Goal: Task Accomplishment & Management: Complete application form

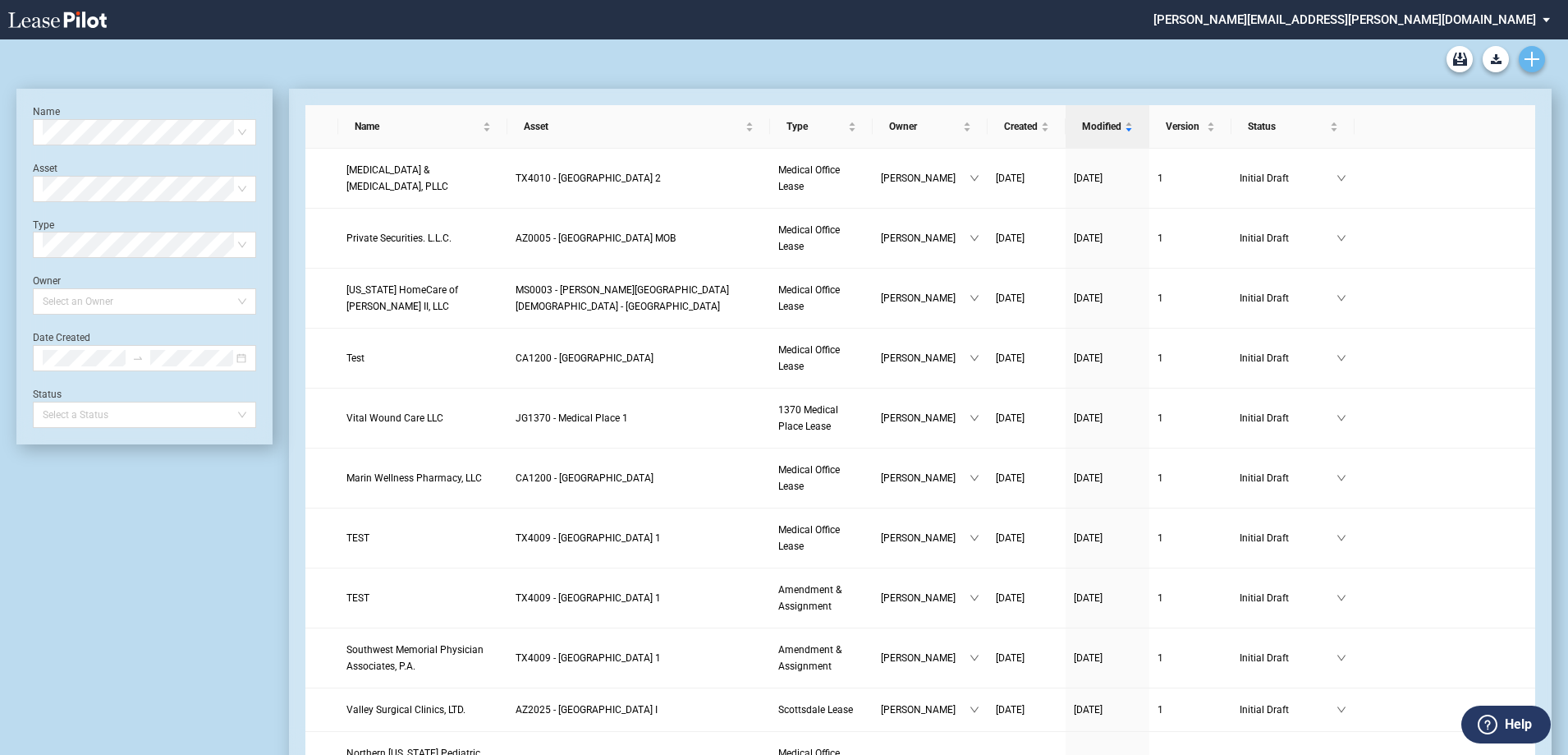
click at [1530, 59] on use "Create new document" at bounding box center [1532, 59] width 15 height 15
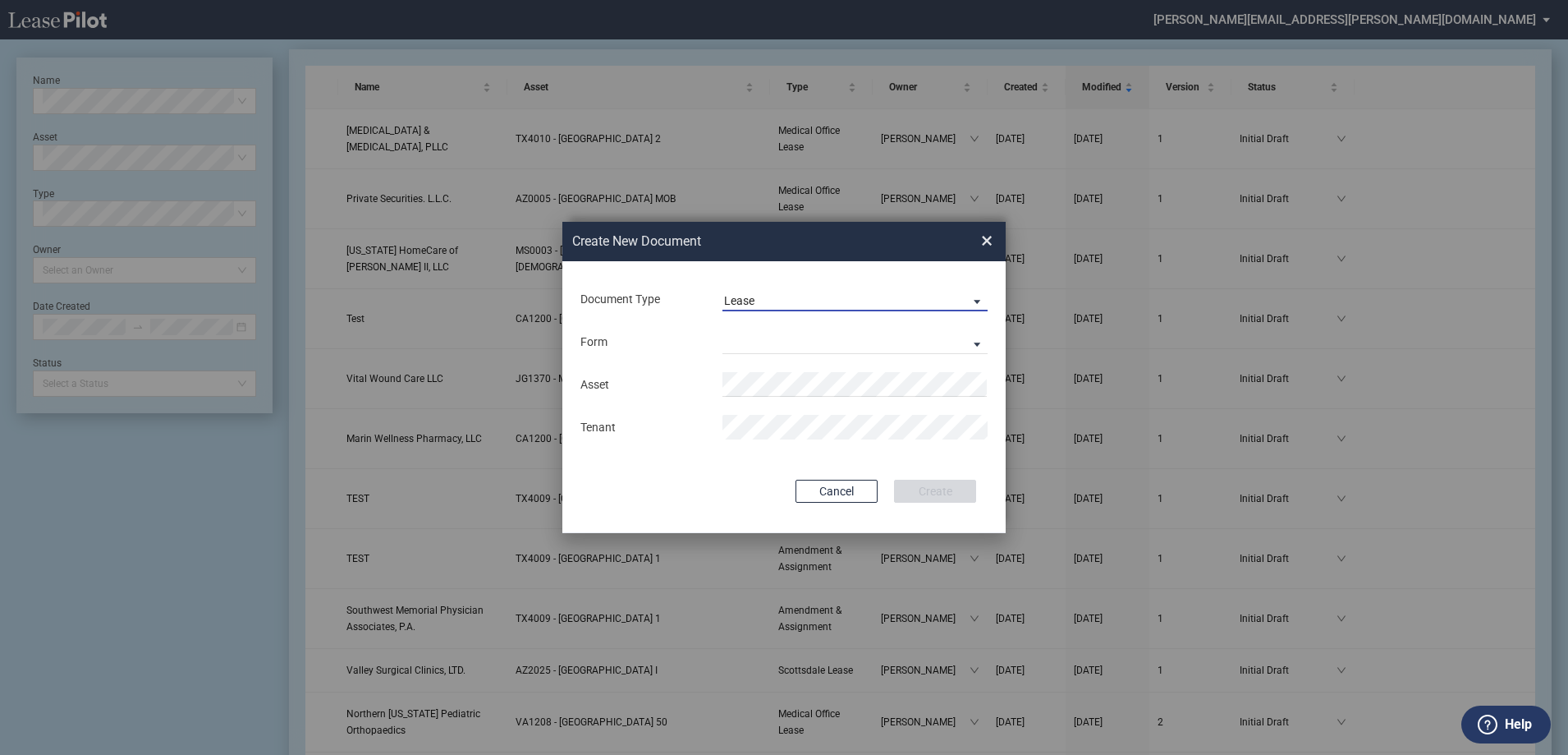
click at [776, 300] on span "Lease" at bounding box center [842, 302] width 235 height 17
click at [985, 241] on md-backdrop at bounding box center [784, 397] width 1568 height 795
click at [987, 242] on span "×" at bounding box center [987, 241] width 12 height 27
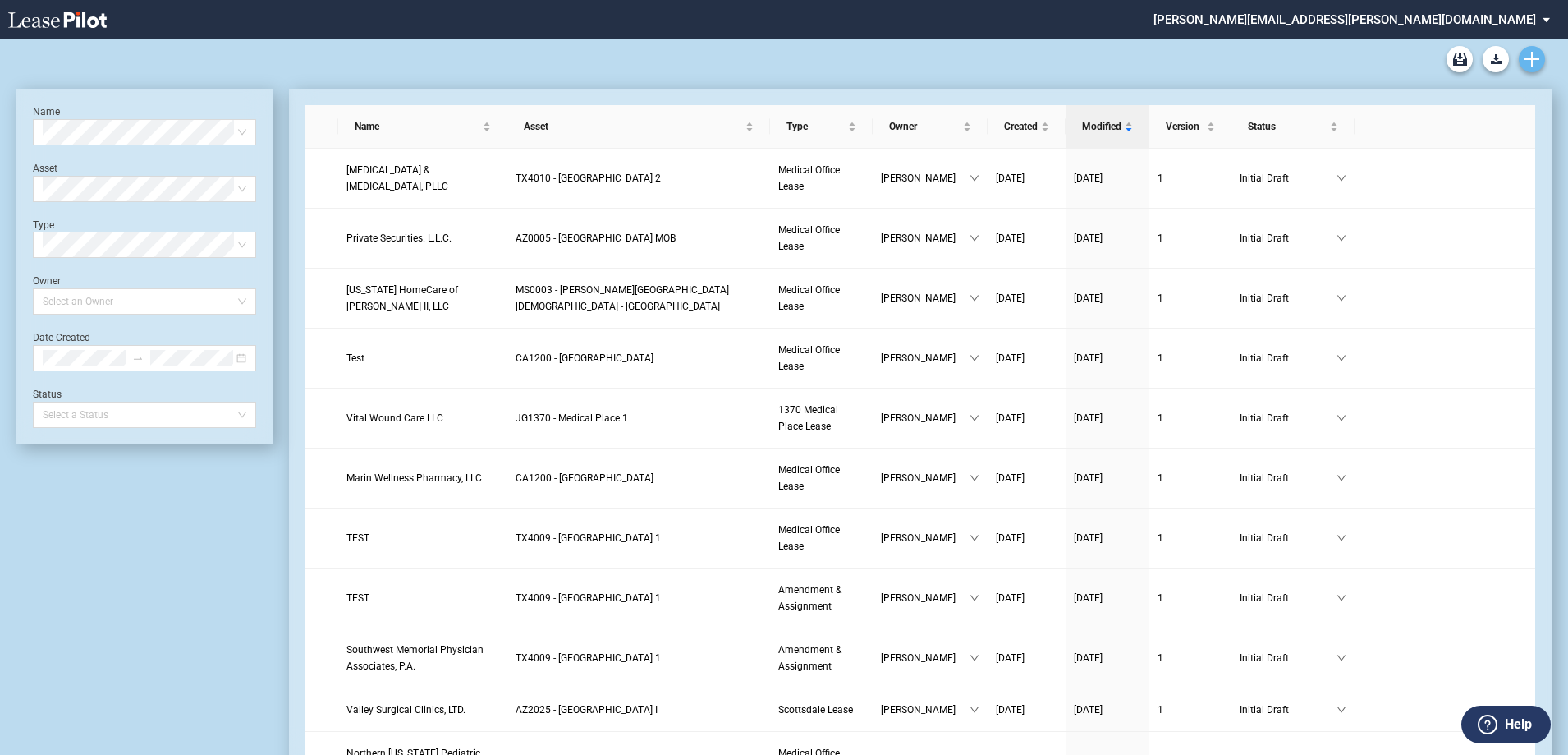
click at [1535, 60] on use "Create new document" at bounding box center [1532, 59] width 15 height 15
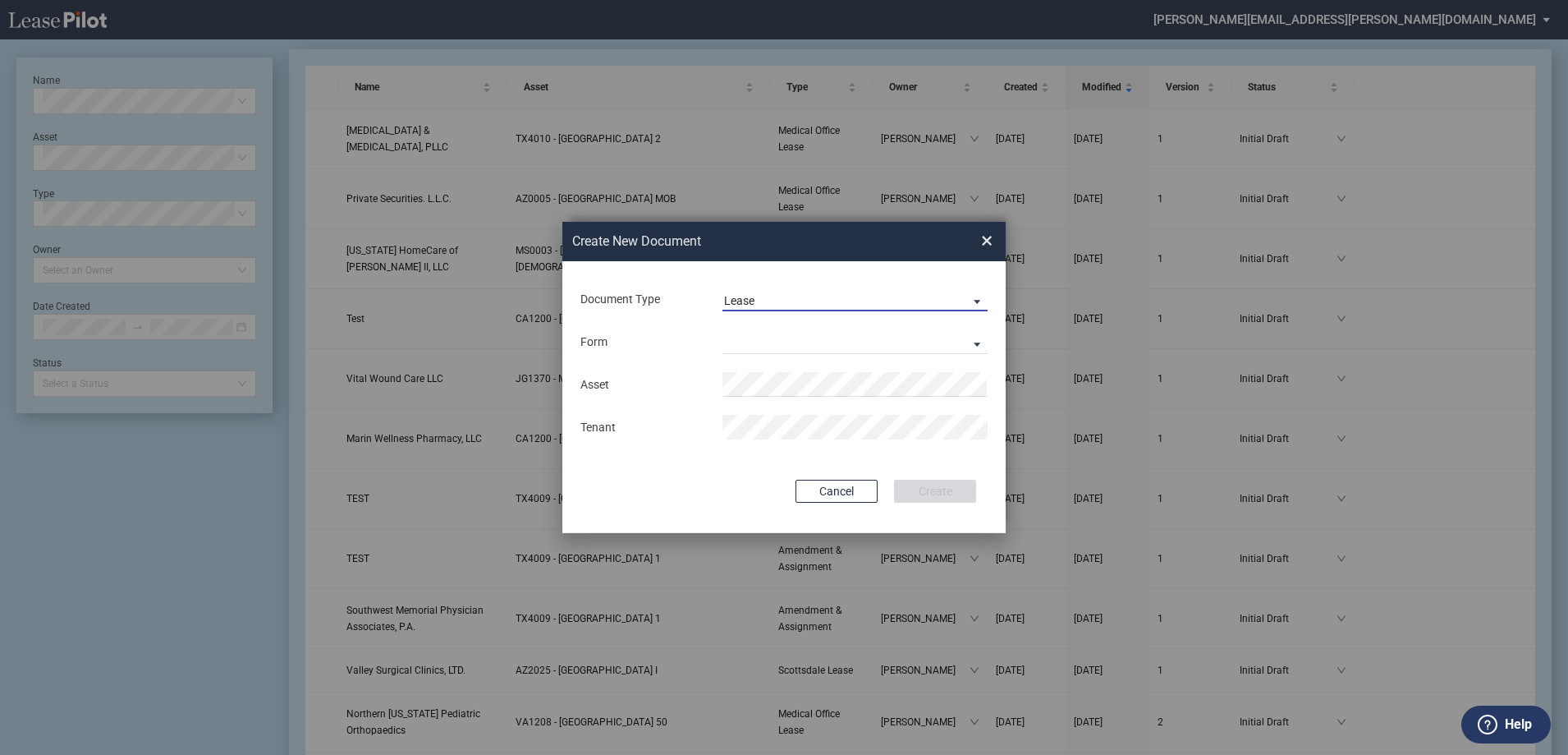
click at [774, 294] on span "Lease" at bounding box center [842, 302] width 235 height 17
click at [770, 268] on md-backdrop at bounding box center [784, 397] width 1568 height 795
click at [794, 336] on md-select "Medical Office Lease Scottsdale Lease Louisville Lease 1370 Medical Place Lease…" at bounding box center [855, 342] width 265 height 25
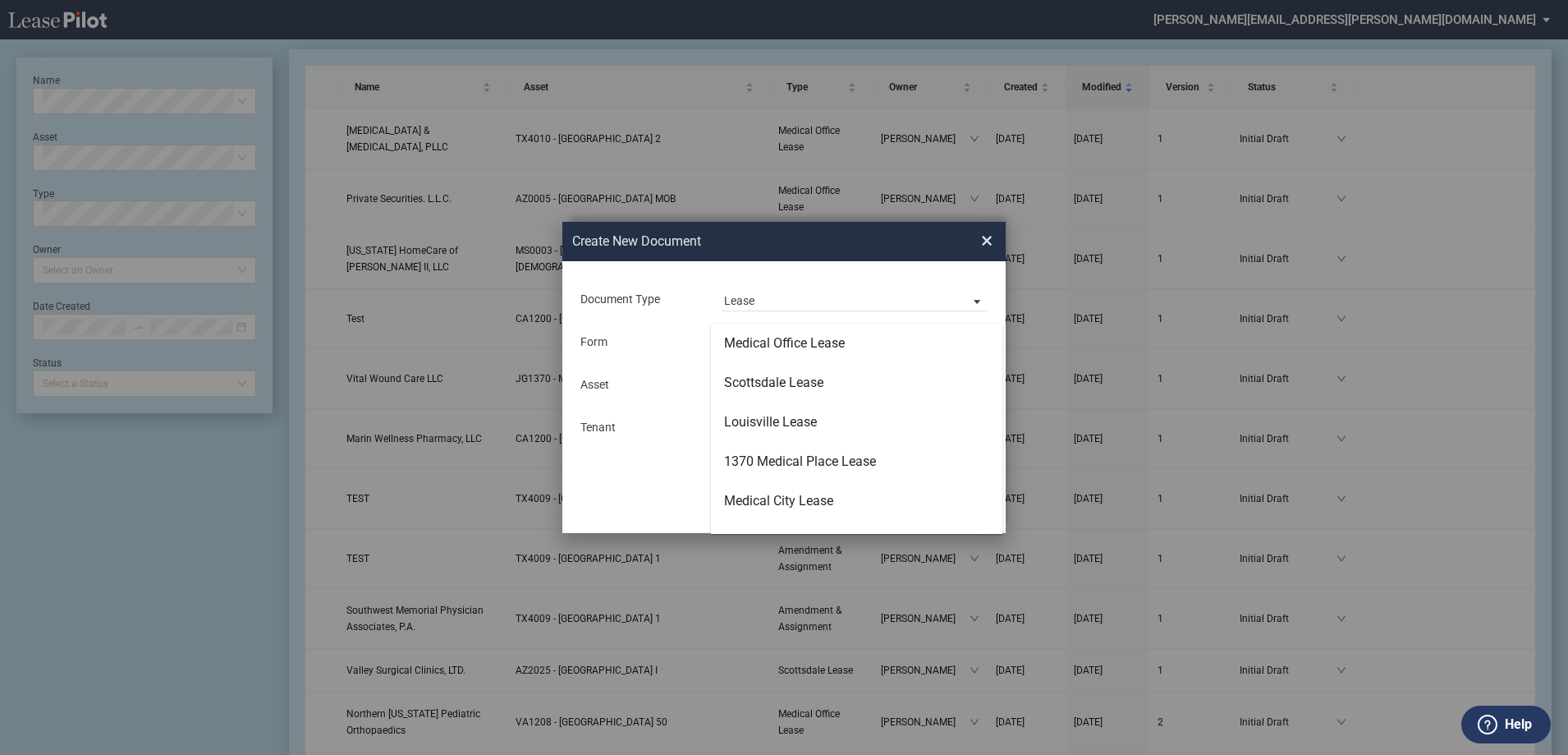
click at [813, 304] on md-backdrop at bounding box center [784, 397] width 1568 height 795
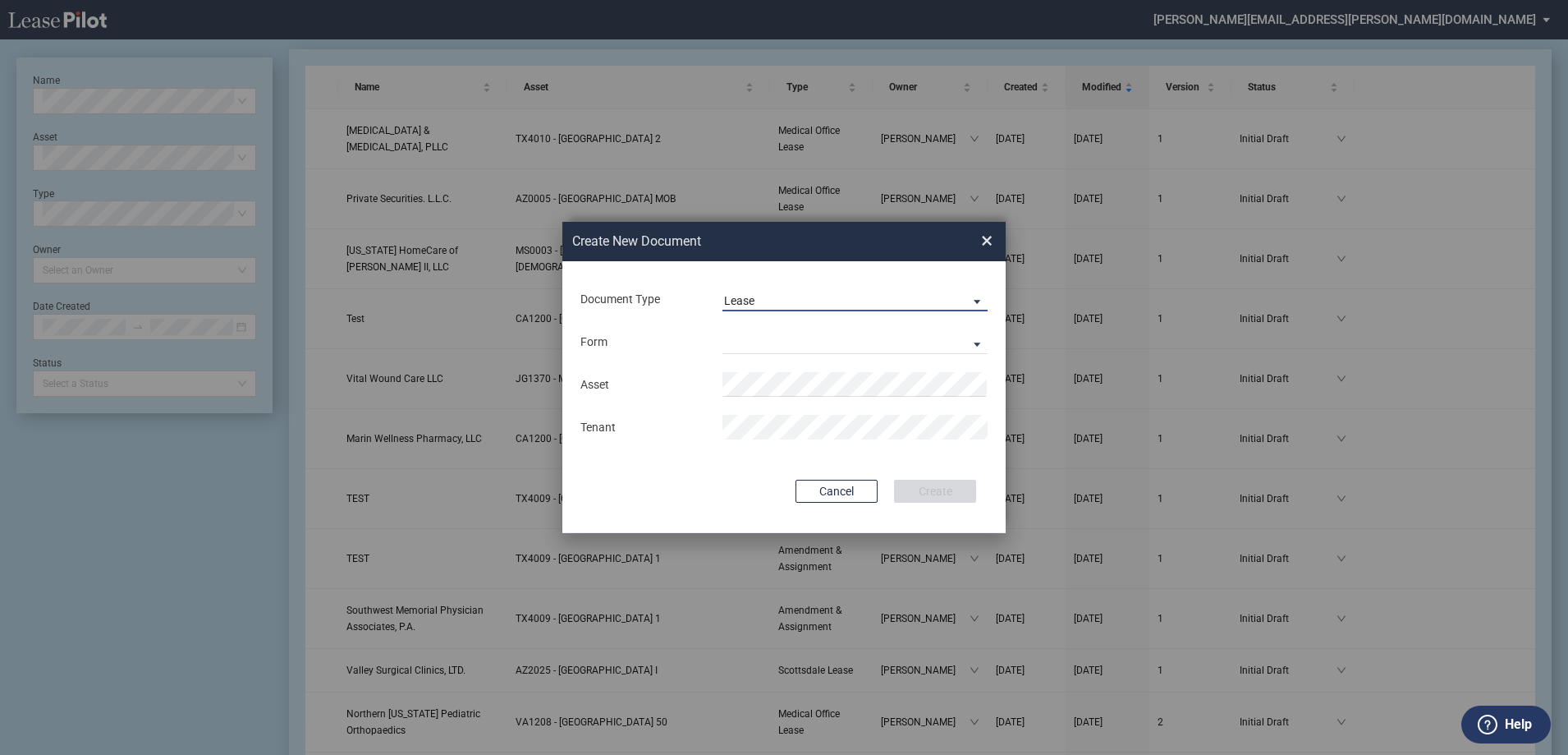
click at [900, 302] on span "Lease" at bounding box center [842, 302] width 235 height 17
click at [800, 355] on md-option "Amendment" at bounding box center [857, 340] width 292 height 40
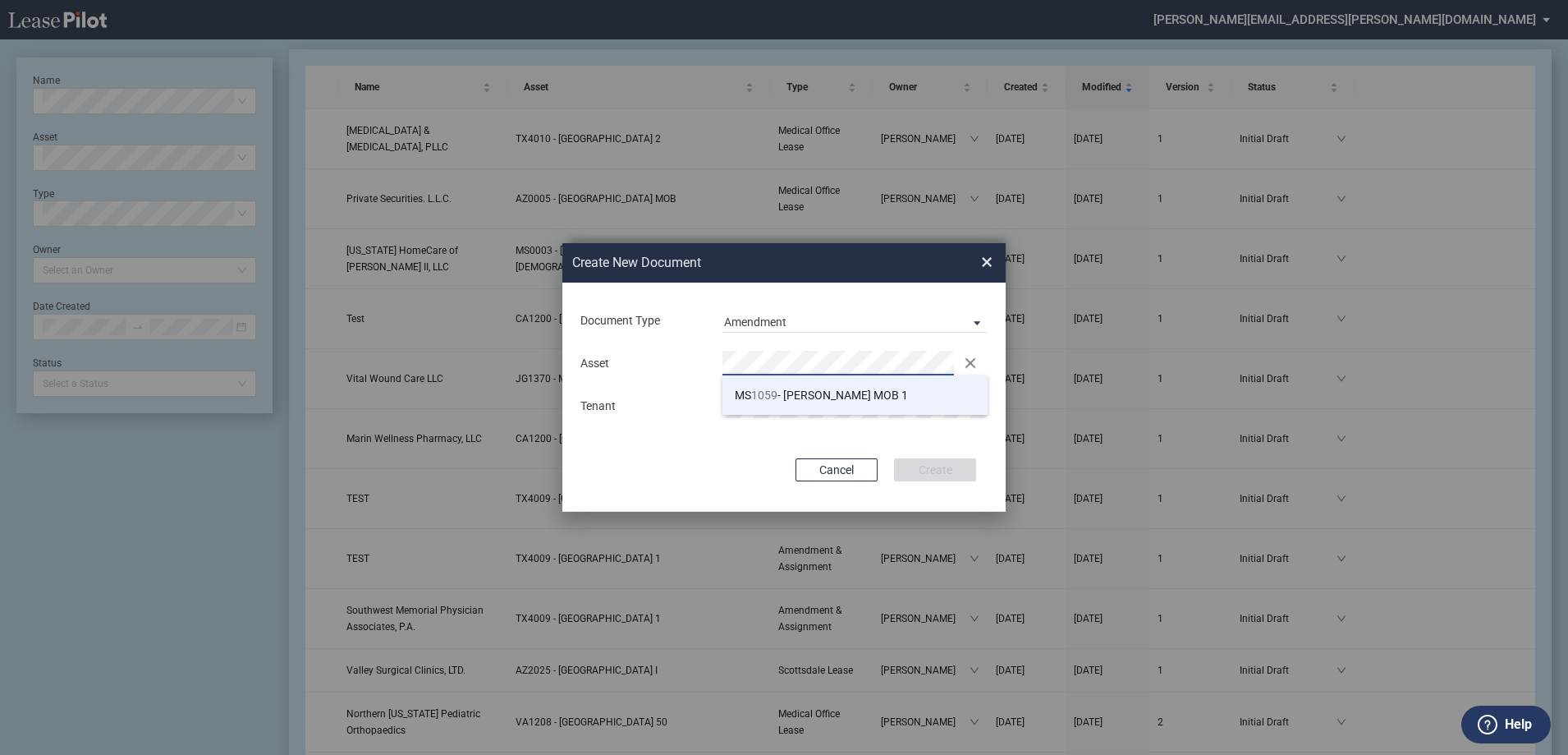
click at [842, 397] on span "MS 1059 - Jackson MOB 1" at bounding box center [821, 395] width 173 height 13
click at [748, 455] on div "Document Type Amendment Deal Type Office Deal Type Office Form Amendment & Assi…" at bounding box center [784, 397] width 444 height 229
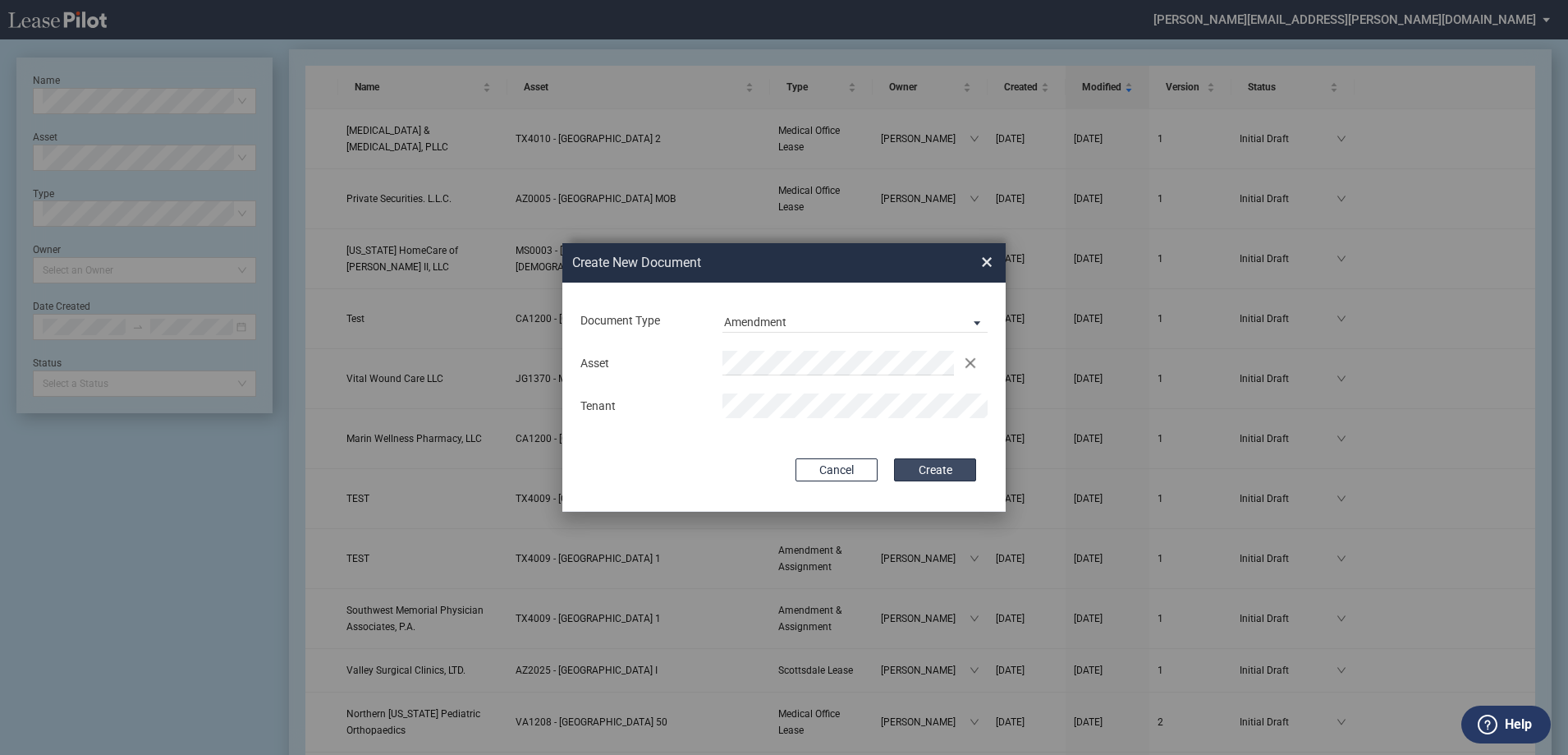
click at [939, 464] on button "Create" at bounding box center [934, 470] width 82 height 23
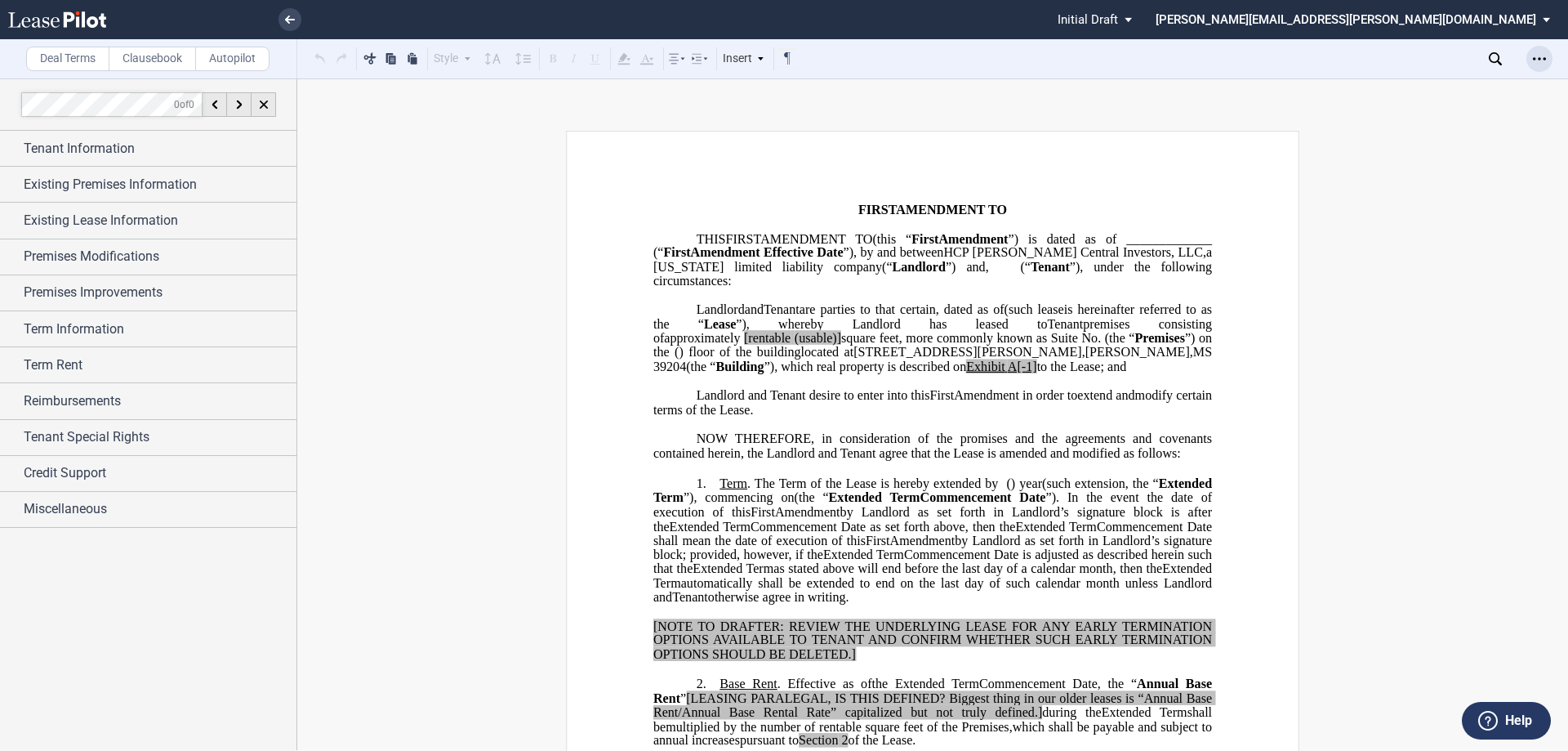
click at [1542, 60] on icon "Open Lease options menu" at bounding box center [1540, 59] width 13 height 13
click at [1380, 83] on div "Download" at bounding box center [1445, 87] width 200 height 14
click at [294, 19] on link at bounding box center [290, 20] width 23 height 23
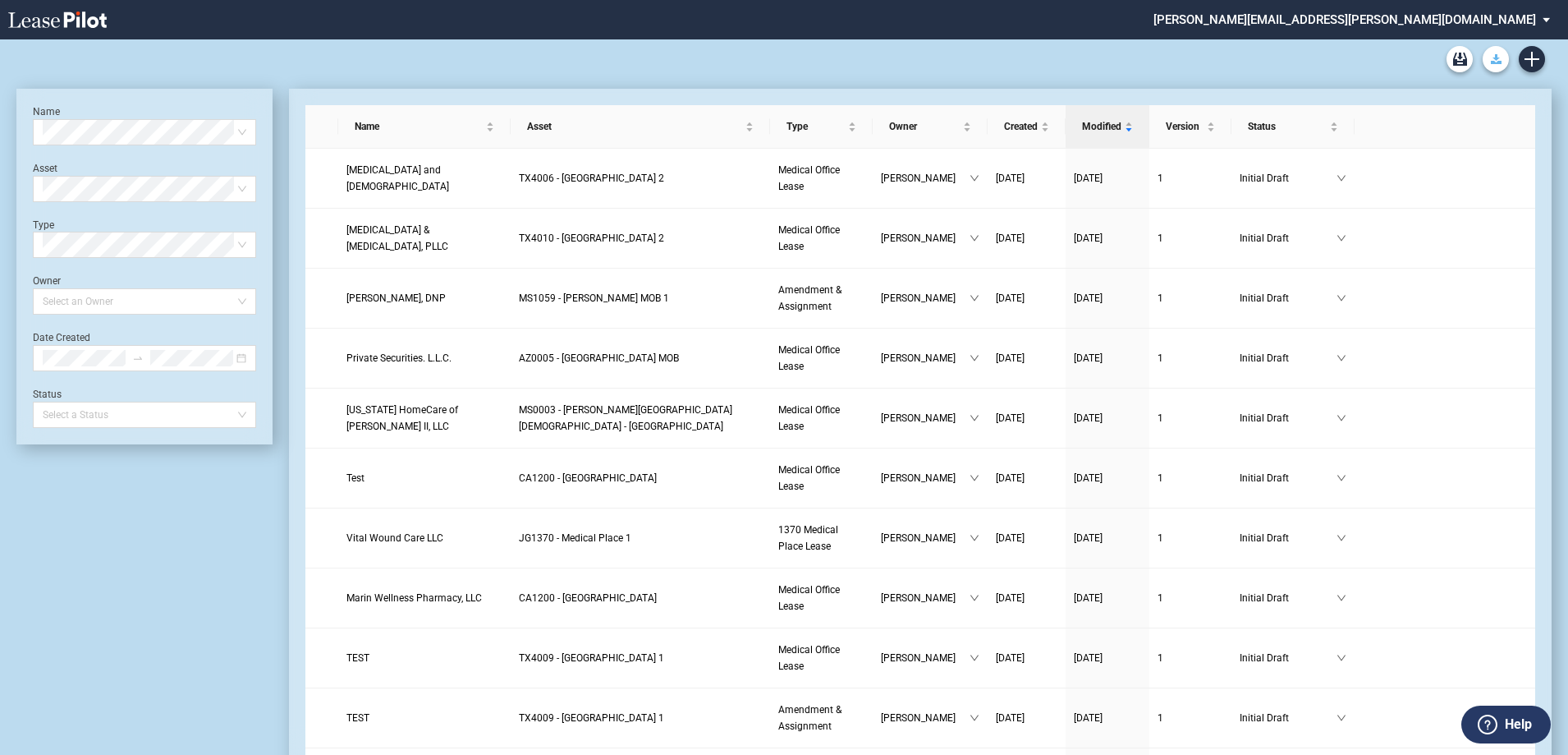
click at [1491, 61] on icon "Download Blank Form" at bounding box center [1496, 59] width 11 height 10
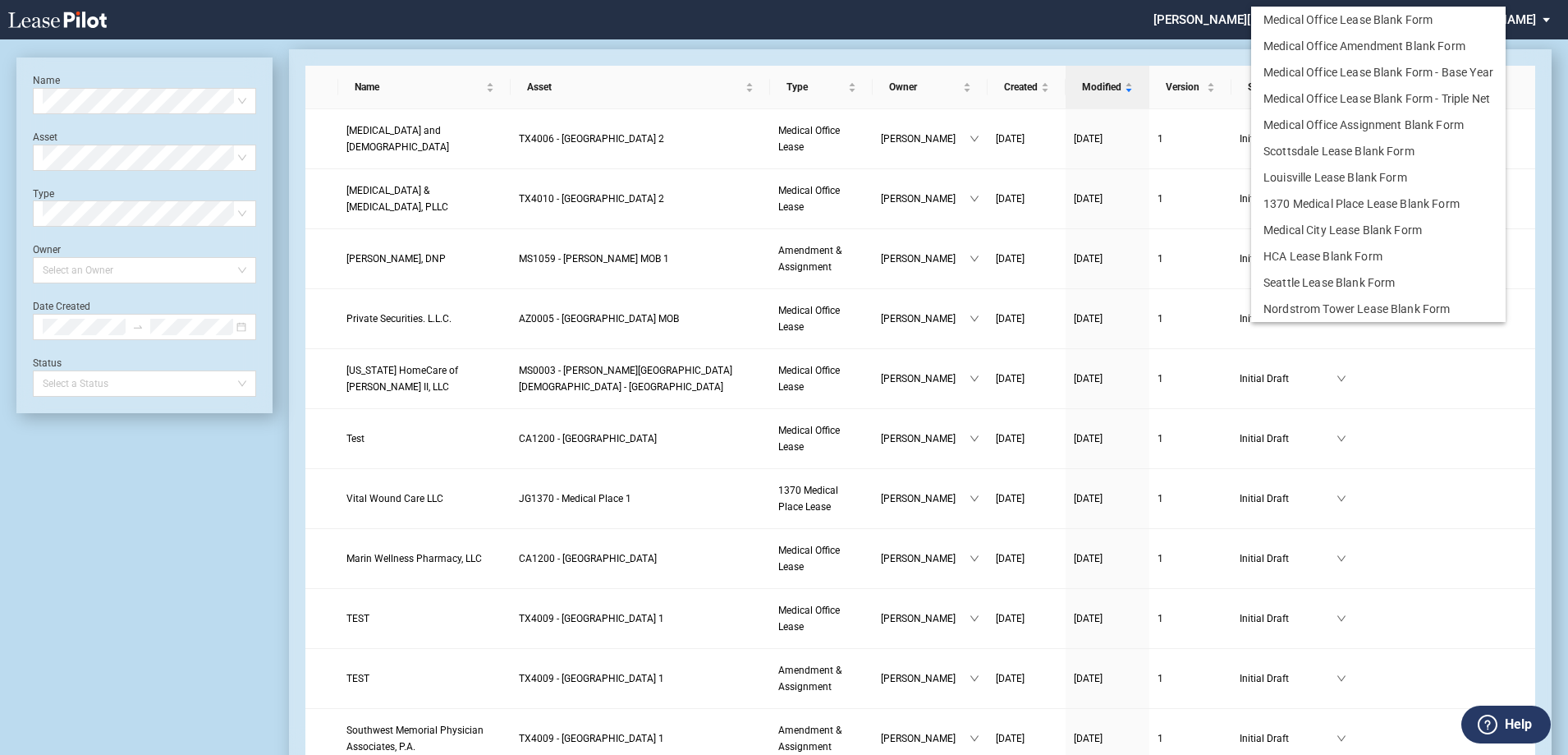
click at [1087, 49] on md-backdrop at bounding box center [784, 397] width 1568 height 795
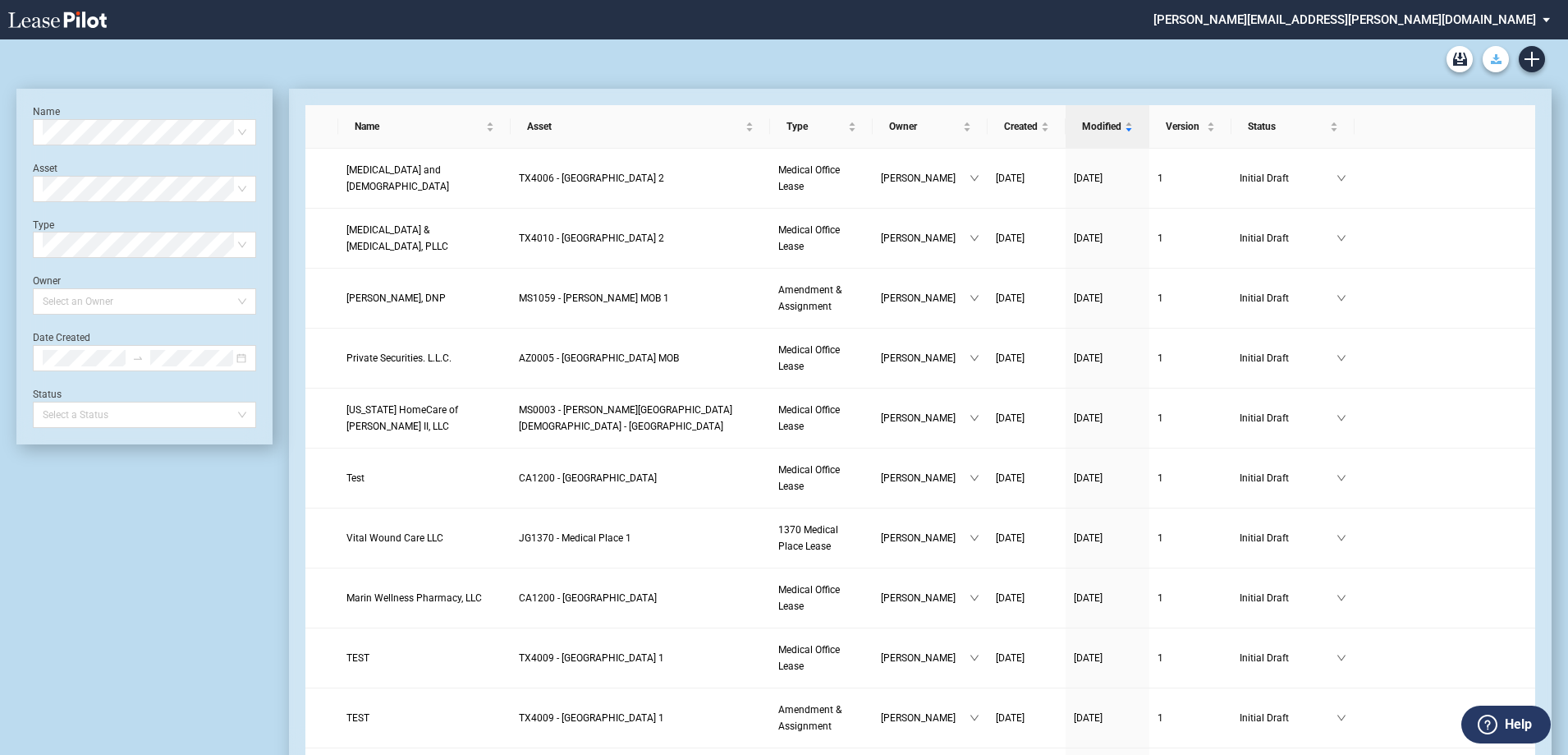
click at [1494, 56] on icon "Download Blank Form" at bounding box center [1496, 59] width 11 height 10
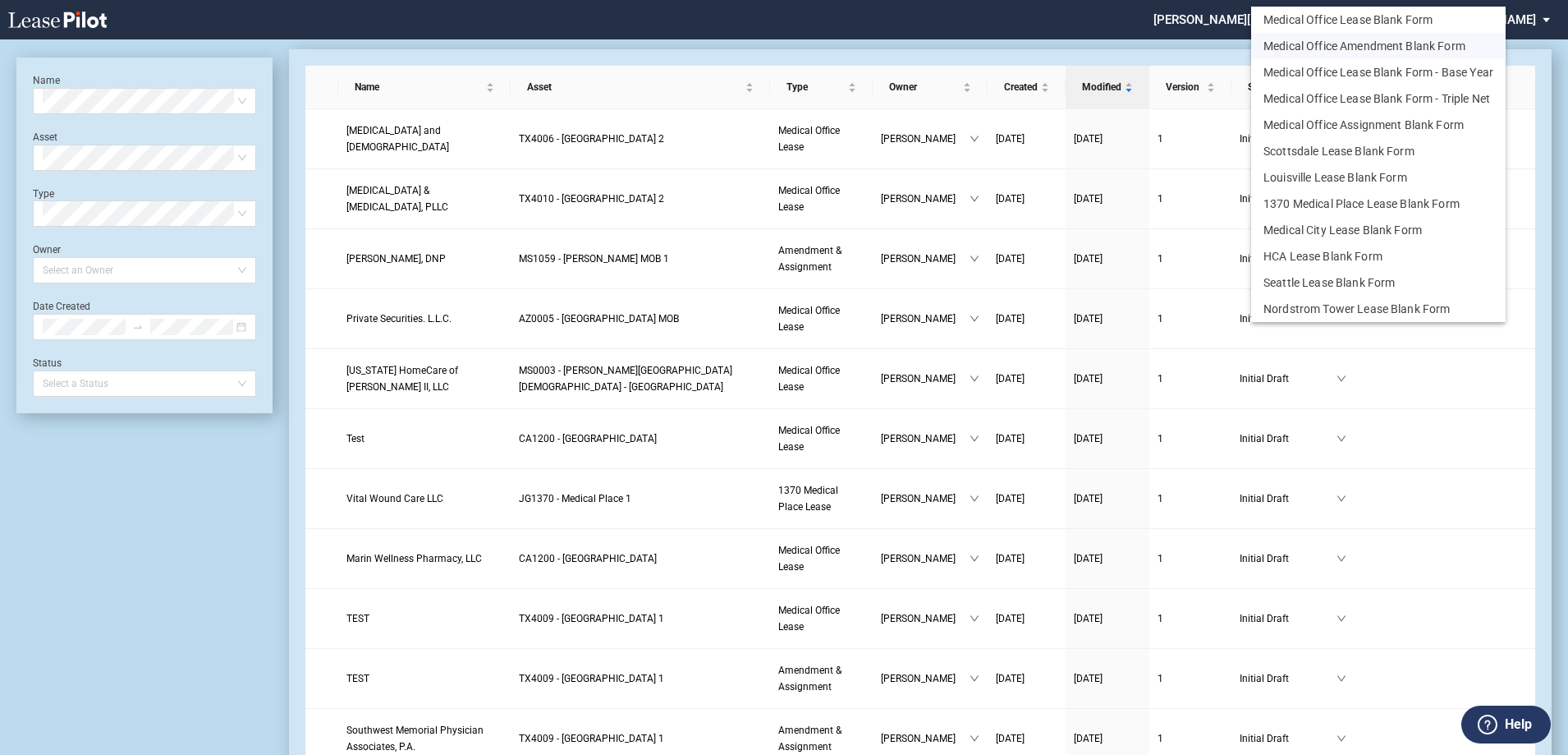
click at [1389, 42] on button "Medical Office Amendment Blank Form" at bounding box center [1378, 46] width 255 height 27
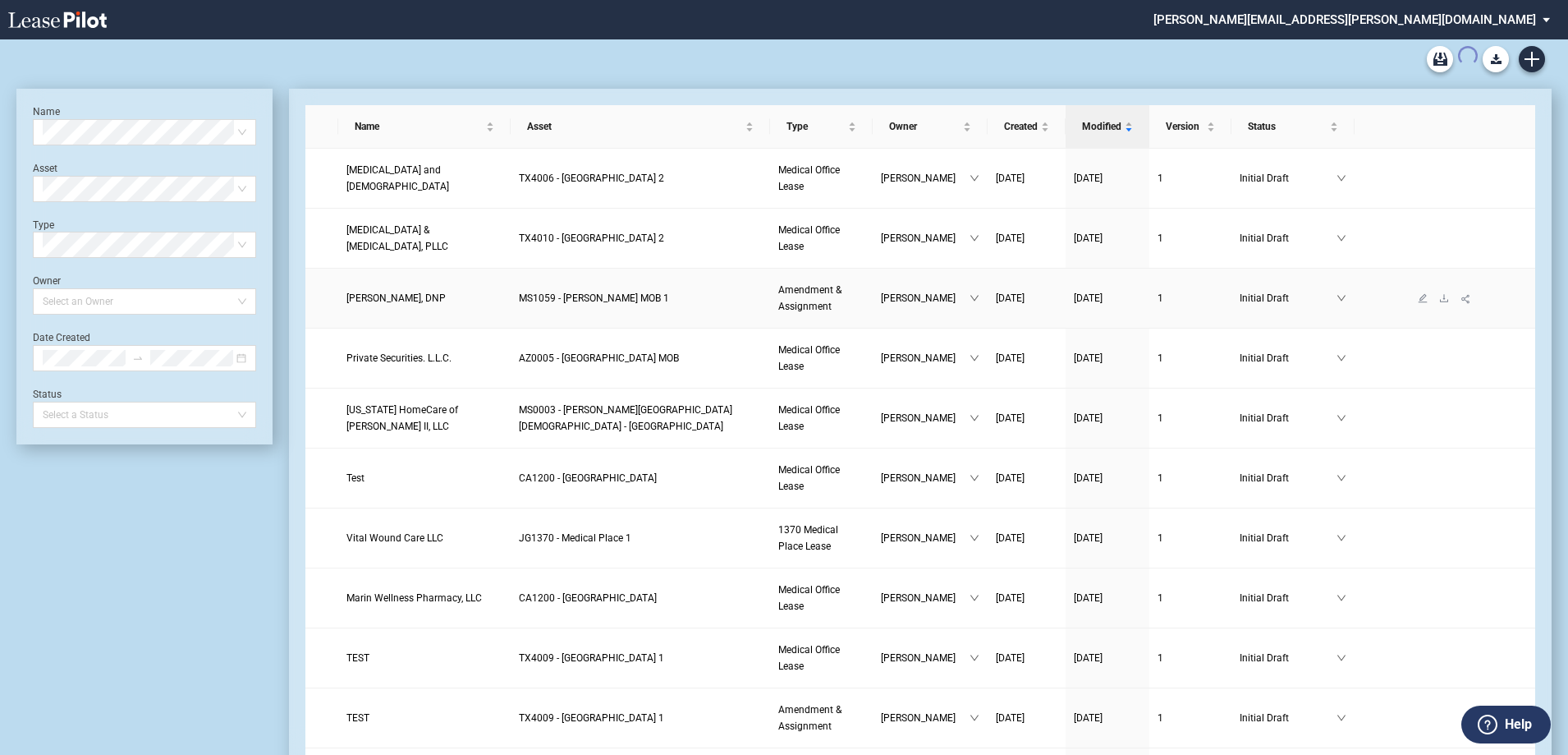
click at [405, 301] on span "Alanna Wright, DNP" at bounding box center [396, 299] width 100 height 12
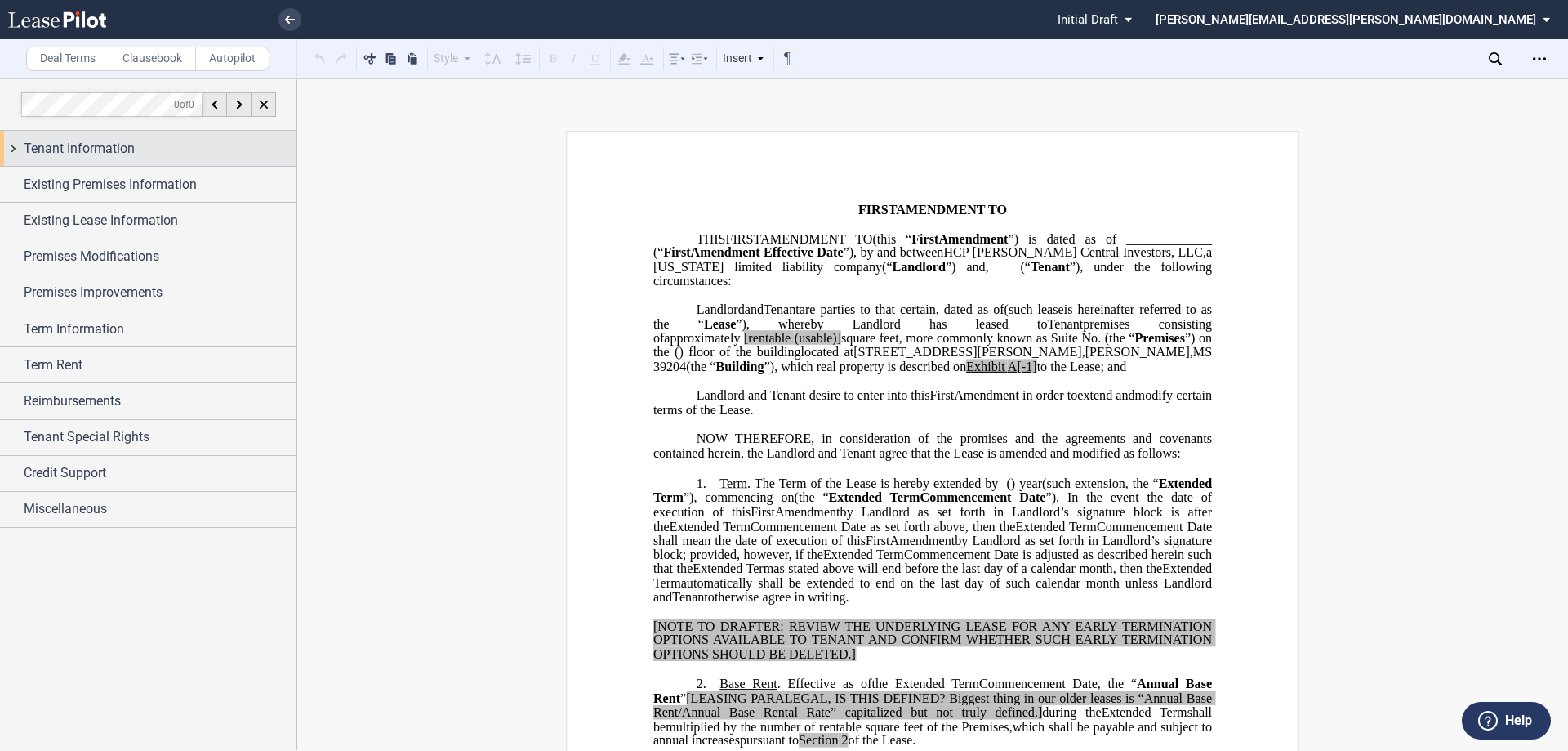
click at [139, 145] on div "Tenant Information" at bounding box center [160, 149] width 273 height 20
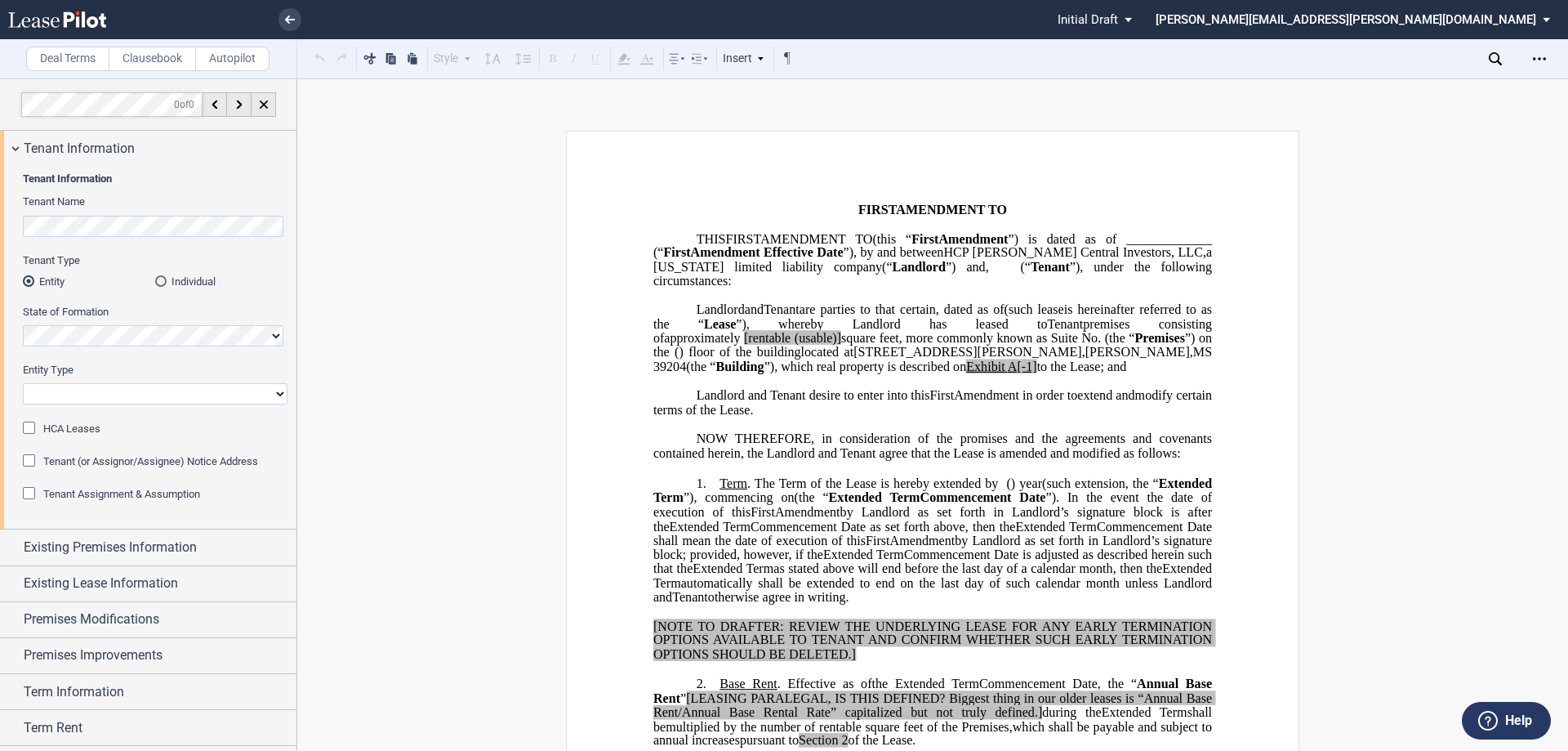
click at [159, 283] on div "Individual" at bounding box center [161, 281] width 12 height 12
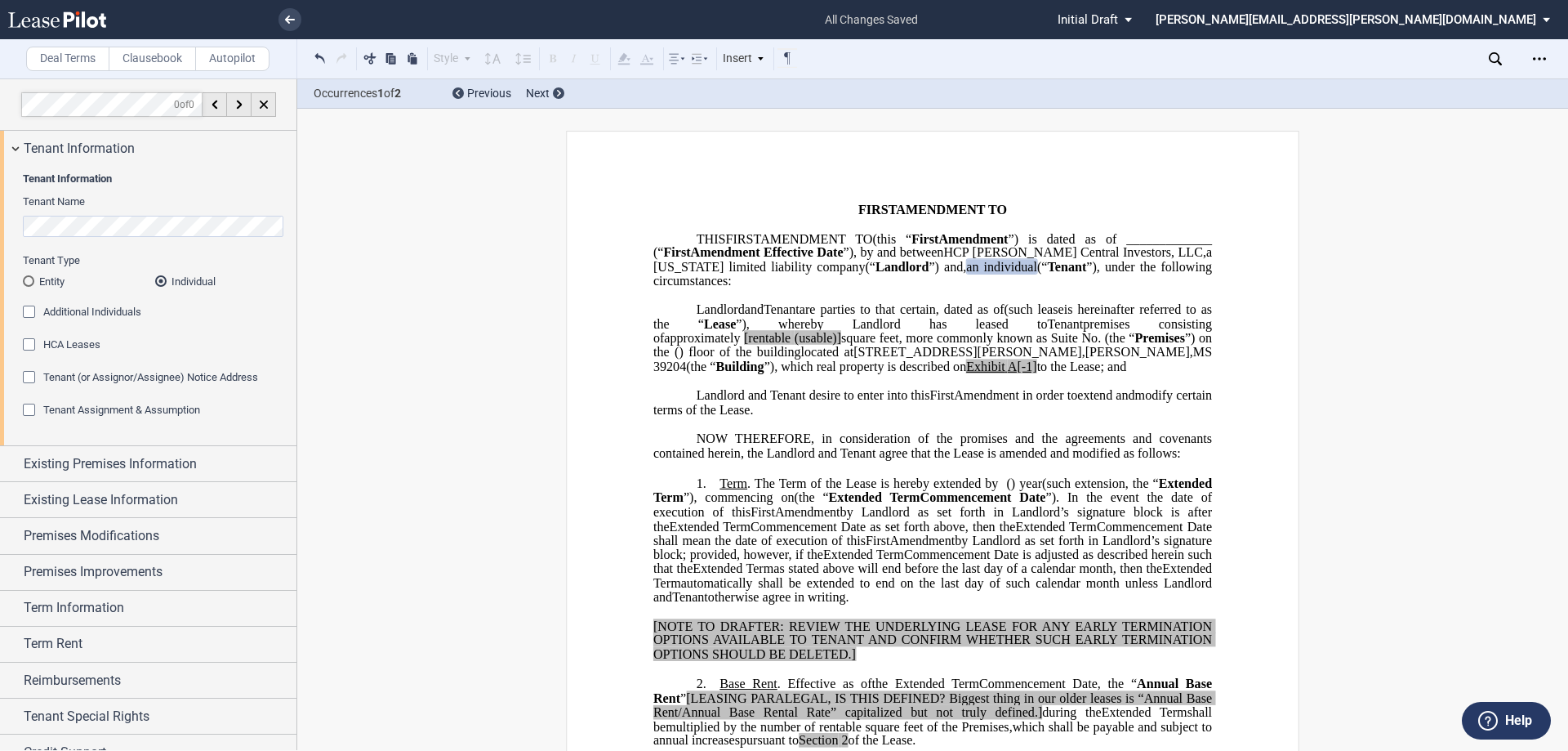
click at [1038, 275] on span "(" at bounding box center [1039, 267] width 4 height 15
drag, startPoint x: 989, startPoint y: 282, endPoint x: 1109, endPoint y: 286, distance: 120.1
click at [1109, 286] on span "resident of Mississippi (" at bounding box center [934, 274] width 562 height 29
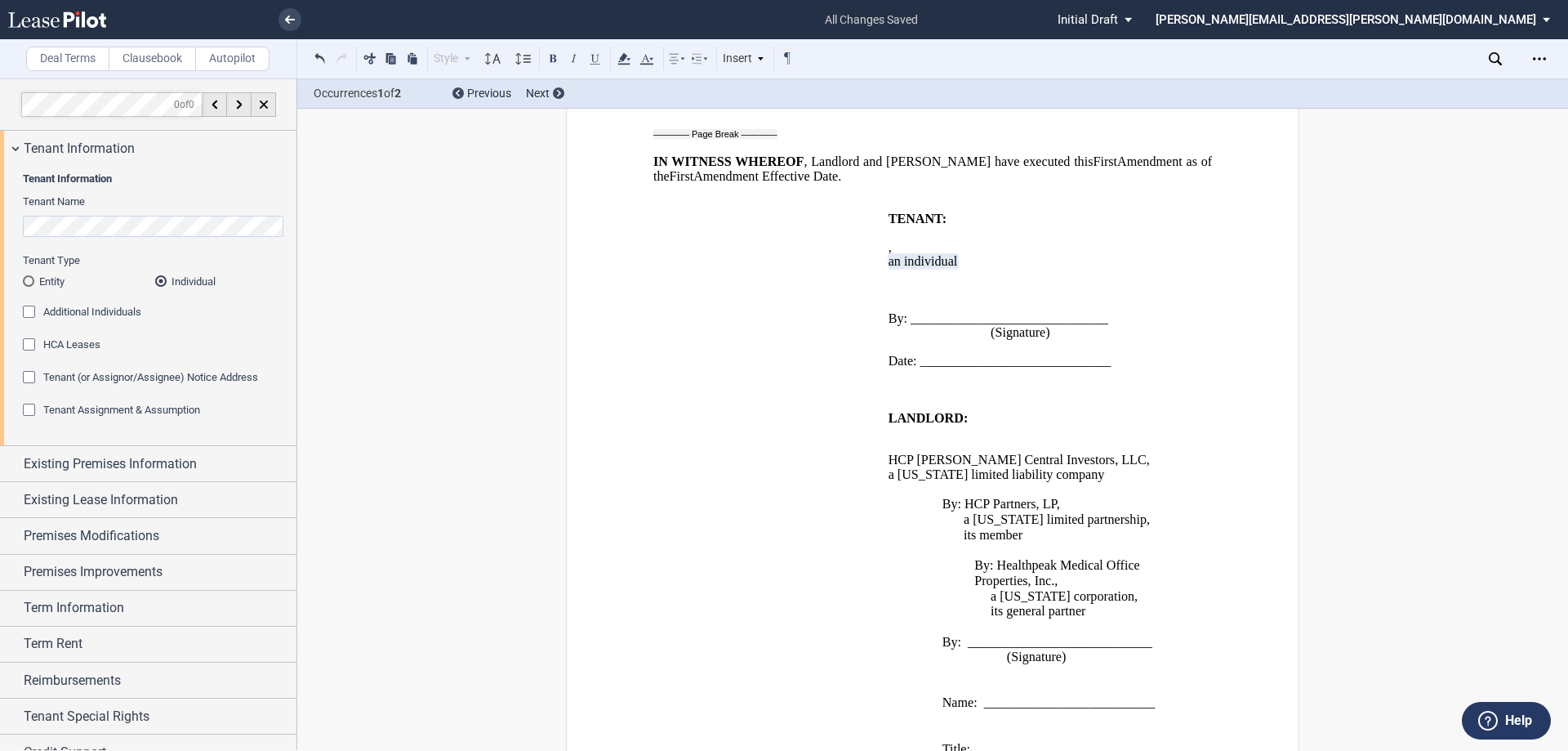
scroll to position [2066, 0]
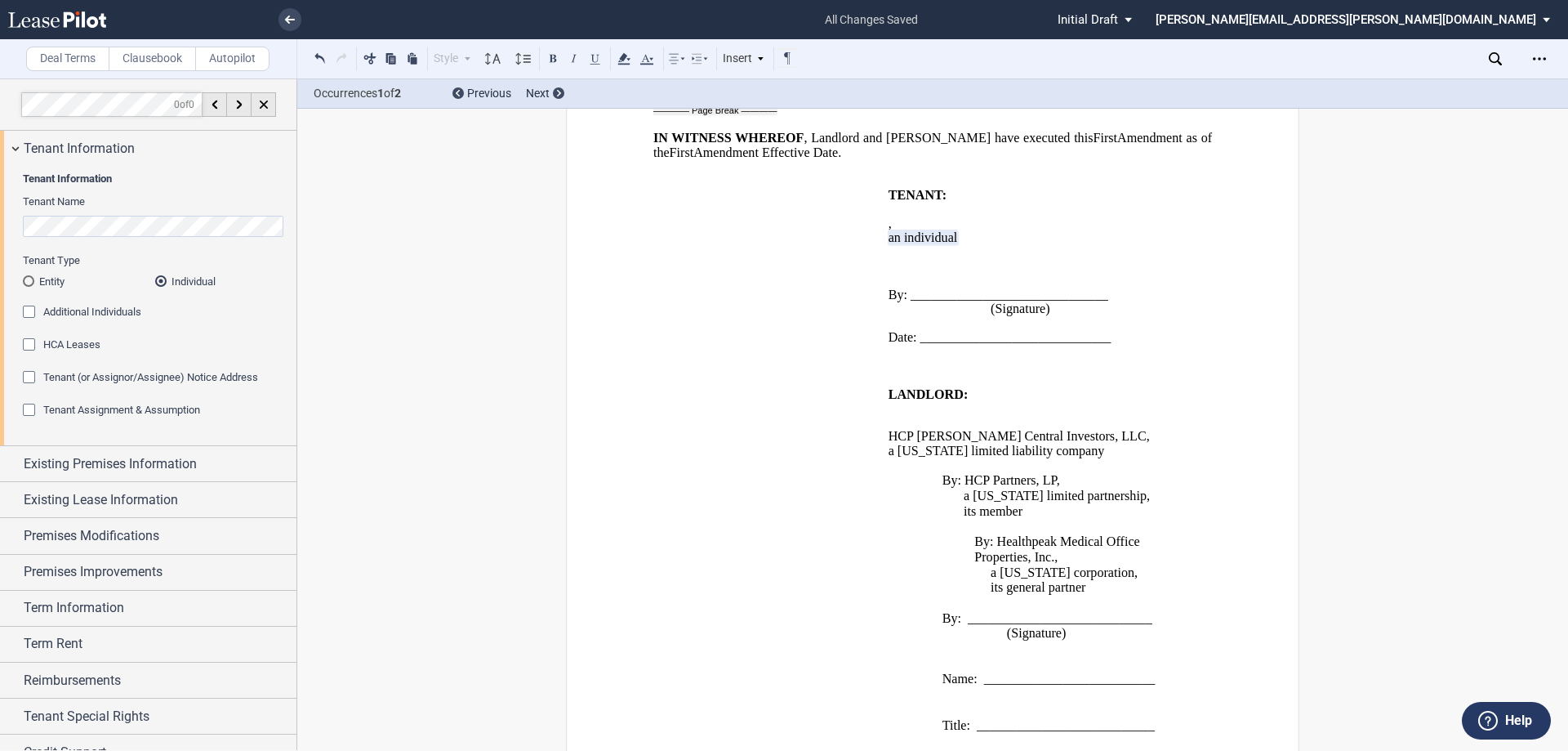
click at [979, 245] on p "﻿ ﻿ ﻿ ﻿ ﻿ ﻿ an individual" at bounding box center [1035, 238] width 294 height 14
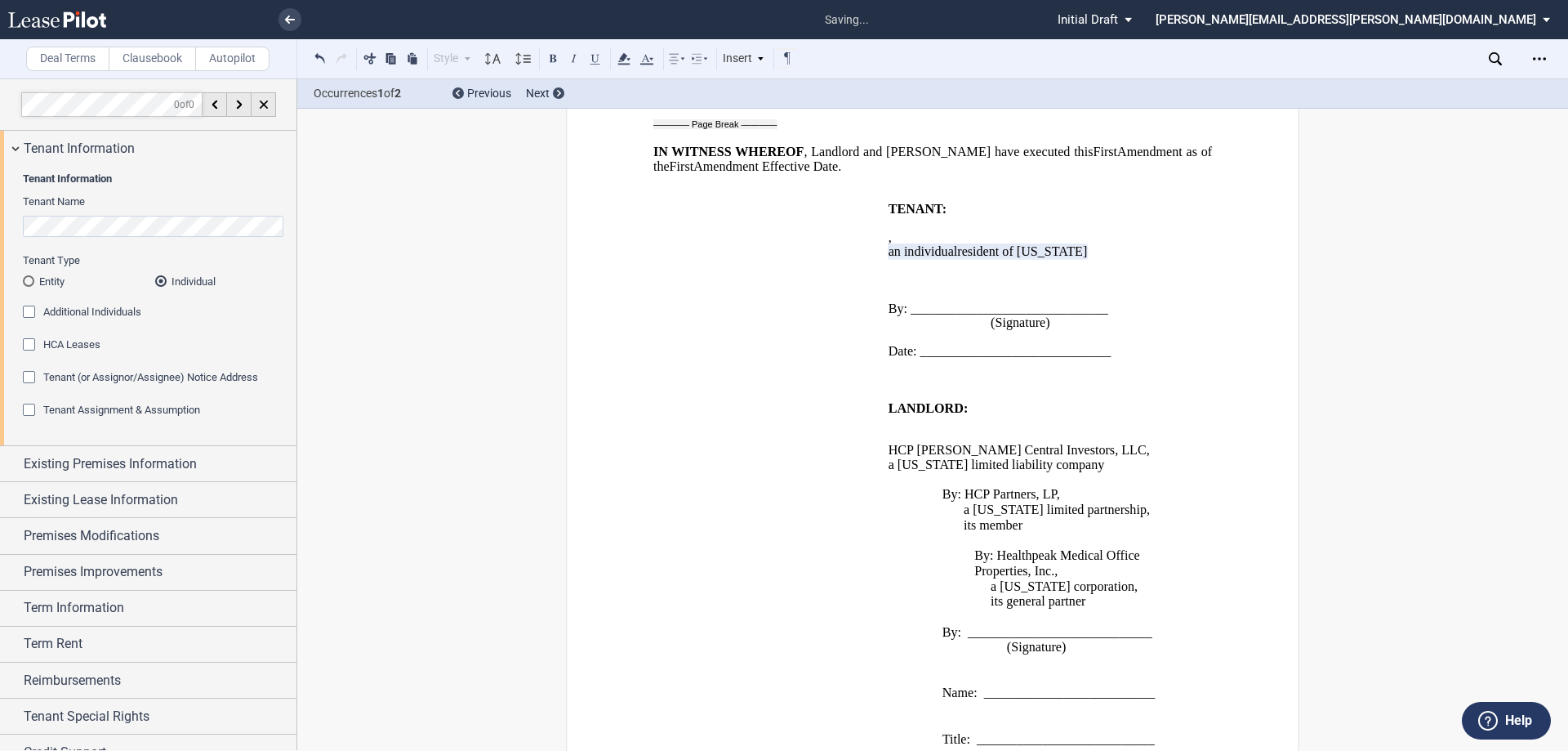
scroll to position [2181, 0]
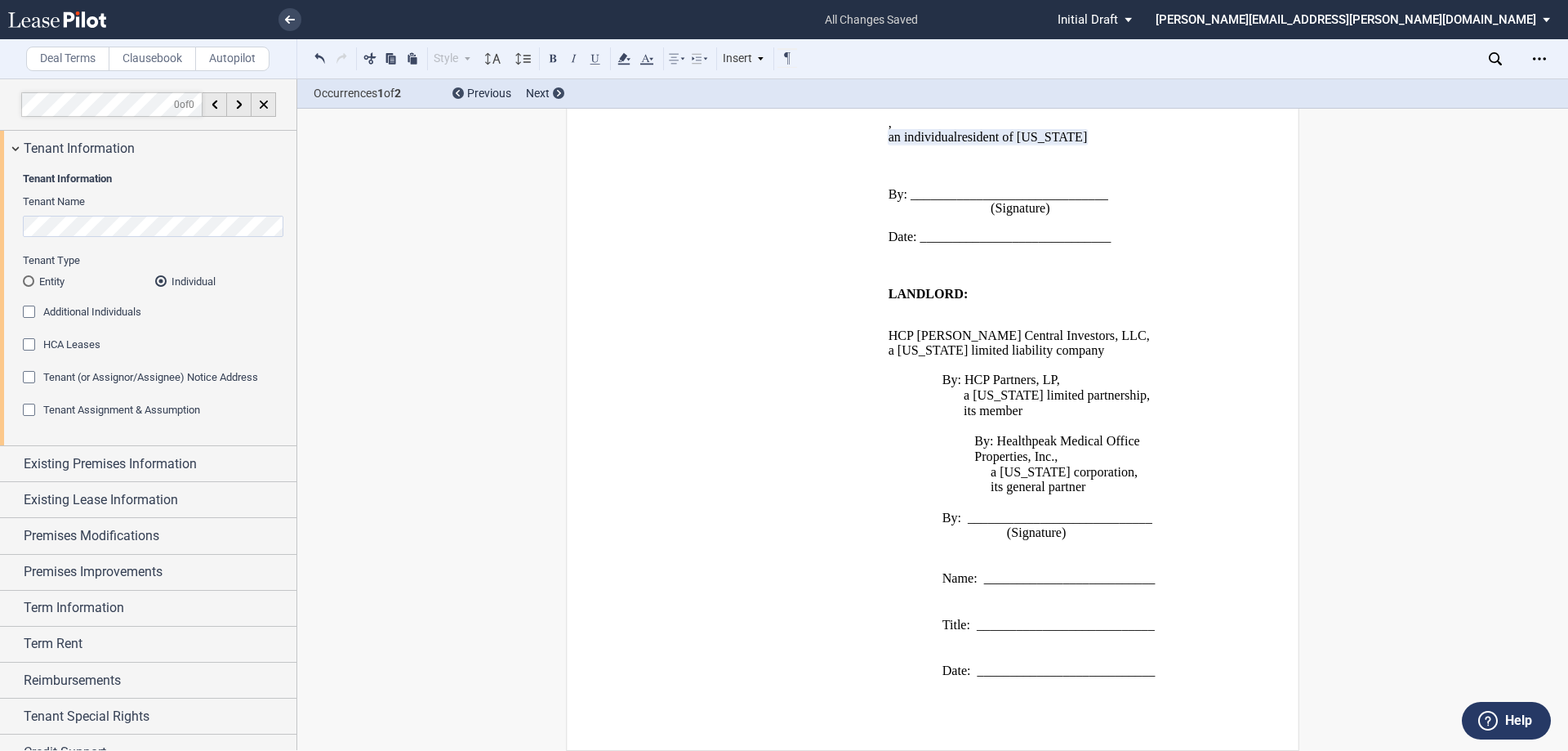
drag, startPoint x: 1050, startPoint y: 343, endPoint x: 1063, endPoint y: 352, distance: 15.8
click at [1050, 344] on span "limited liability company" at bounding box center [1037, 351] width 133 height 15
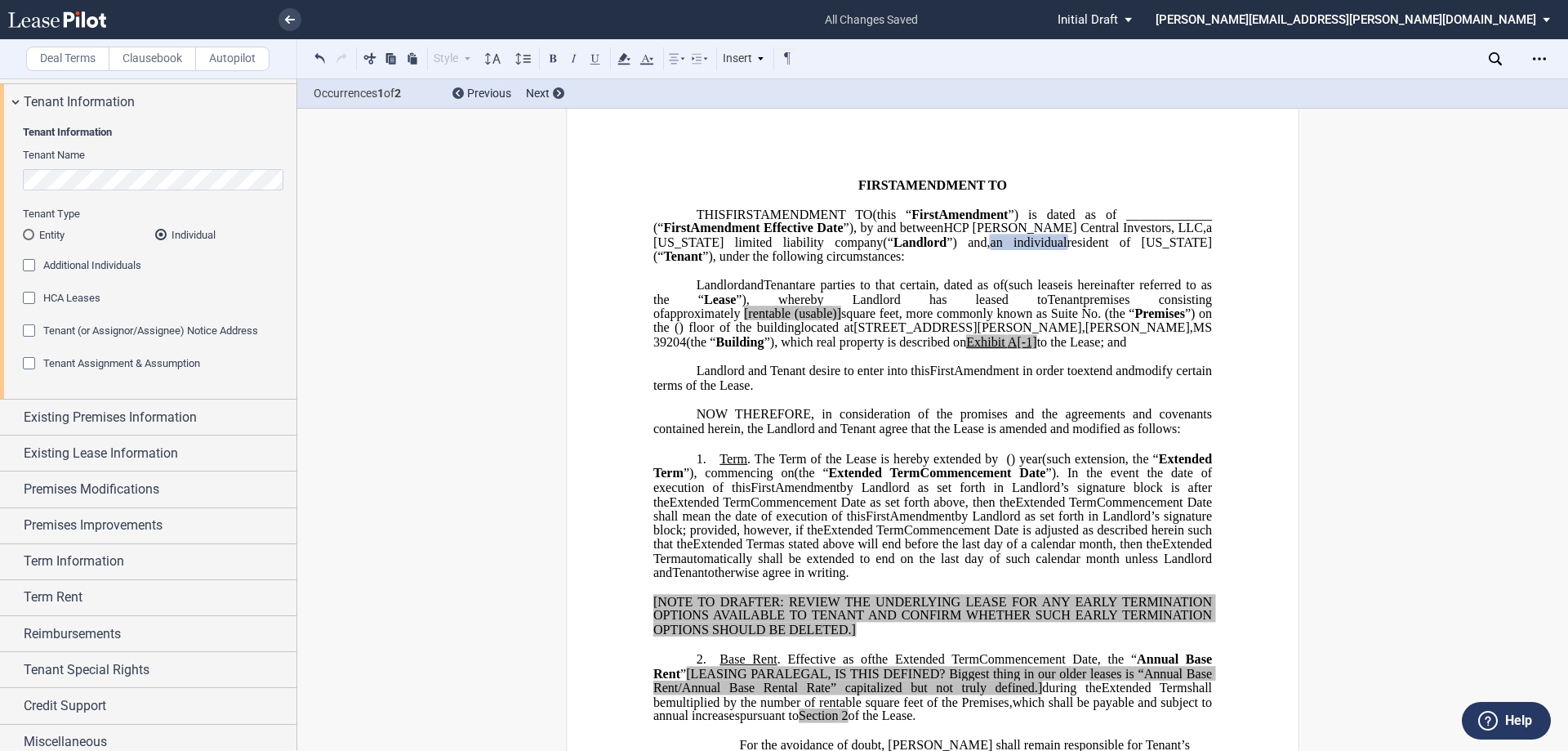
scroll to position [57, 0]
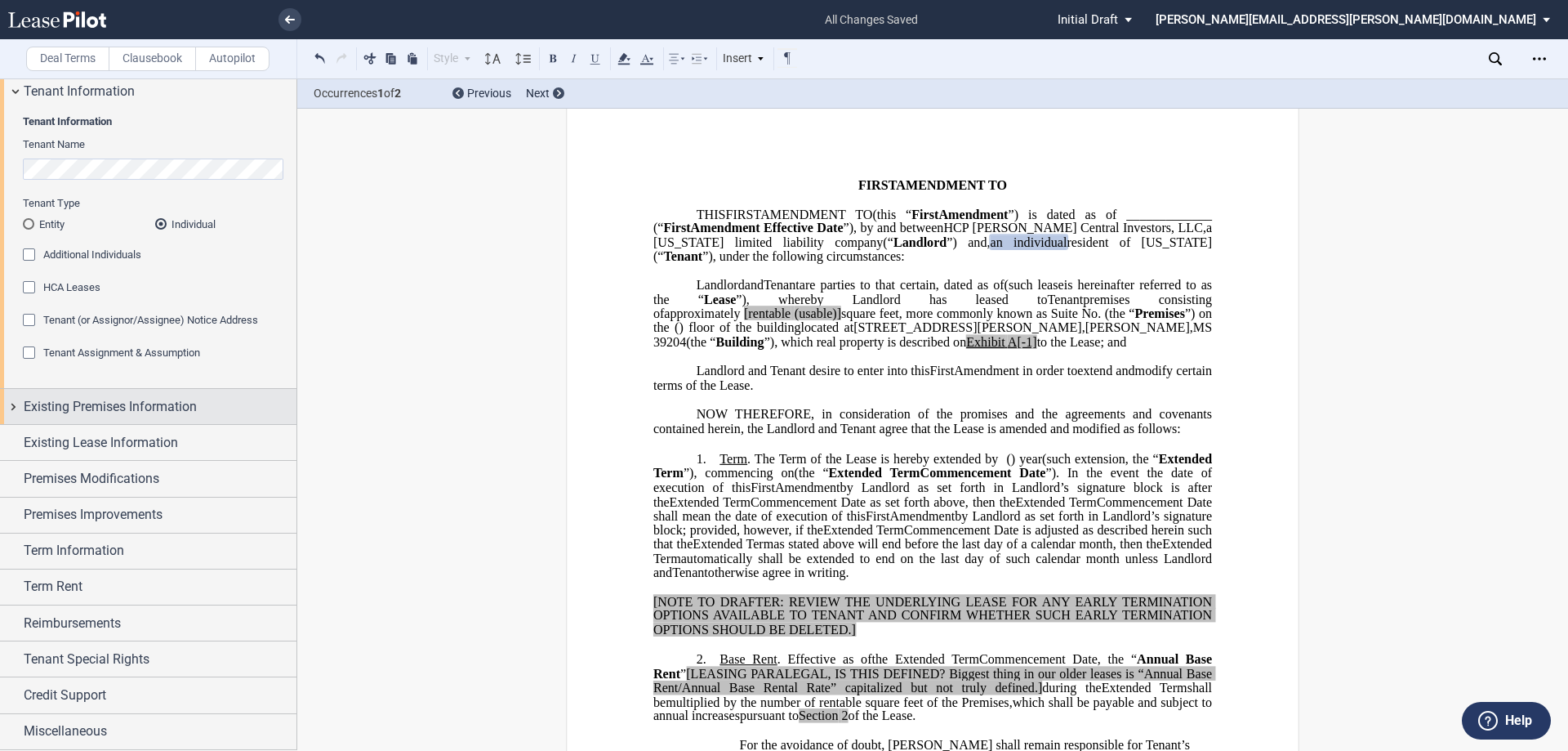
click at [134, 402] on span "Existing Premises Information" at bounding box center [111, 407] width 173 height 20
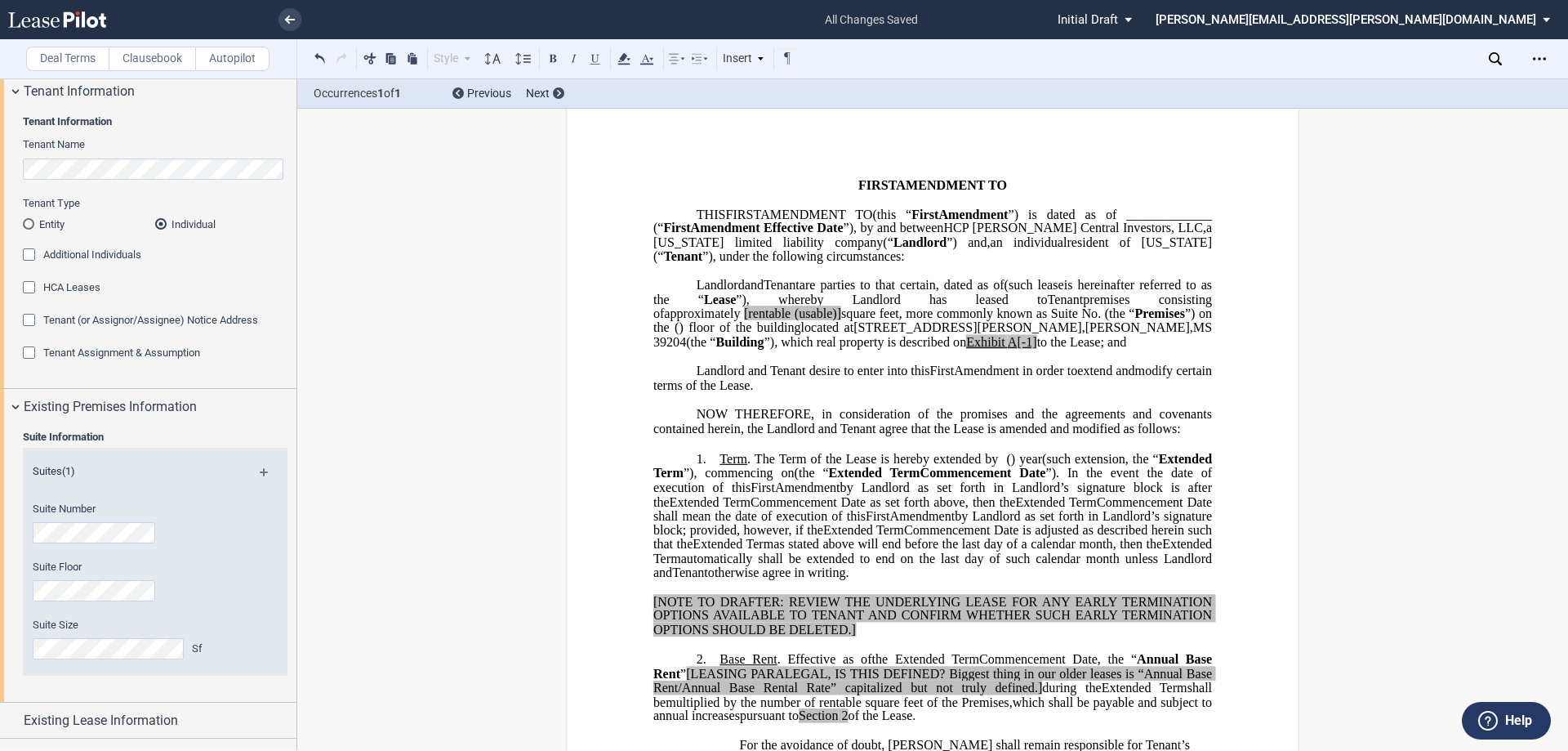
click at [22, 596] on div "Suite Information Suites (1) Suite Number Suite Floor Suite Size Sf" at bounding box center [148, 563] width 296 height 278
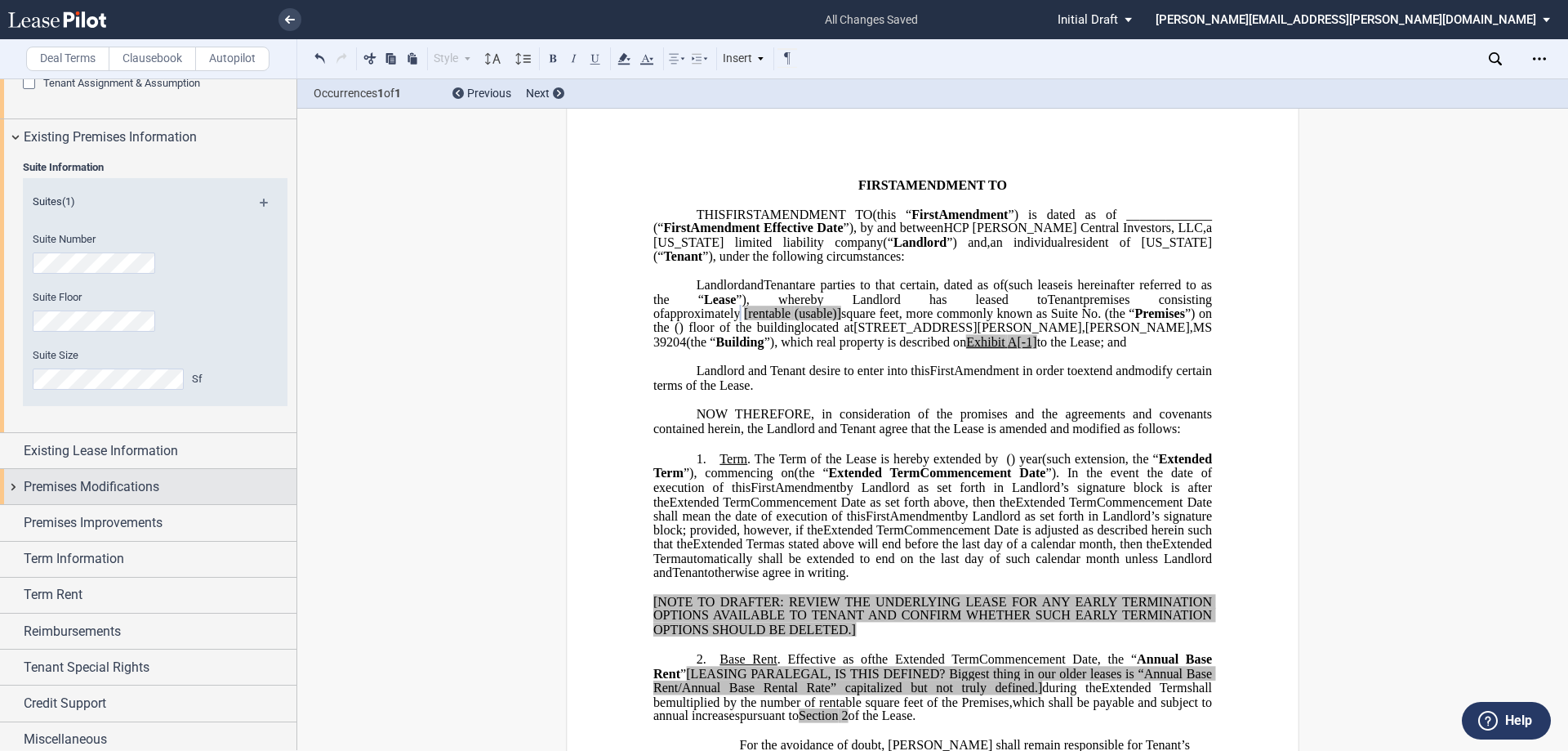
scroll to position [335, 0]
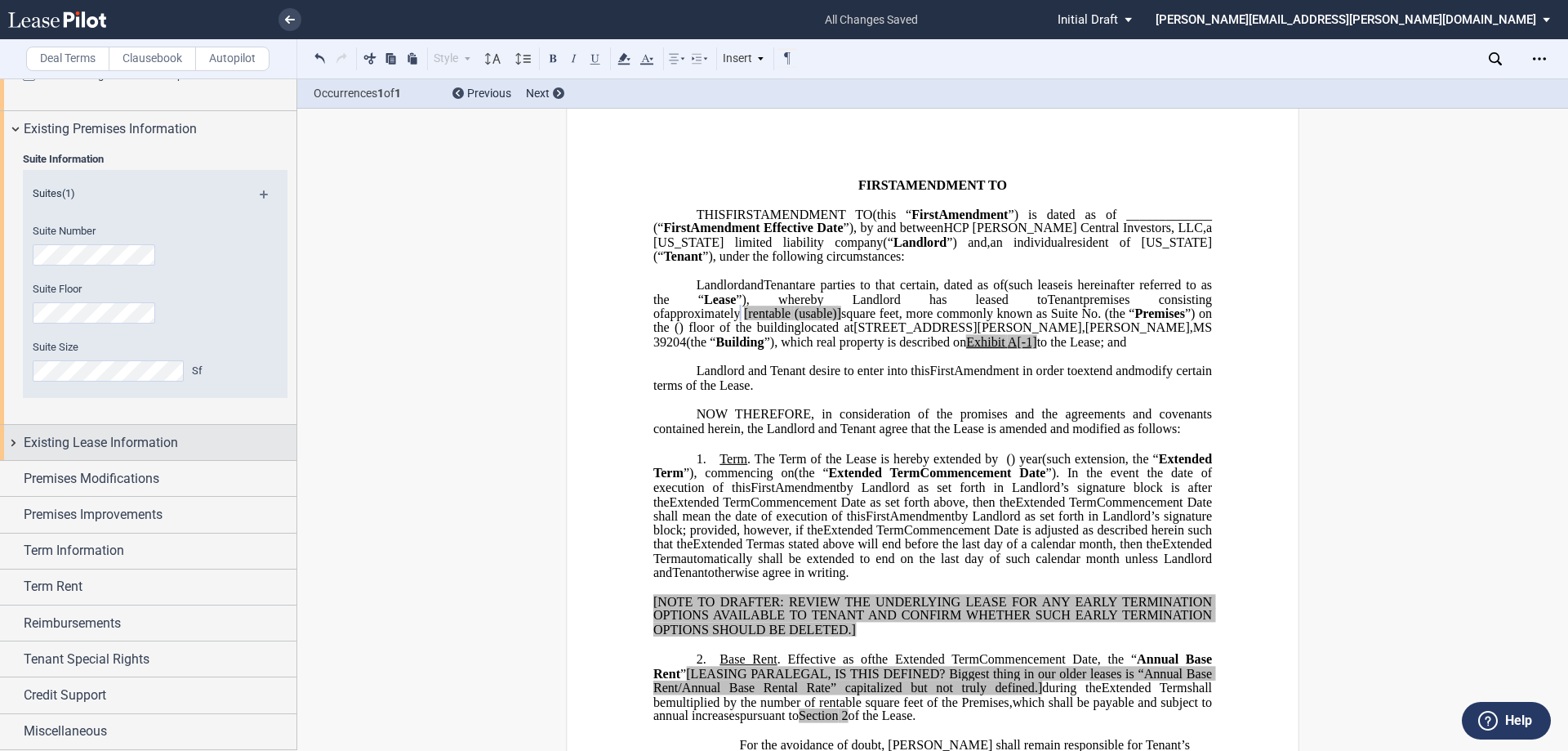
click at [195, 442] on div "Existing Lease Information" at bounding box center [160, 443] width 273 height 20
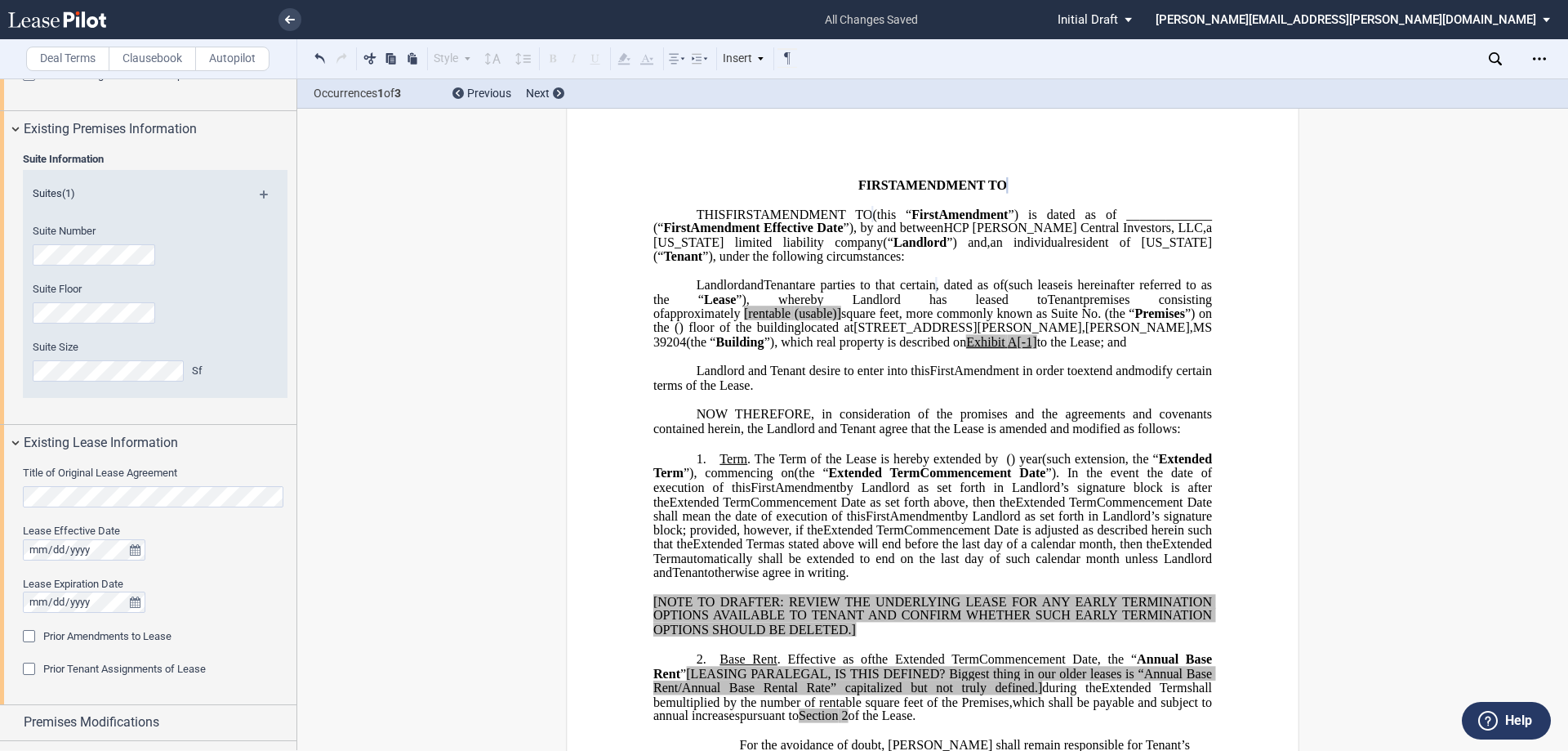
click at [27, 635] on div "Prior Amendments to Lease" at bounding box center [31, 639] width 16 height 17
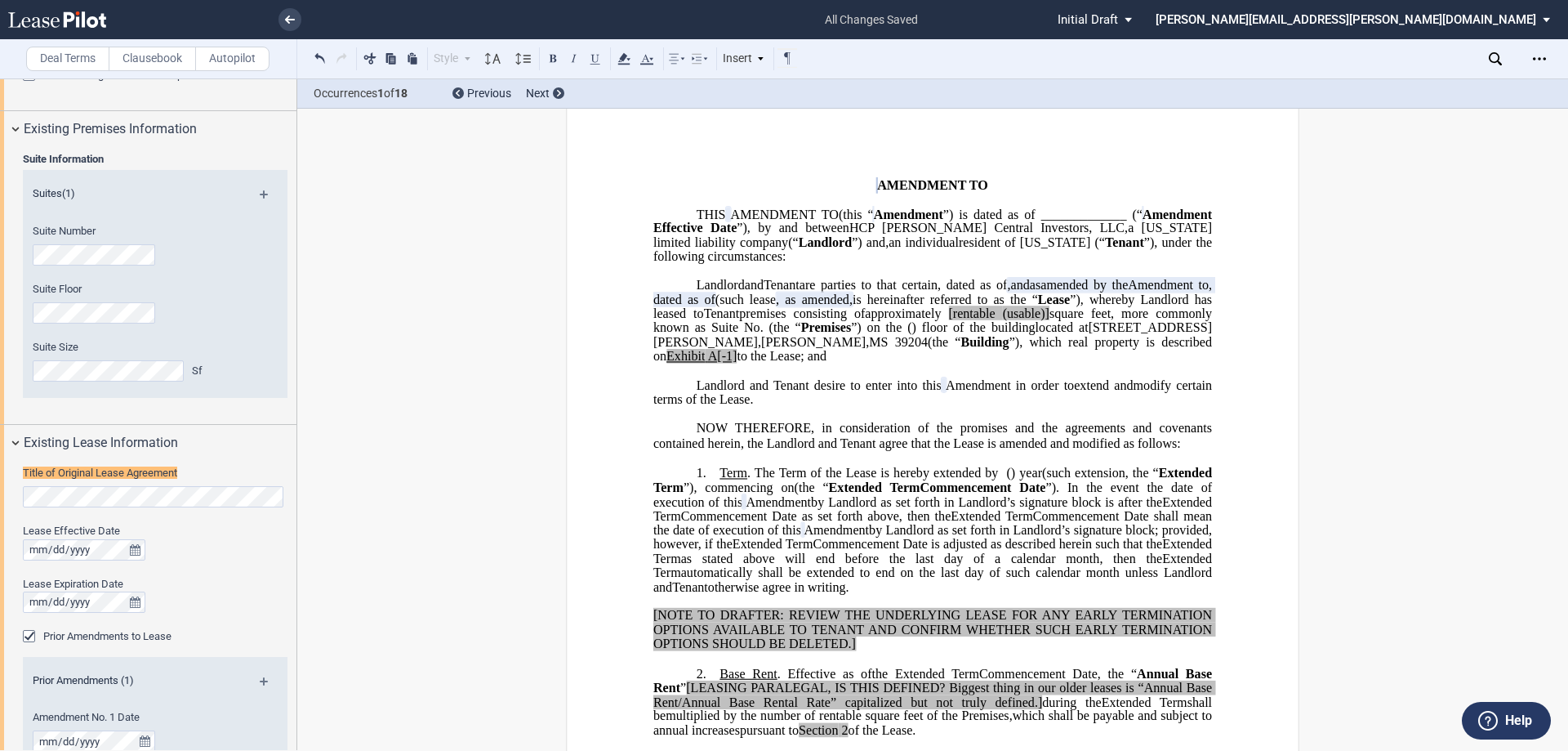
scroll to position [394, 0]
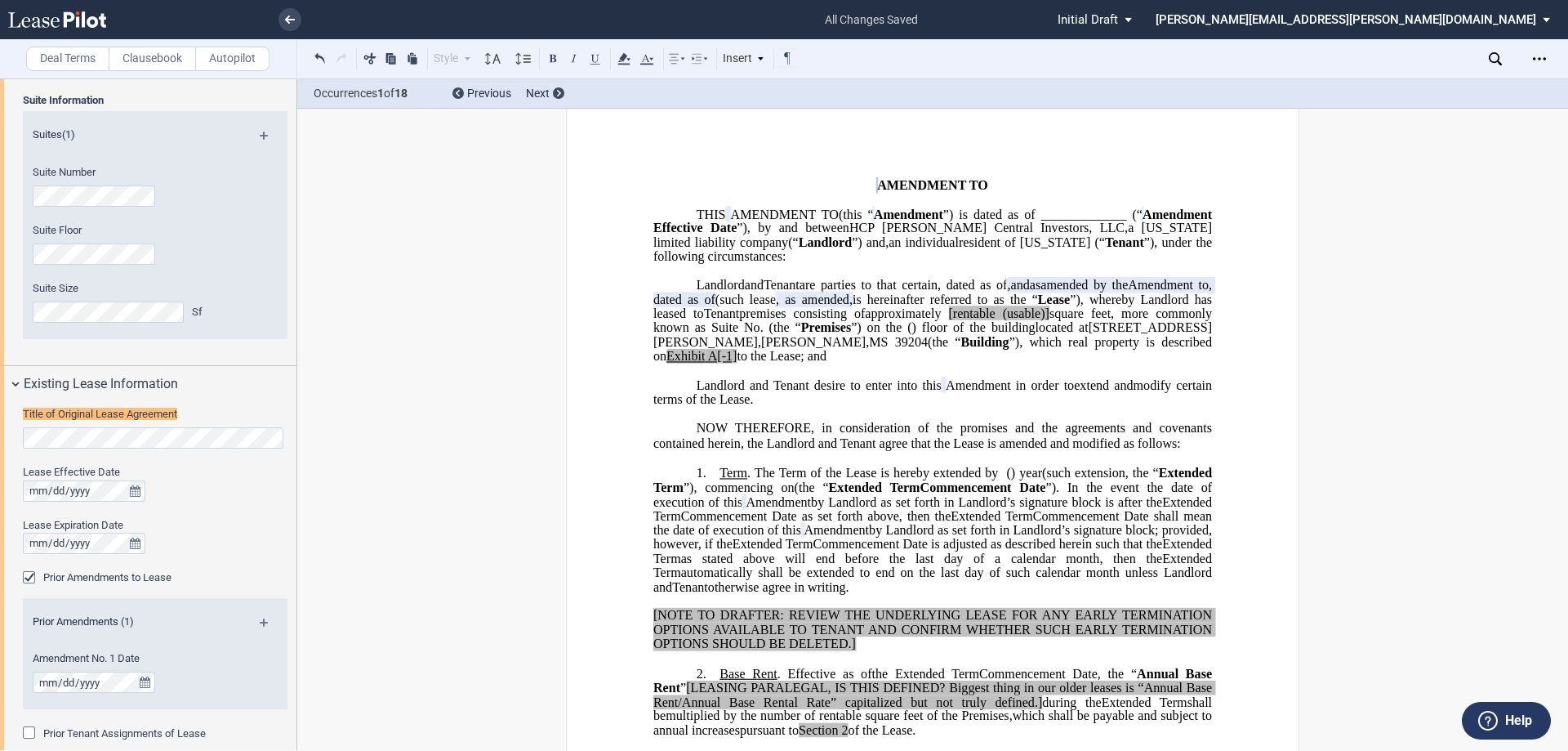
click at [1128, 293] on span "Amendment to" at bounding box center [1169, 286] width 81 height 15
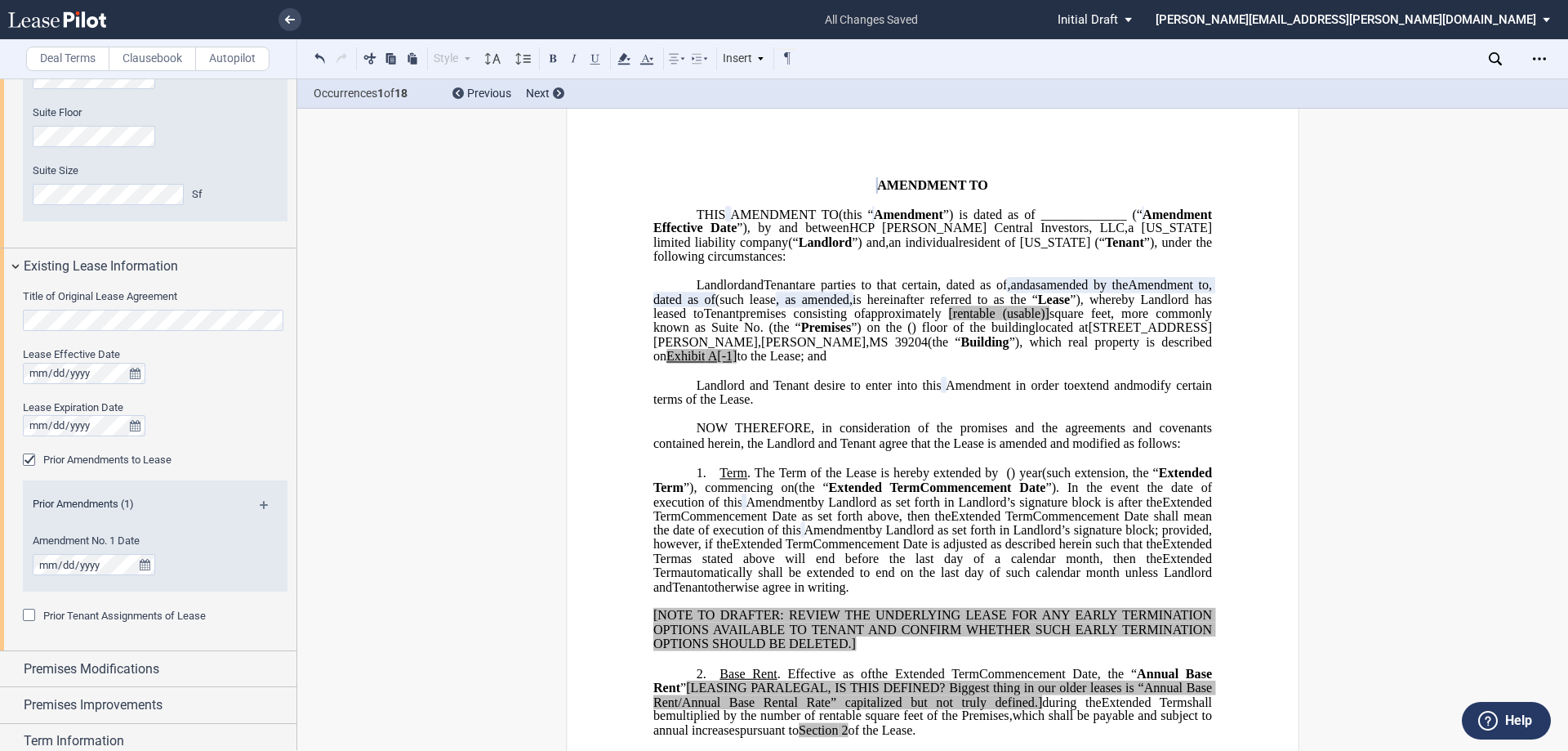
scroll to position [557, 0]
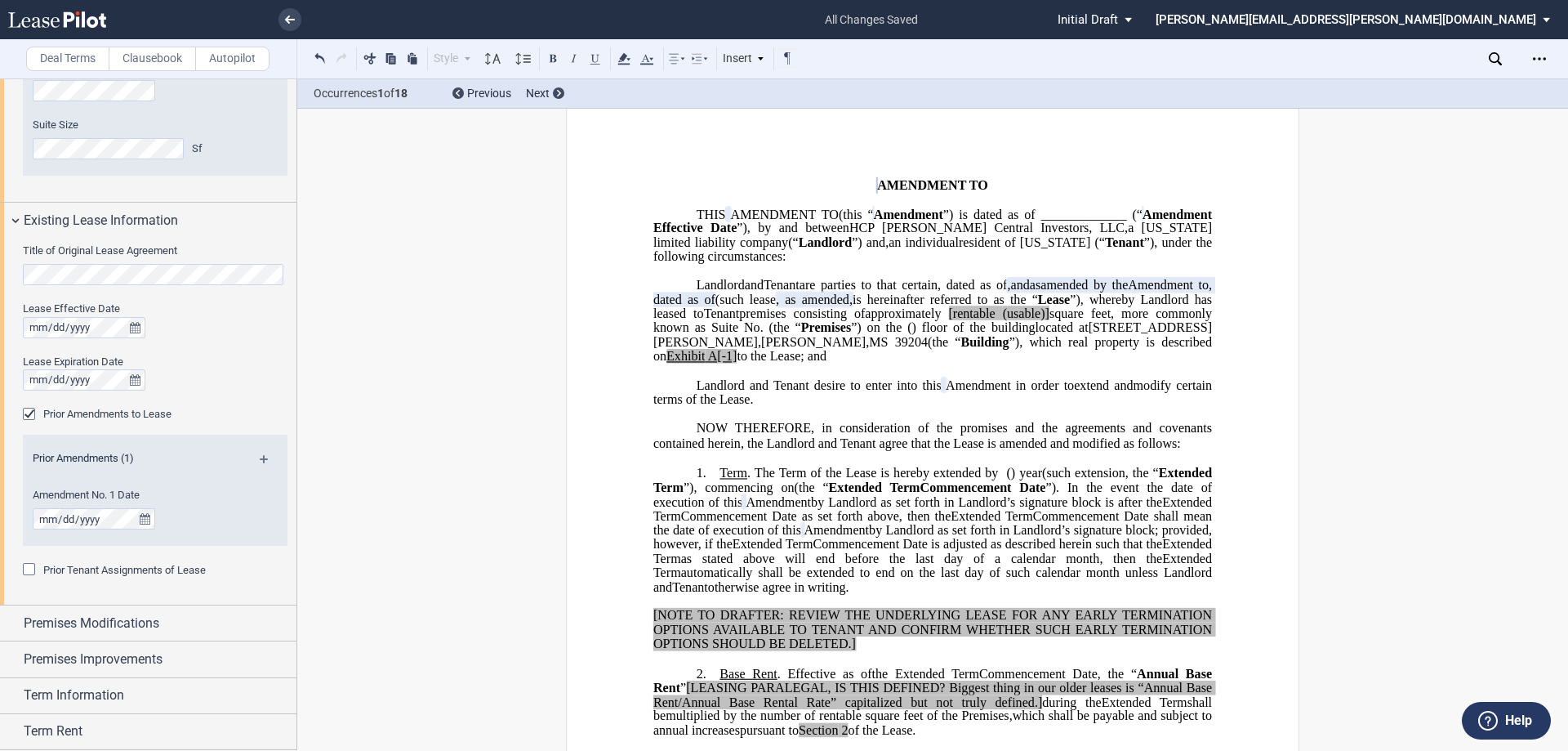
click at [261, 461] on md-icon at bounding box center [271, 465] width 22 height 20
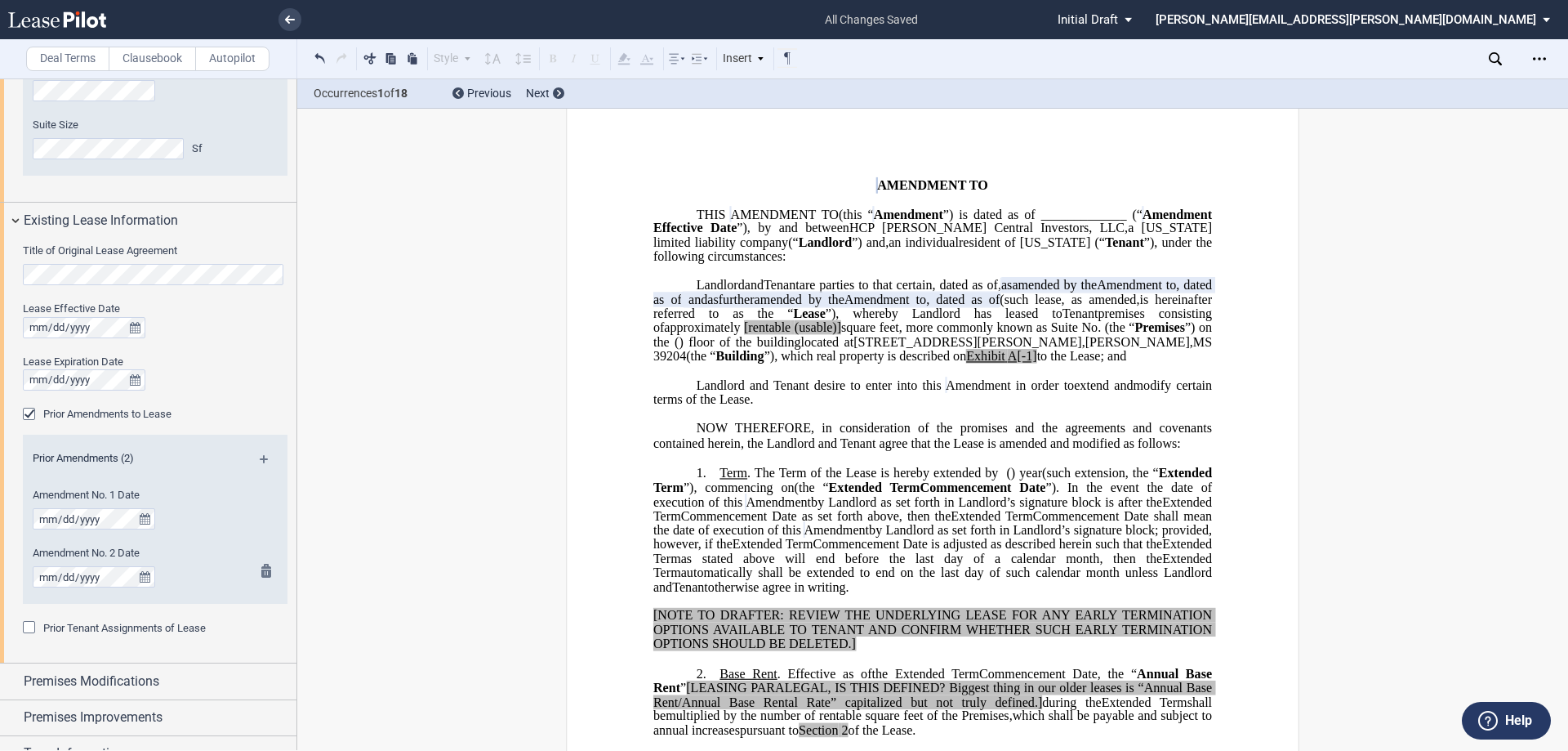
click at [261, 570] on md-icon at bounding box center [271, 574] width 20 height 20
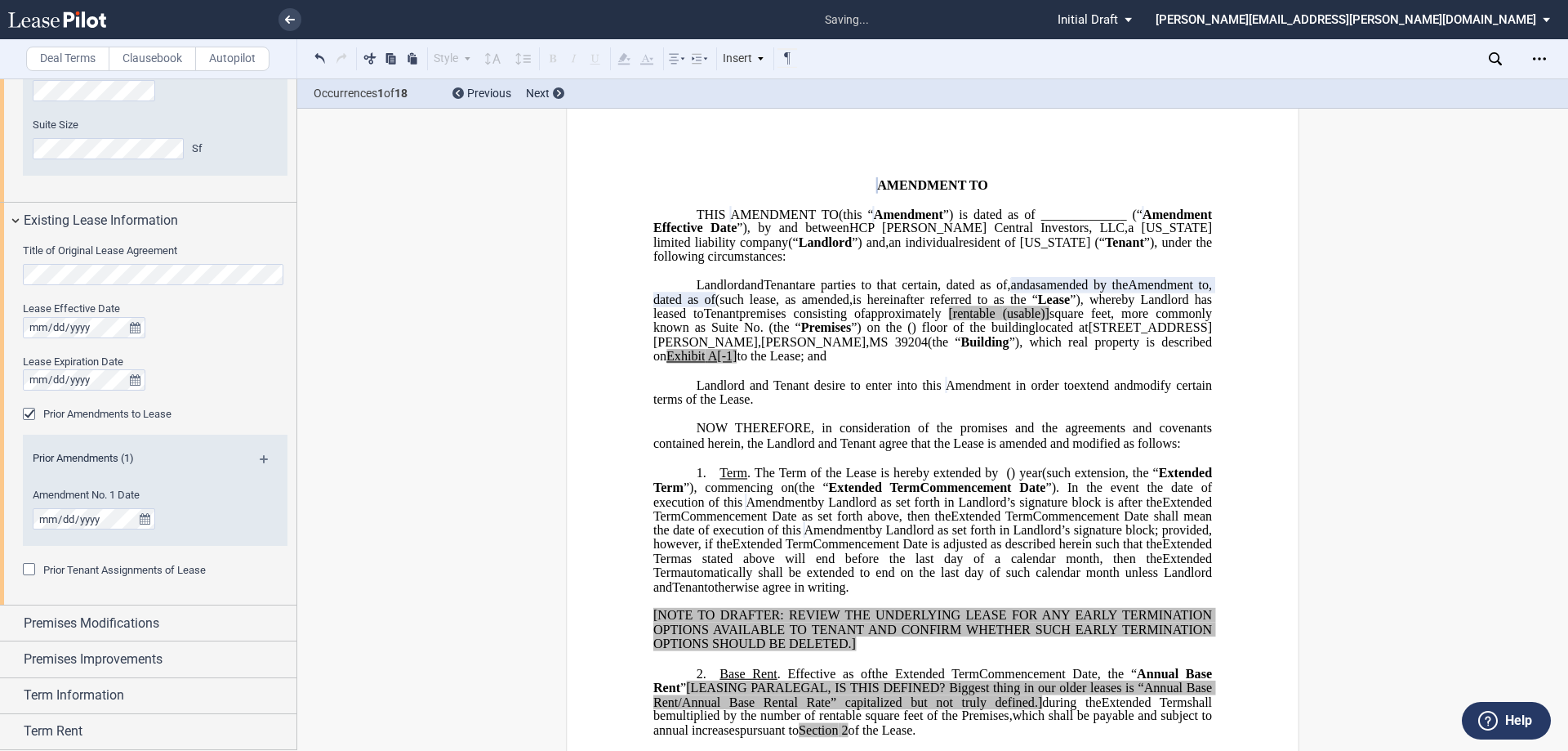
click at [260, 458] on md-icon at bounding box center [271, 465] width 22 height 20
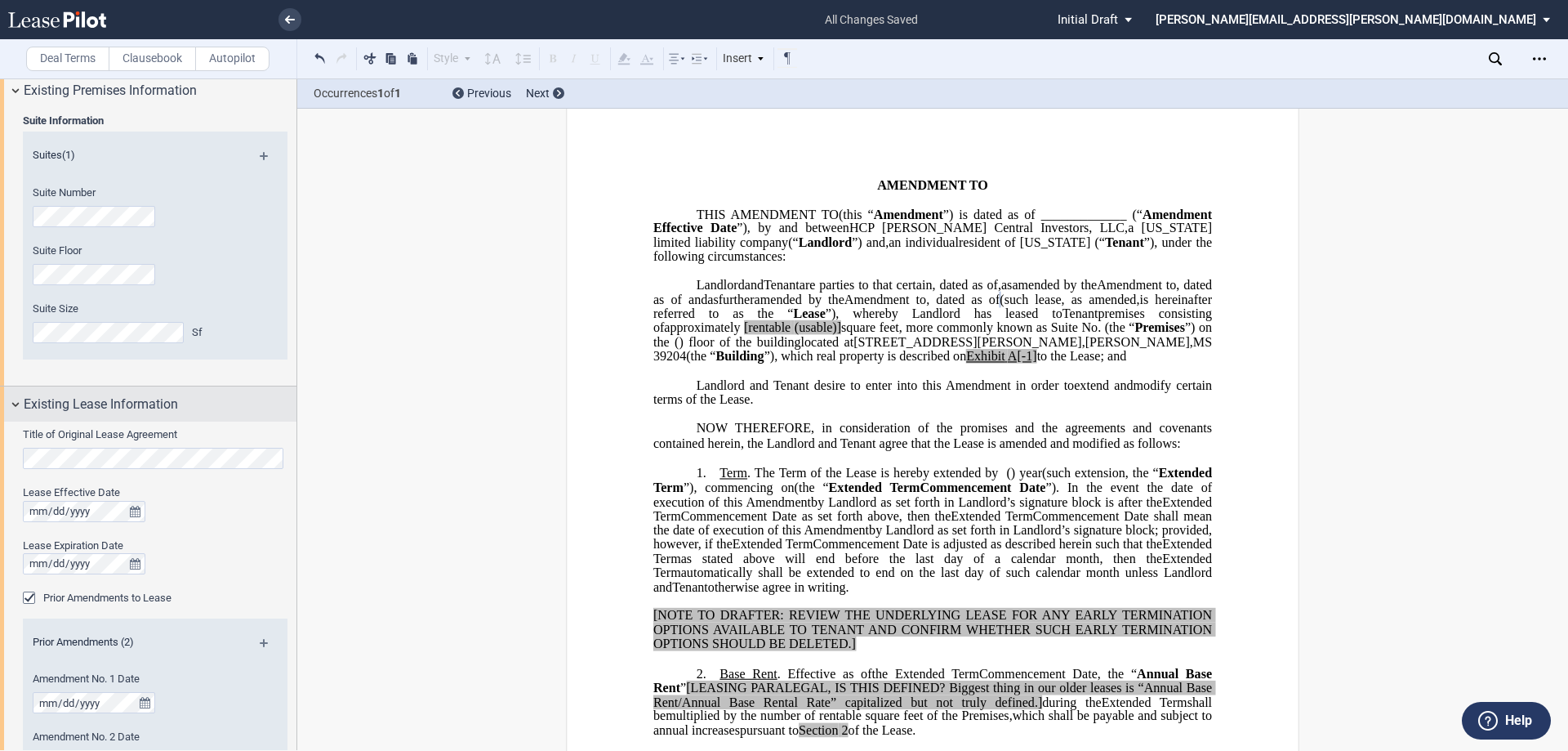
scroll to position [312, 0]
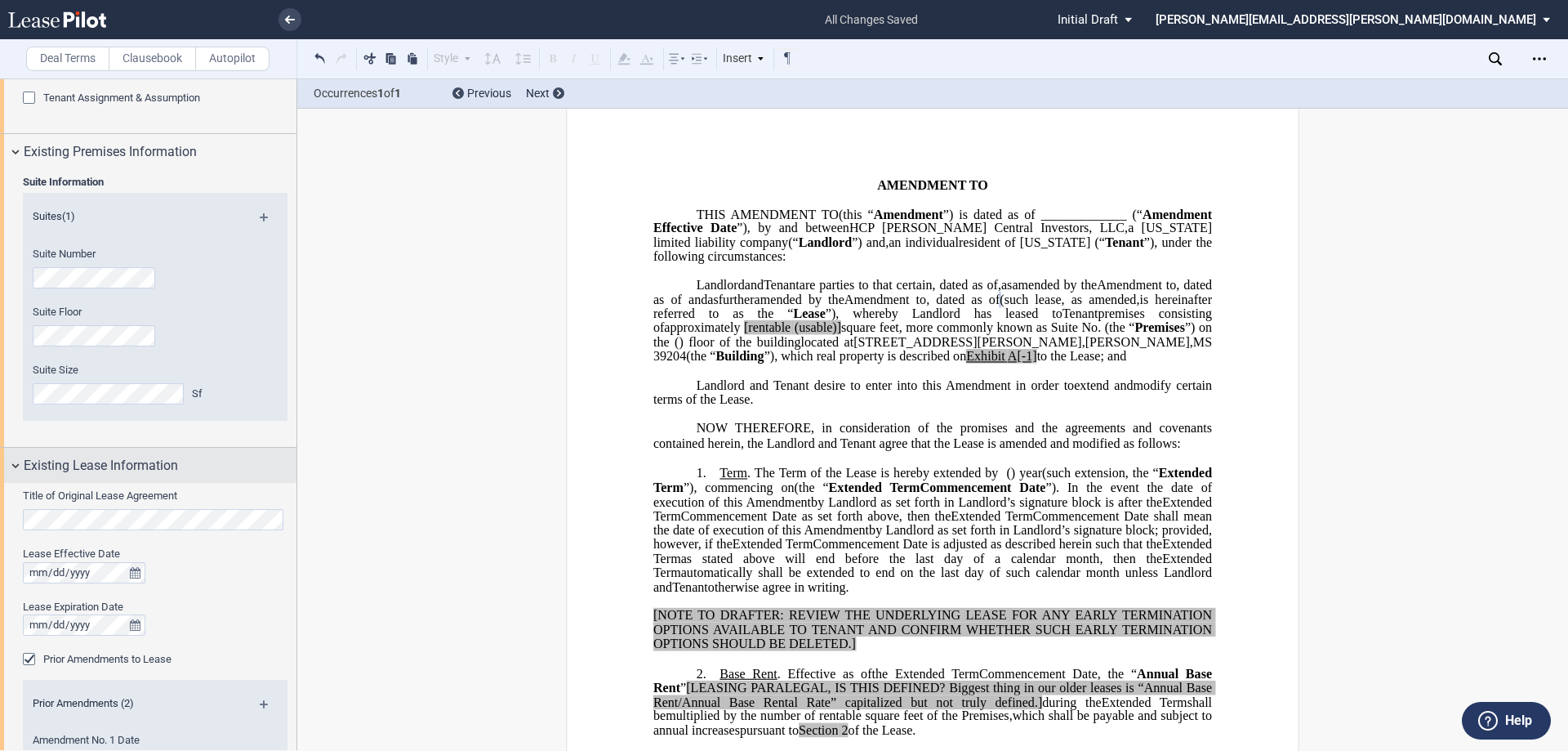
click at [185, 472] on div "Existing Lease Information" at bounding box center [160, 466] width 273 height 20
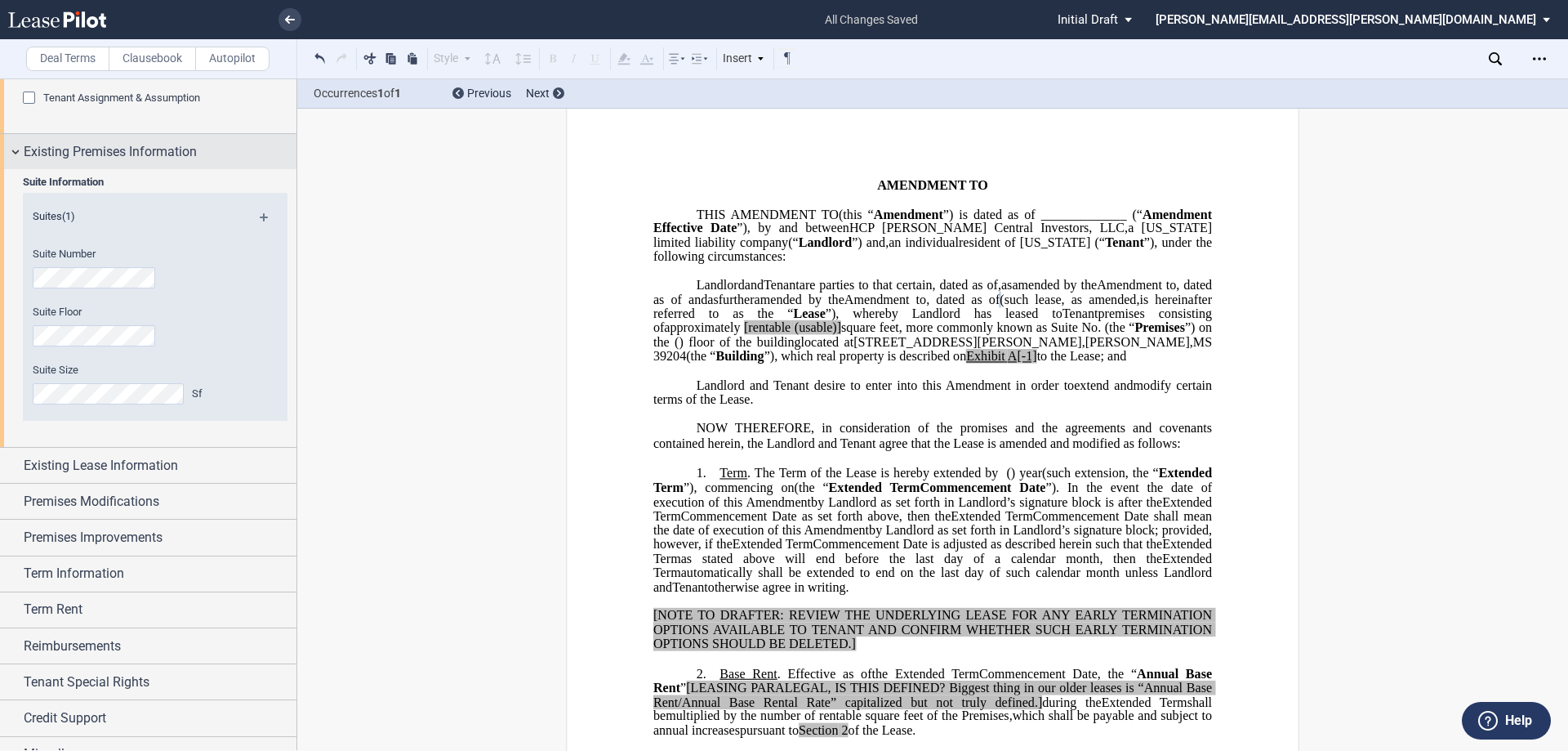
click at [144, 154] on span "Existing Premises Information" at bounding box center [111, 152] width 173 height 20
click at [128, 152] on span "Existing Premises Information" at bounding box center [111, 152] width 173 height 20
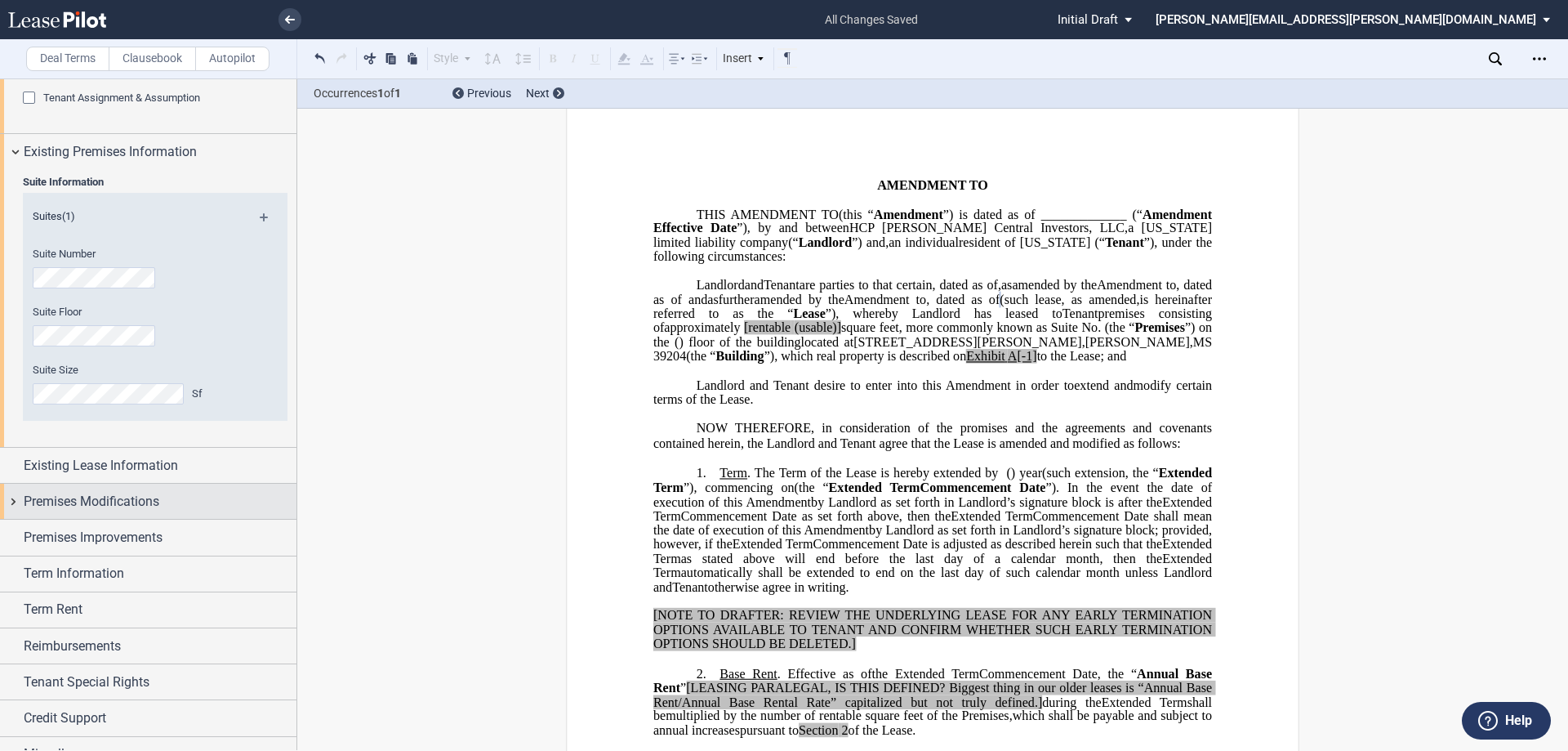
click at [136, 501] on span "Premises Modifications" at bounding box center [92, 502] width 135 height 20
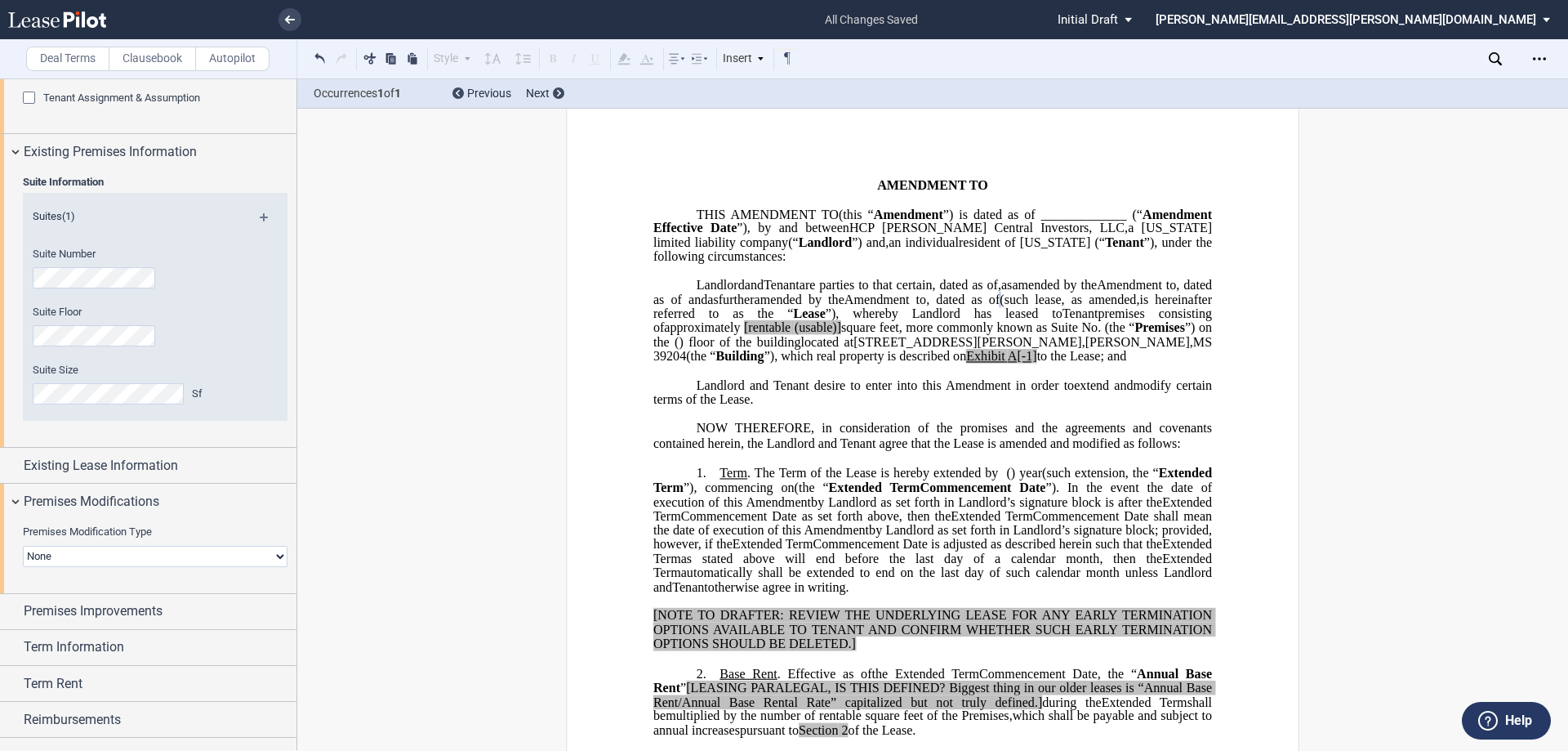
click at [104, 554] on select "None Expansion Relocation" at bounding box center [155, 557] width 265 height 21
click at [277, 555] on select "None Expansion Relocation" at bounding box center [155, 557] width 265 height 21
click at [186, 612] on div "Premises Improvements" at bounding box center [160, 612] width 273 height 20
click at [196, 558] on select "None Expansion Relocation" at bounding box center [155, 557] width 265 height 21
drag, startPoint x: 279, startPoint y: 549, endPoint x: 256, endPoint y: 623, distance: 77.5
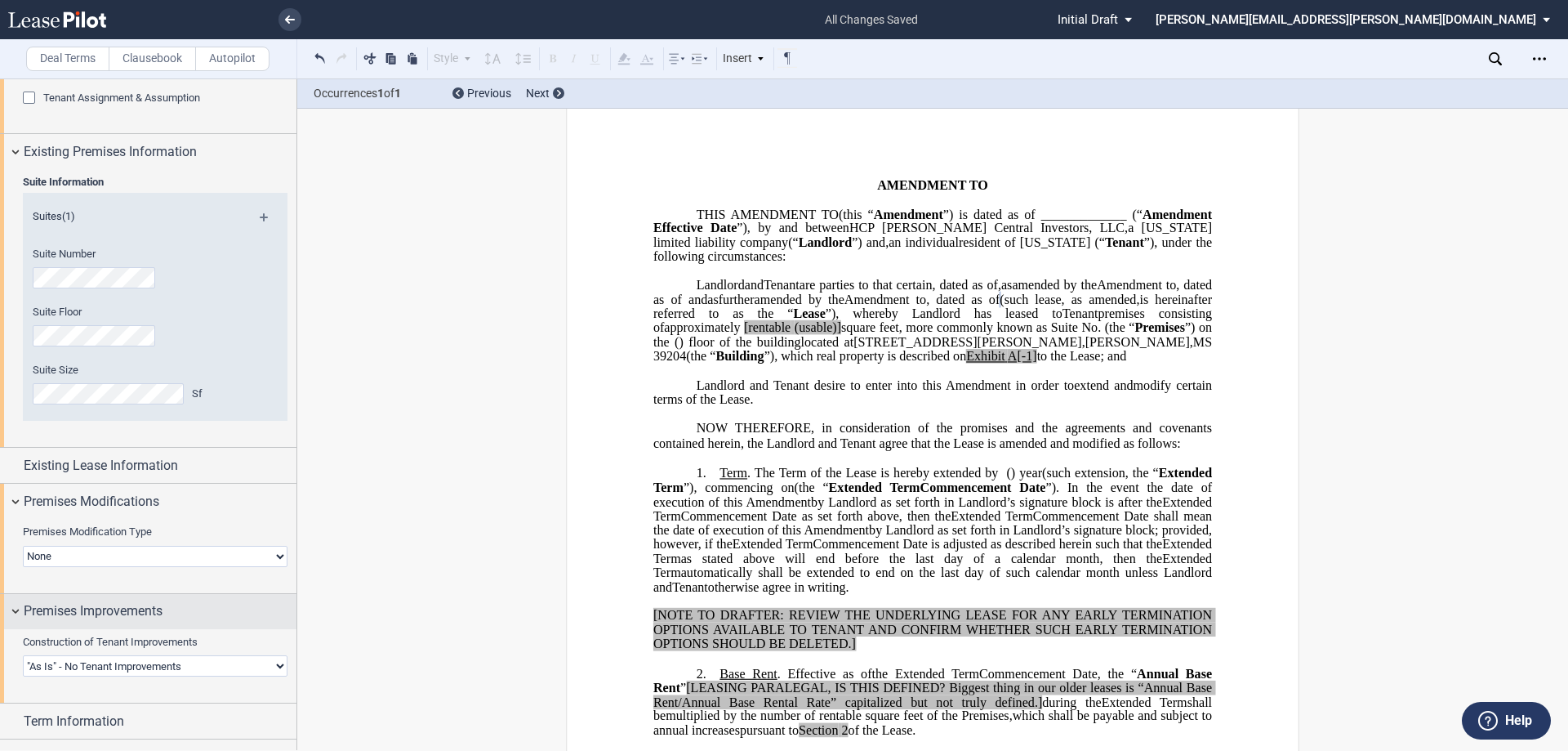
click at [279, 549] on select "None Expansion Relocation" at bounding box center [155, 557] width 265 height 21
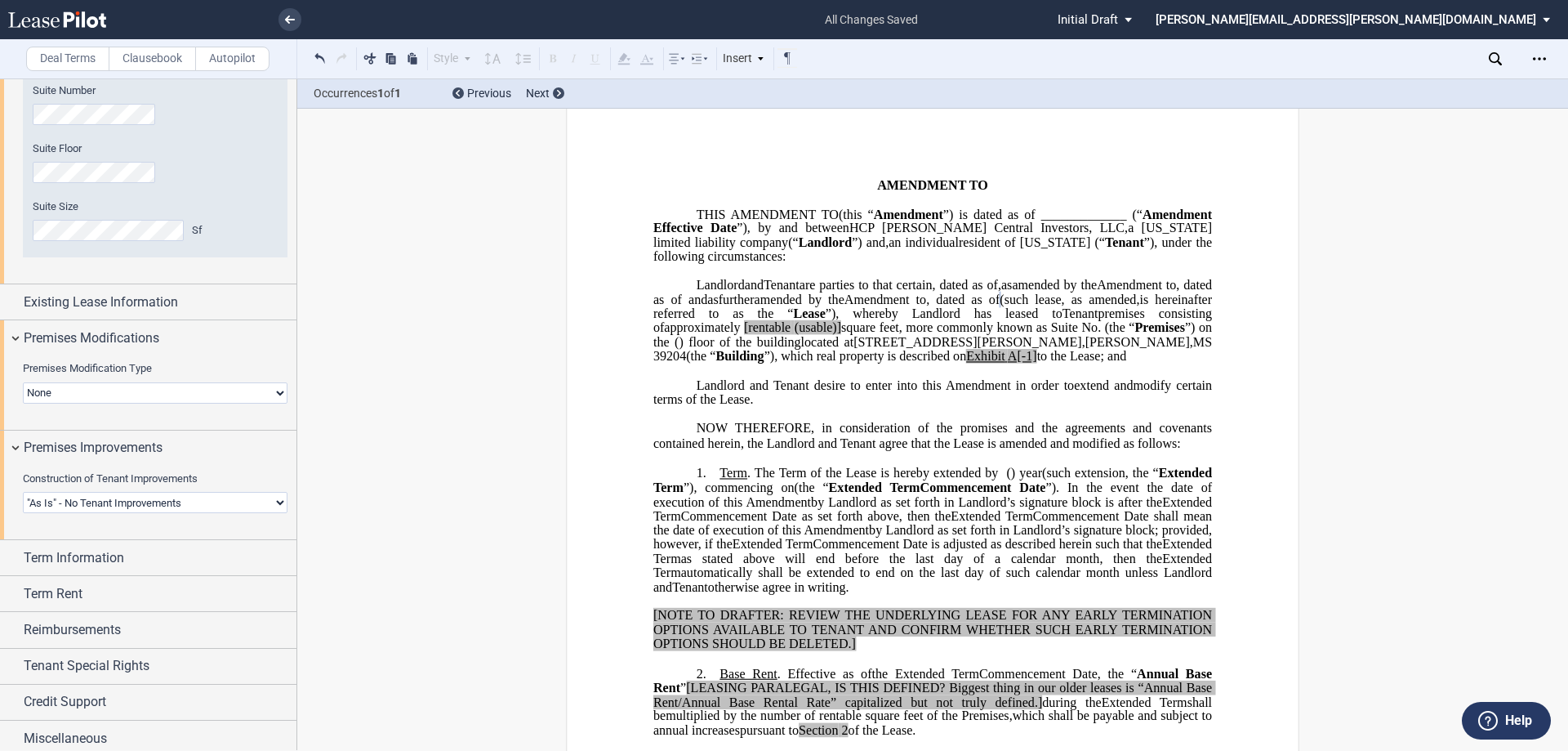
click at [214, 503] on select "Landlord Constructs Tenant Improvements Tenant Constructs Tenant Improvements "…" at bounding box center [155, 503] width 265 height 21
click at [23, 492] on select "Landlord Constructs Tenant Improvements Tenant Constructs Tenant Improvements "…" at bounding box center [155, 503] width 265 height 21
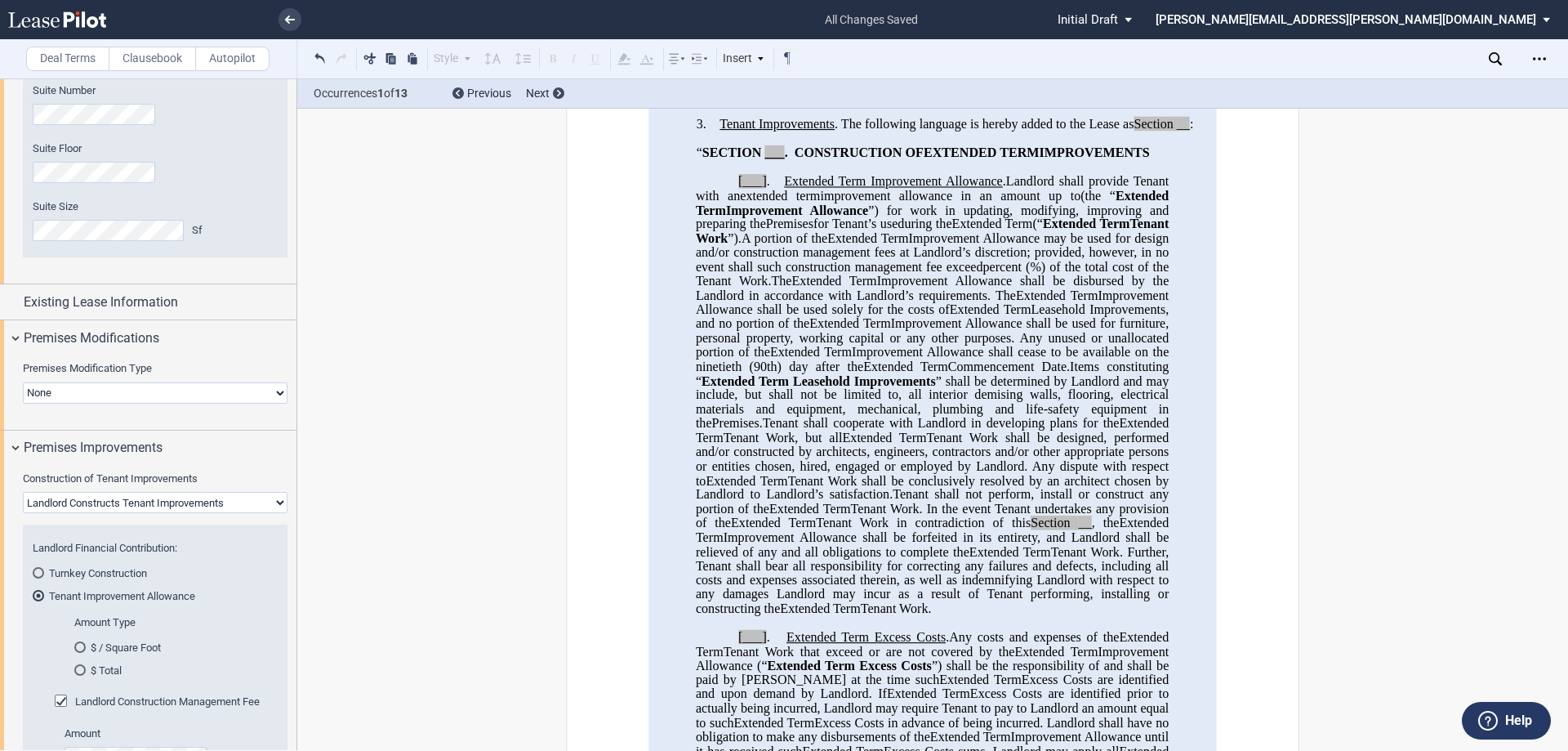
scroll to position [582, 0]
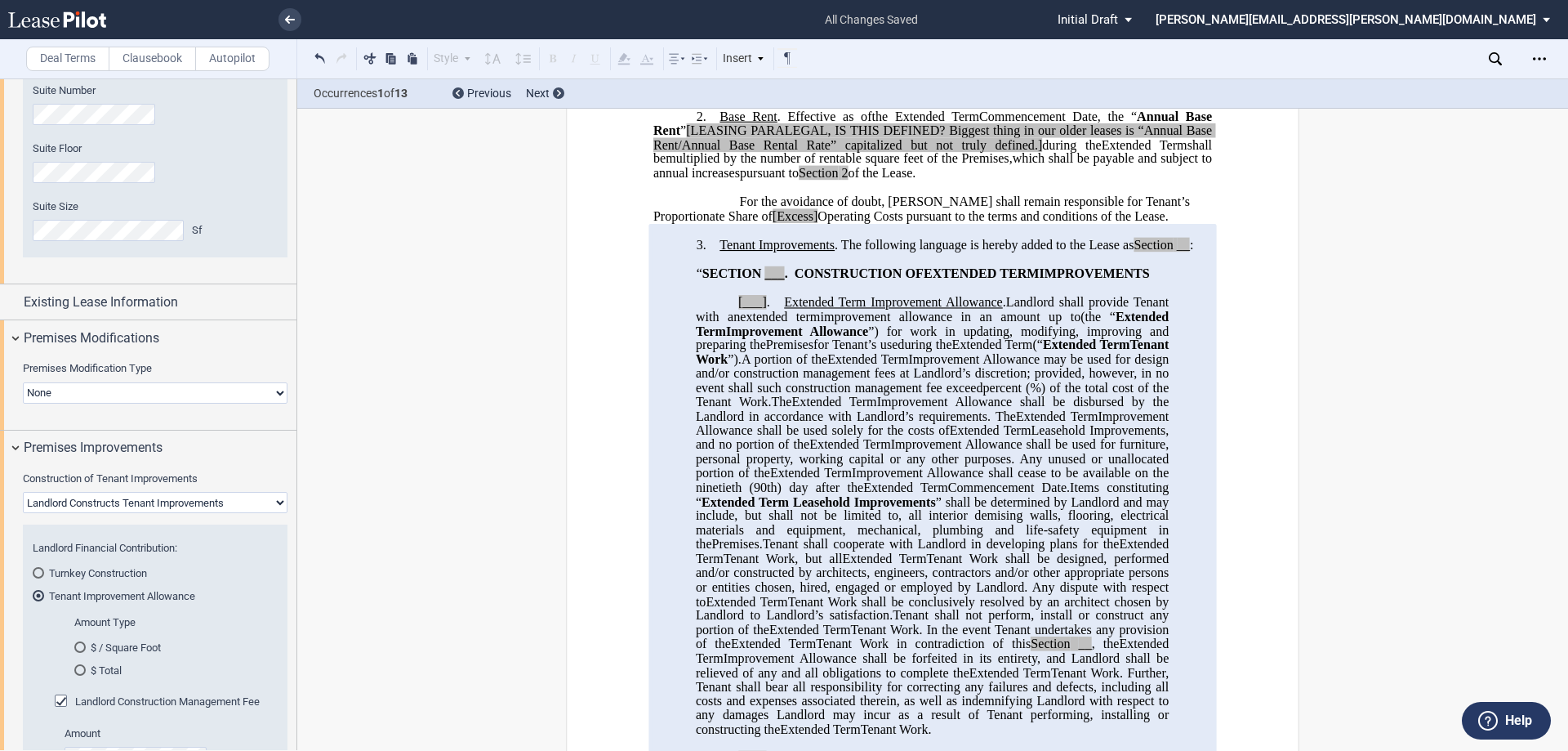
click at [149, 503] on select "Landlord Constructs Tenant Improvements Tenant Constructs Tenant Improvements "…" at bounding box center [155, 503] width 265 height 21
click at [23, 492] on select "Landlord Constructs Tenant Improvements Tenant Constructs Tenant Improvements "…" at bounding box center [155, 503] width 265 height 21
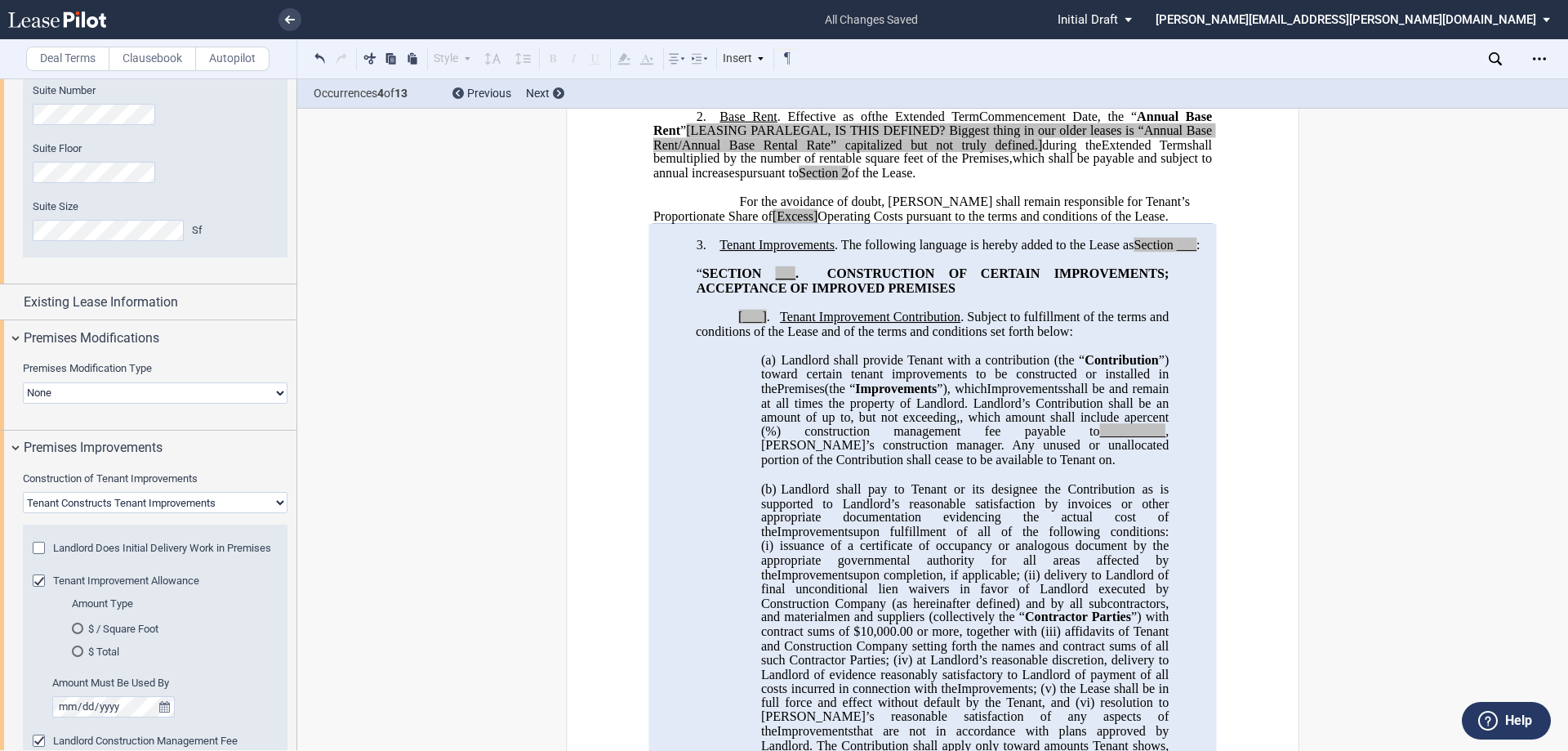
click at [1048, 439] on span "%) construction management fee payable to" at bounding box center [932, 432] width 334 height 15
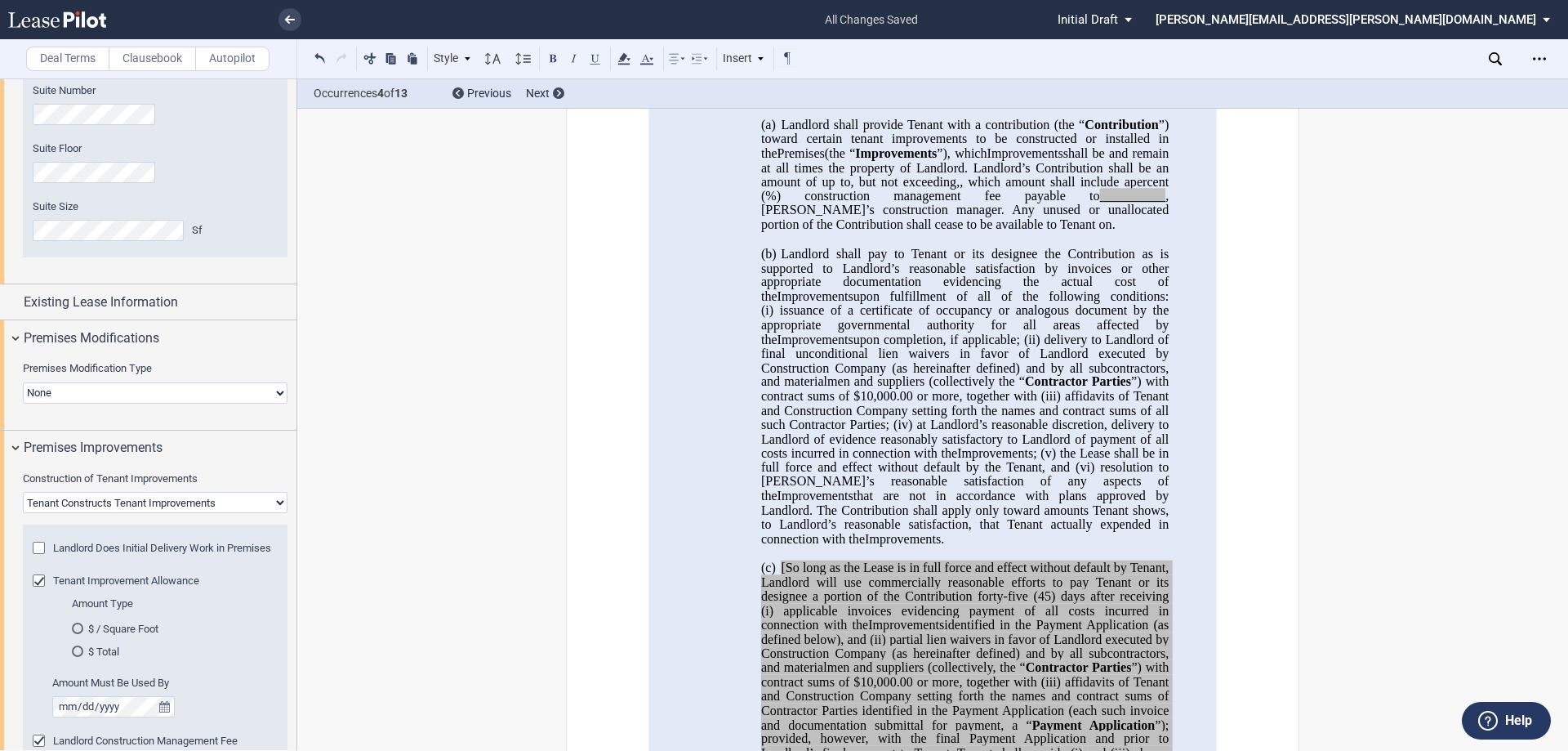
scroll to position [827, 0]
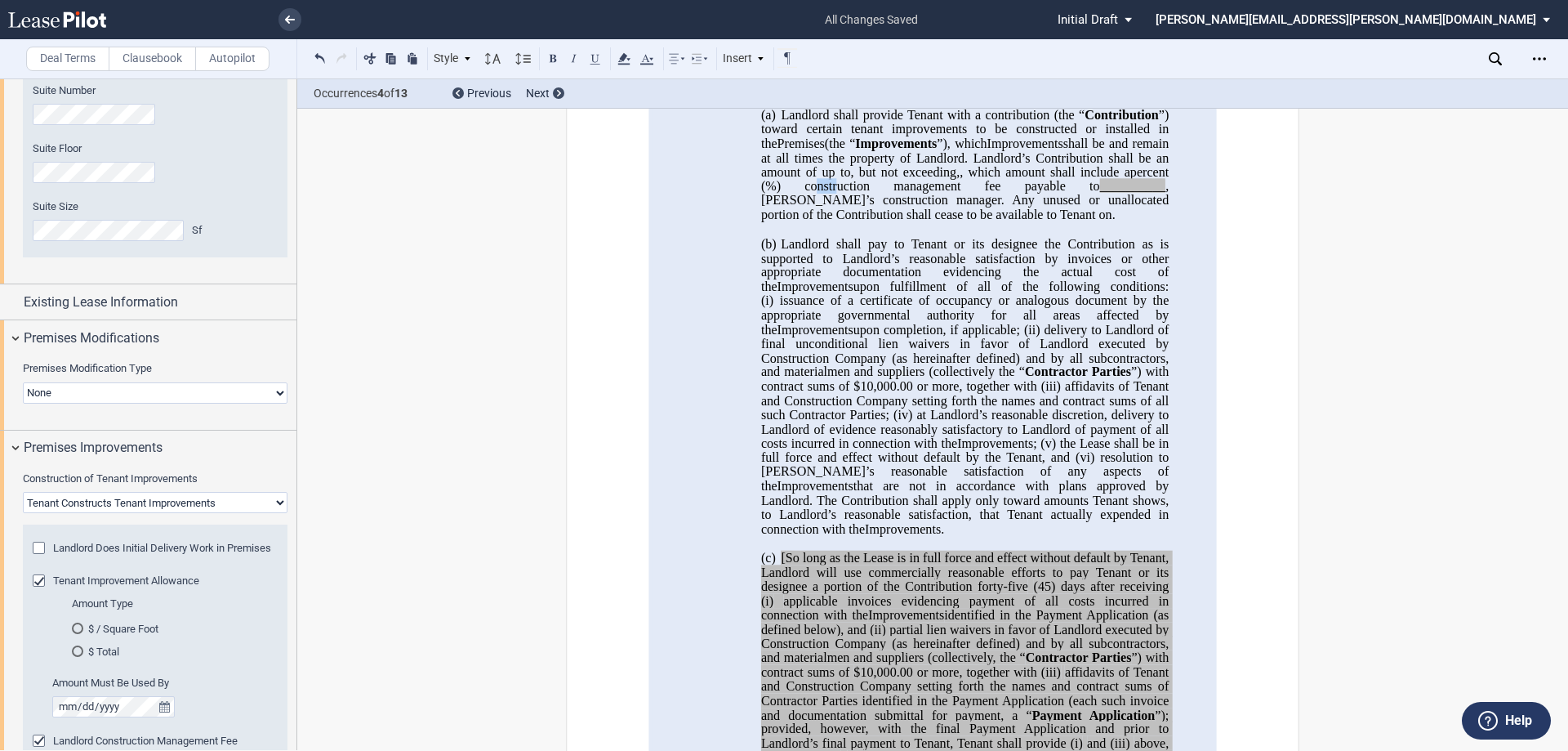
drag, startPoint x: 884, startPoint y: 234, endPoint x: 863, endPoint y: 224, distance: 23.3
click at [863, 194] on span "%) construction management fee payable to" at bounding box center [932, 187] width 334 height 15
click at [892, 208] on span ", [PERSON_NAME]’s construction manager" at bounding box center [967, 193] width 411 height 29
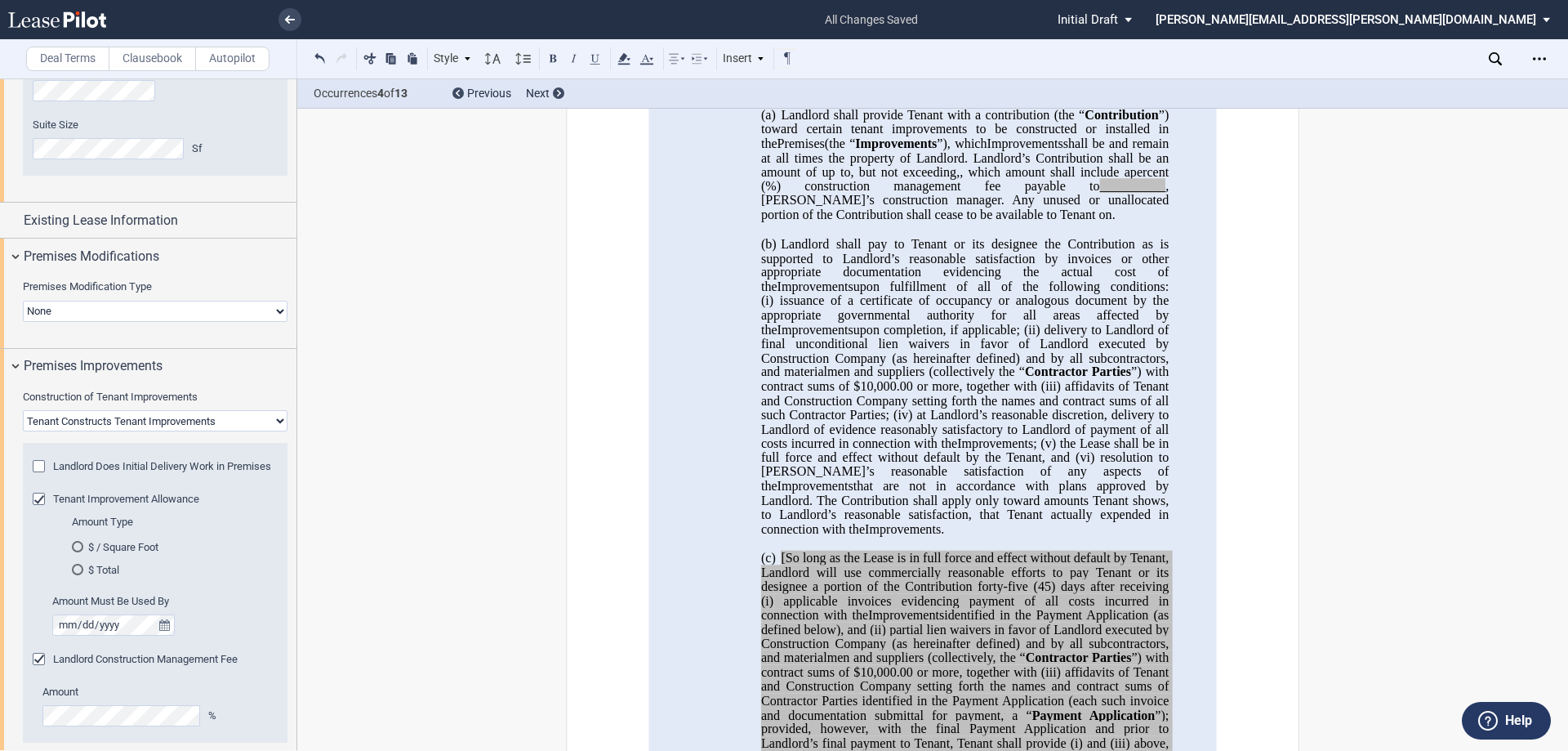
click at [1274, 67] on div "Style 1. Section (a) Subsection (a) Subsection 1 a) Subsection 2 Normal Normal …" at bounding box center [787, 59] width 981 height 40
click at [1023, 221] on span ". Any unused or unallocated portion of the Contribution shall cease to be avail…" at bounding box center [967, 207] width 411 height 29
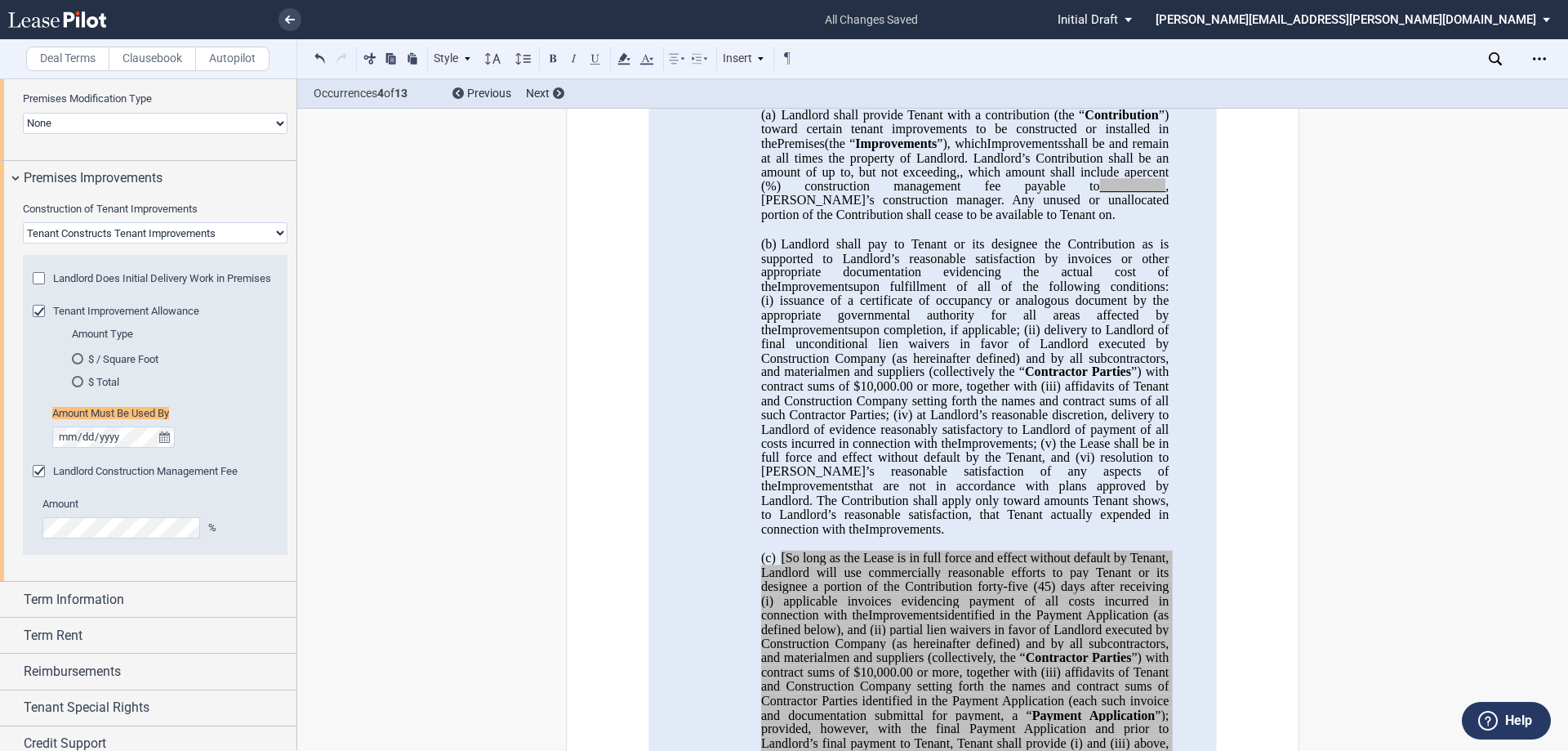
scroll to position [757, 0]
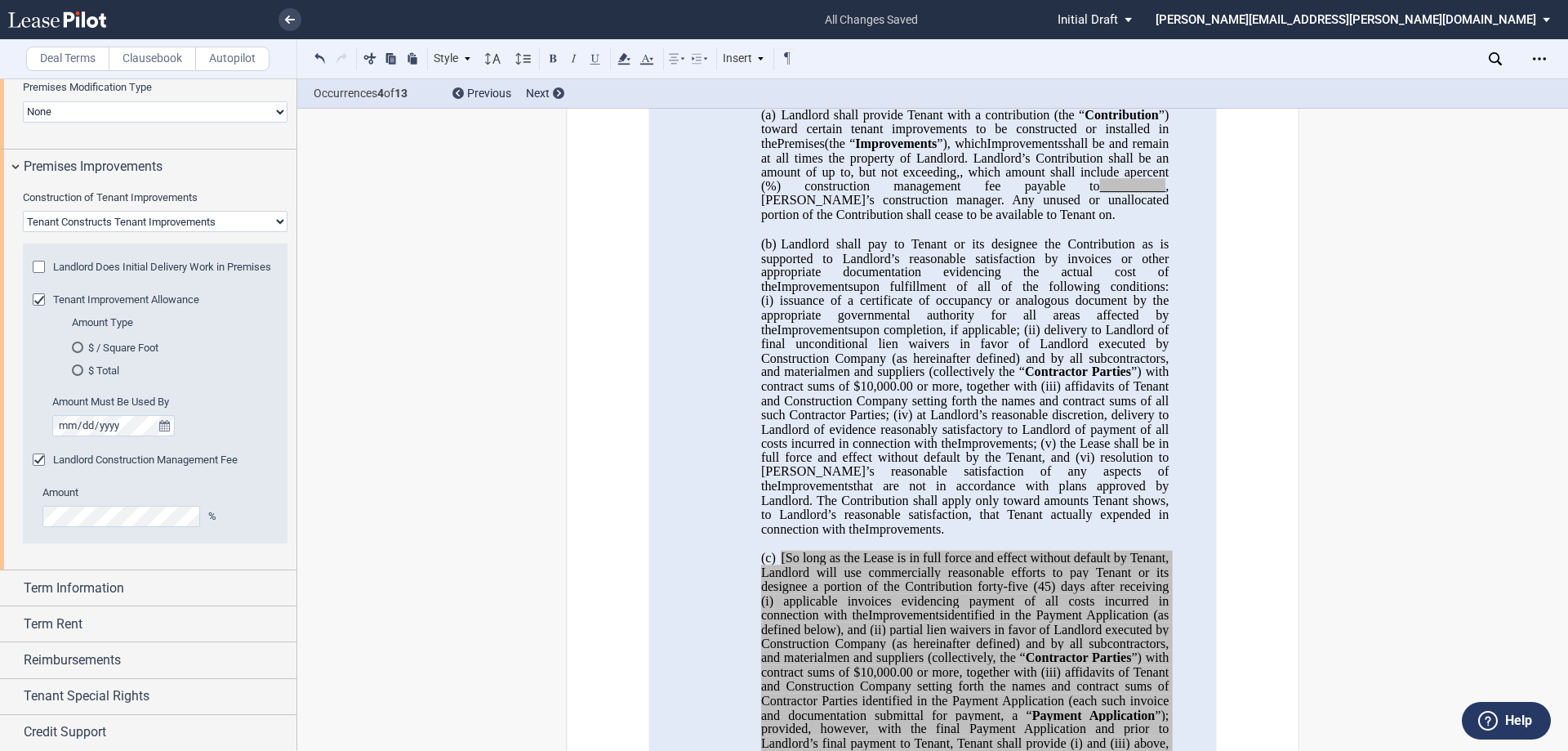
click at [154, 220] on select "Landlord Constructs Tenant Improvements Tenant Constructs Tenant Improvements "…" at bounding box center [155, 221] width 265 height 21
select select "none"
click at [23, 232] on select "Landlord Constructs Tenant Improvements Tenant Constructs Tenant Improvements "…" at bounding box center [155, 221] width 265 height 21
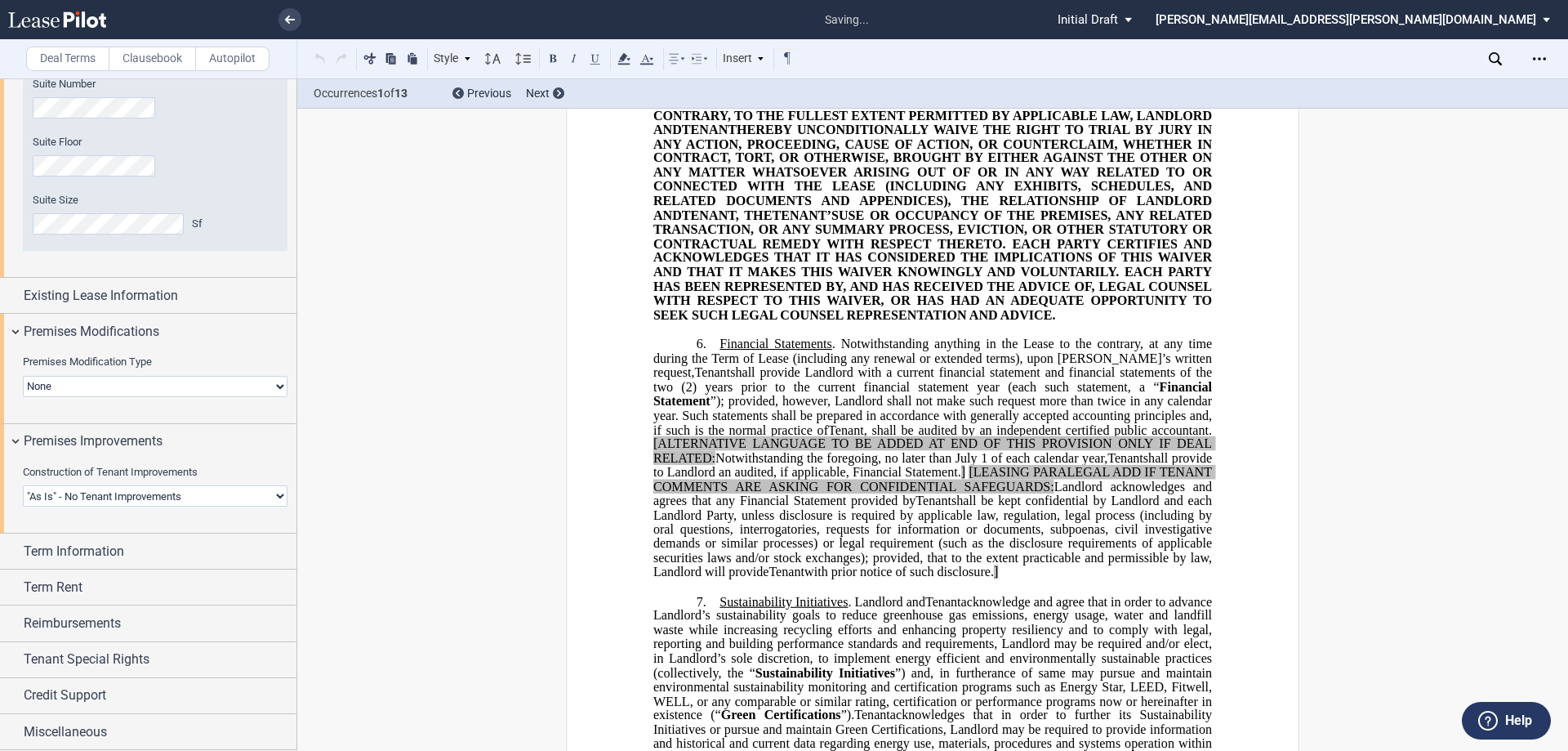
scroll to position [0, 0]
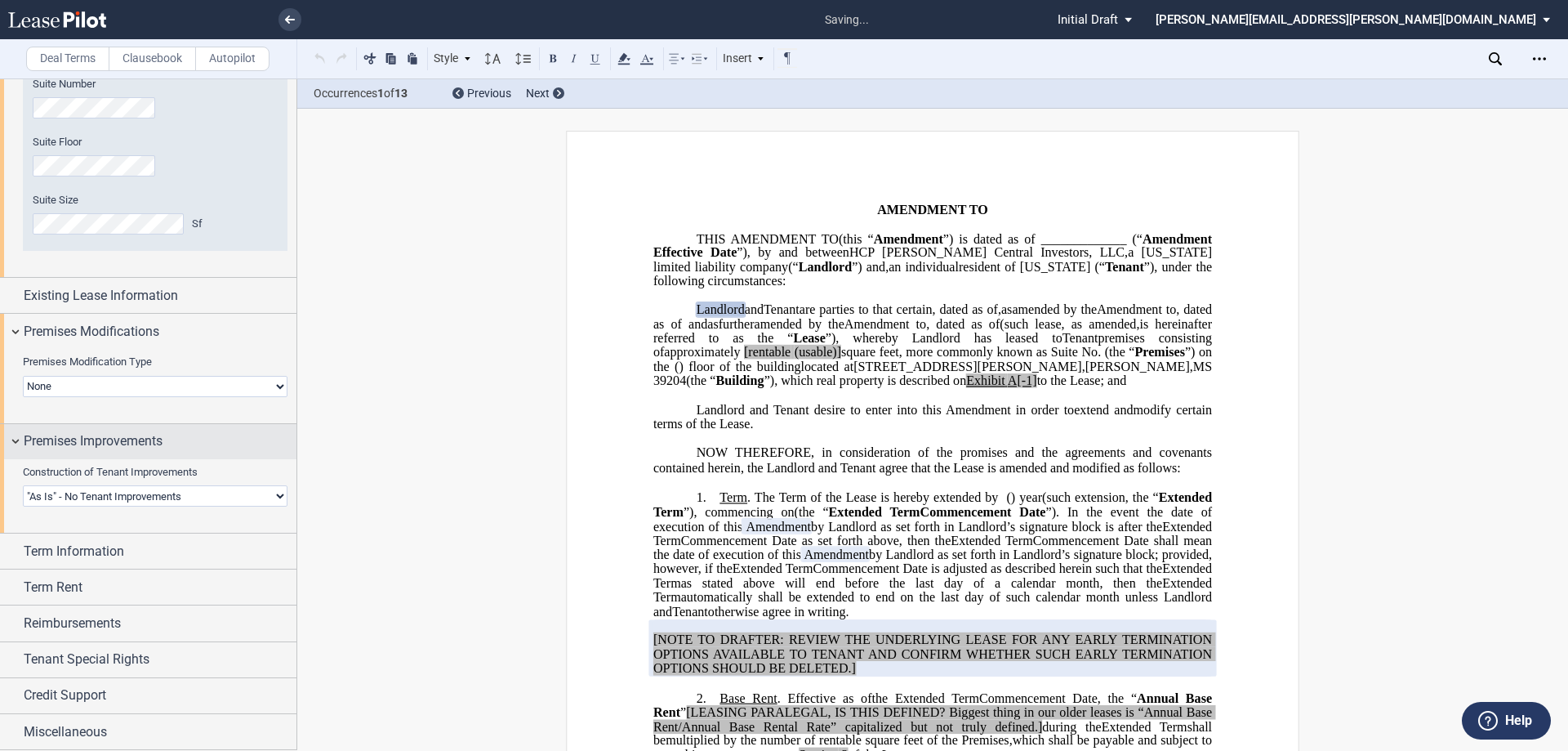
click at [97, 431] on div "Premises Improvements" at bounding box center [148, 442] width 296 height 35
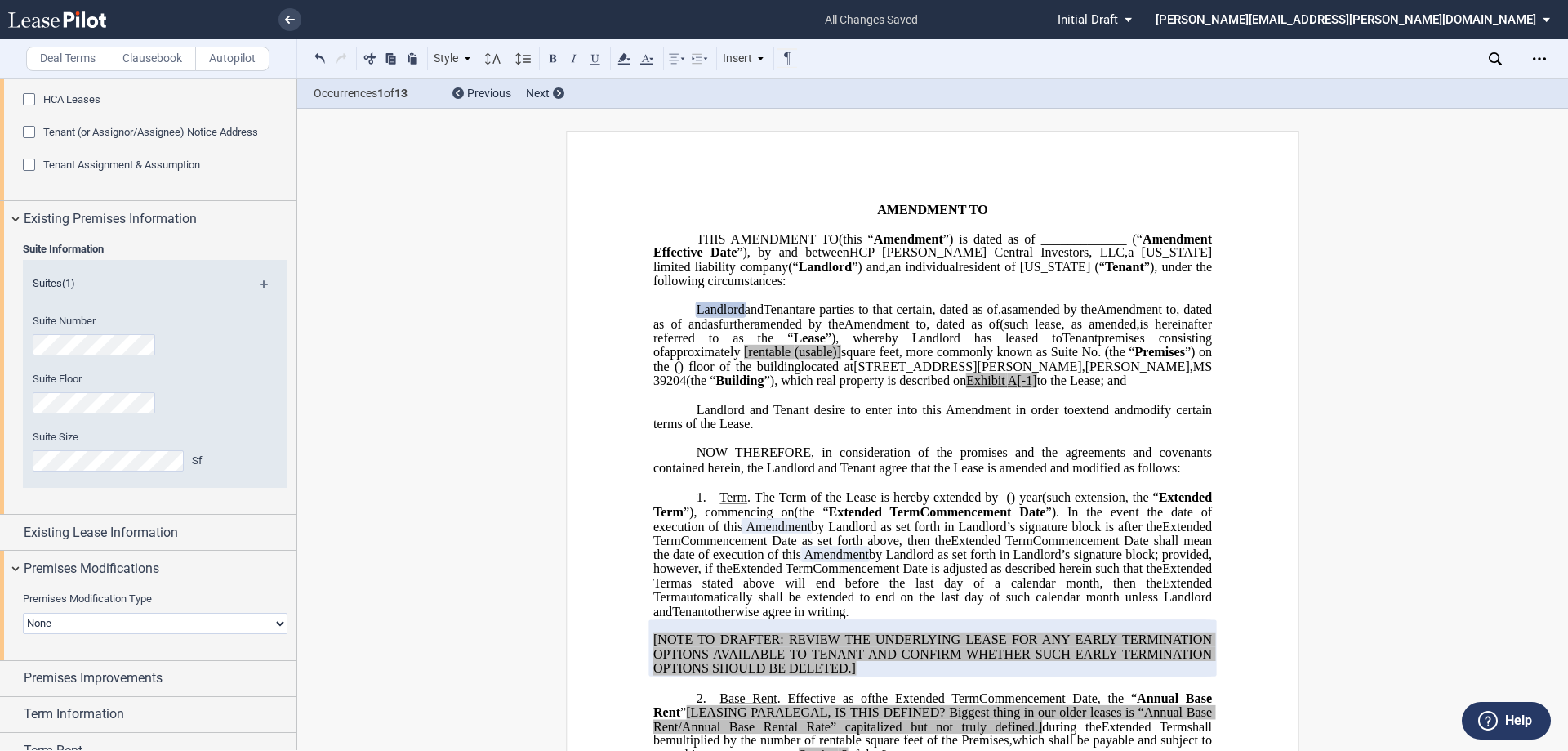
scroll to position [409, 0]
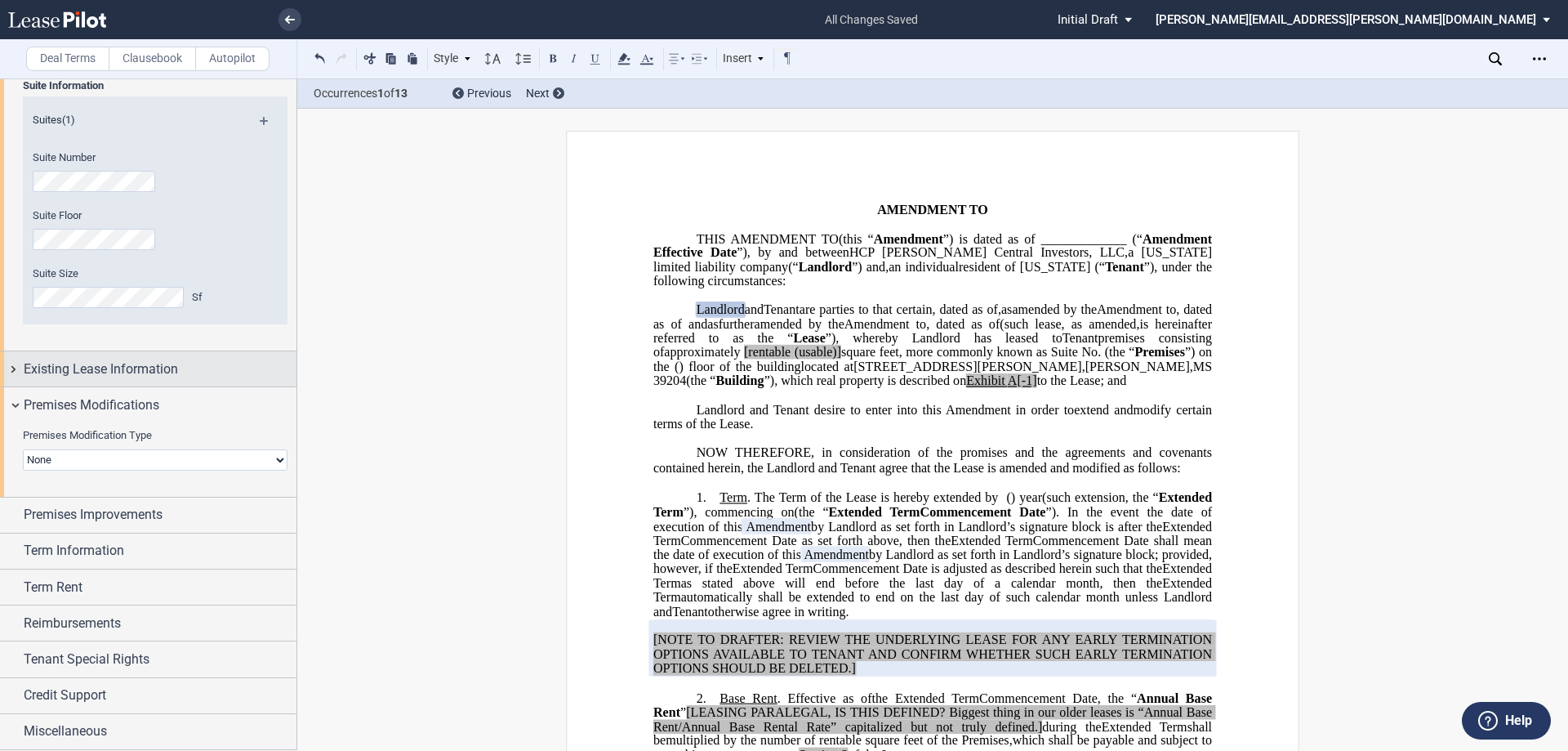
click at [121, 361] on span "Existing Lease Information" at bounding box center [101, 370] width 154 height 20
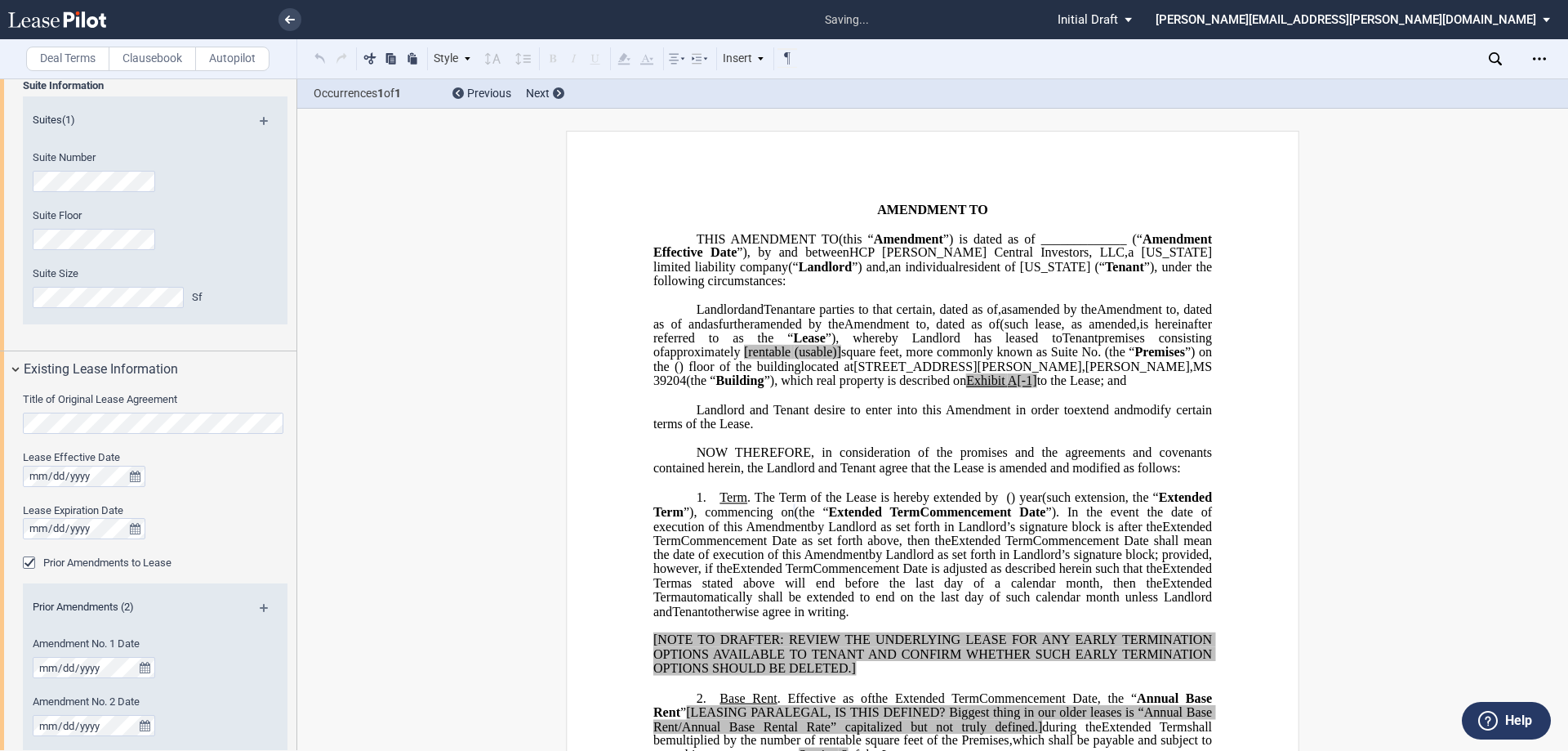
click at [925, 547] on span "Commencement Date as set forth above, then the" at bounding box center [817, 541] width 271 height 15
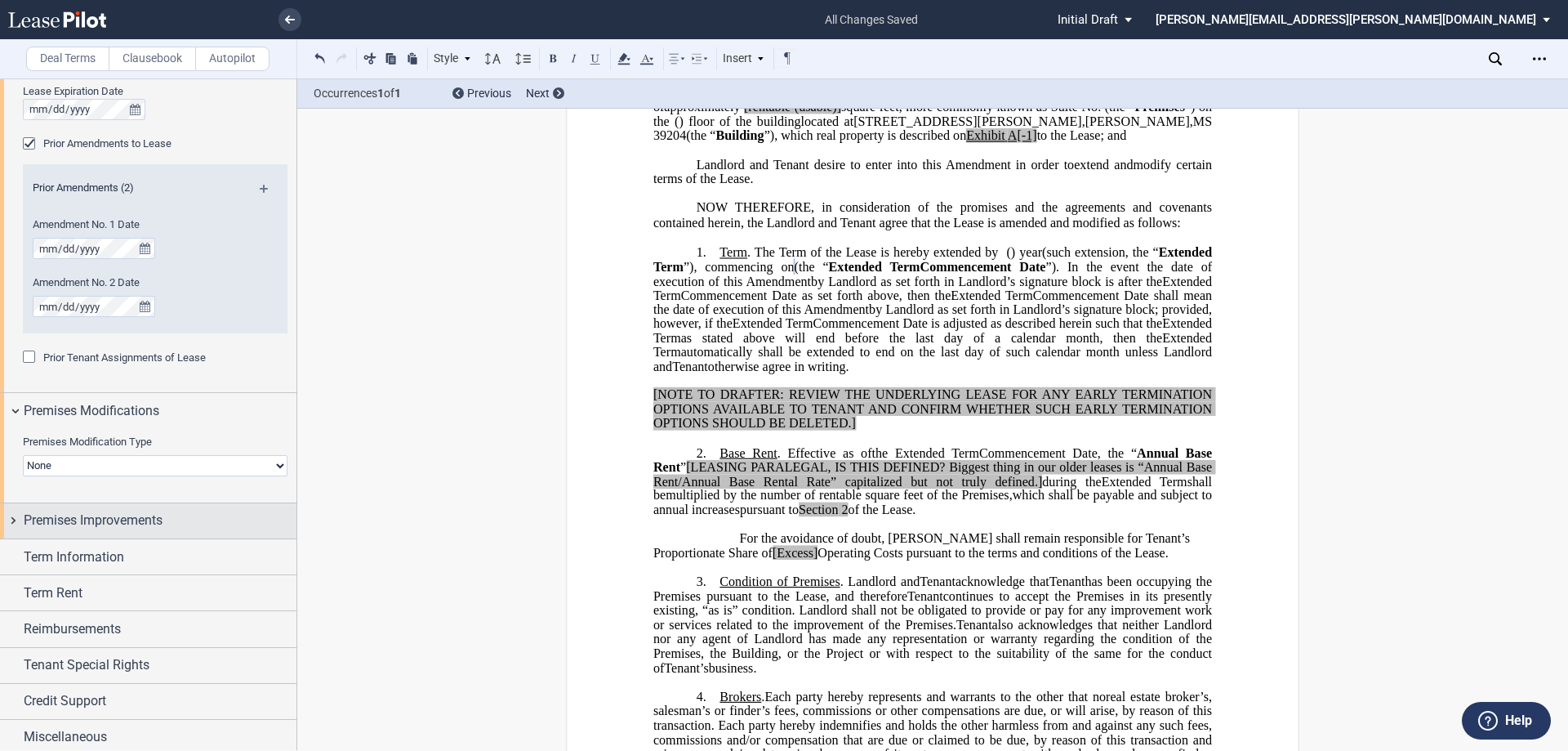
scroll to position [834, 0]
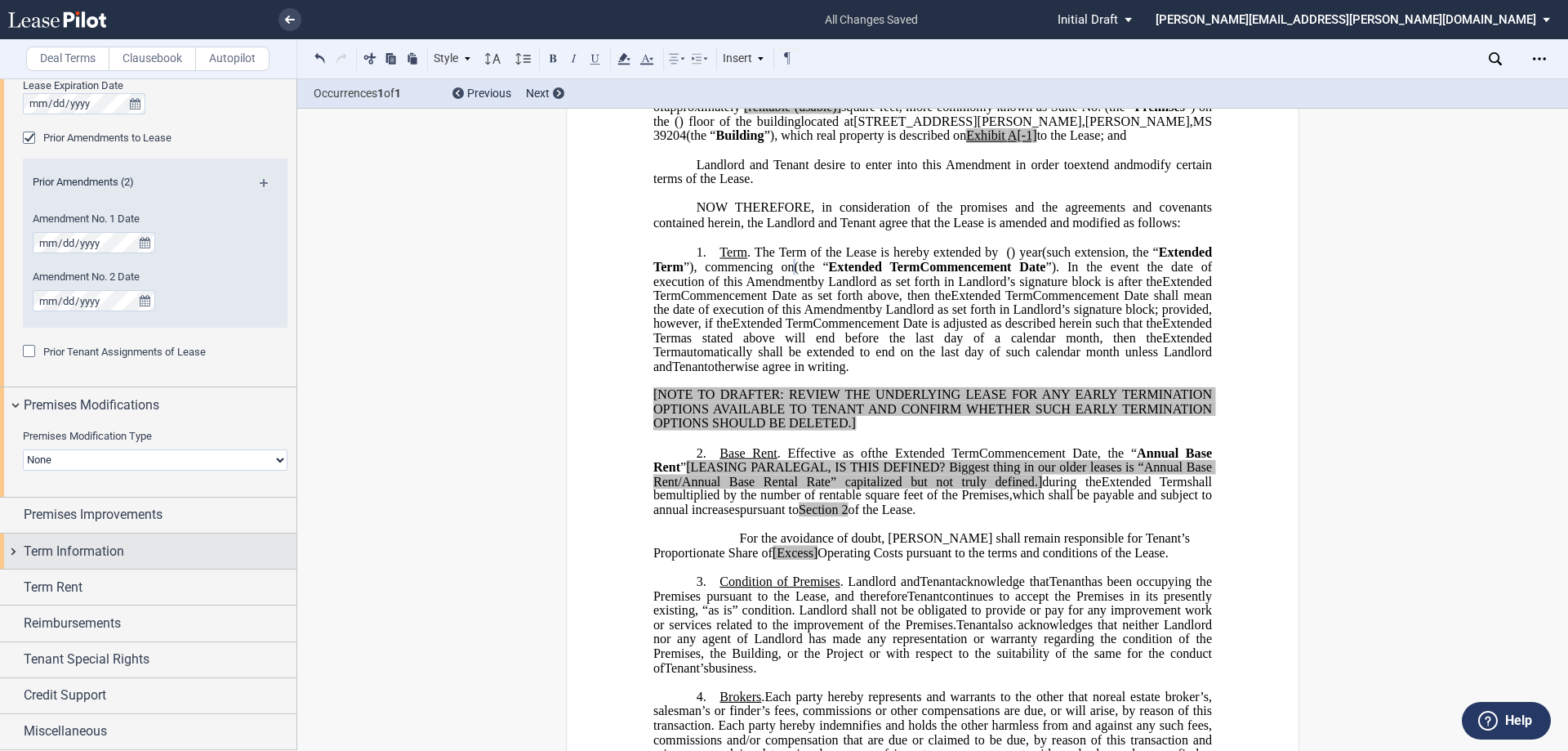
click at [160, 560] on div "Term Information" at bounding box center [160, 552] width 273 height 20
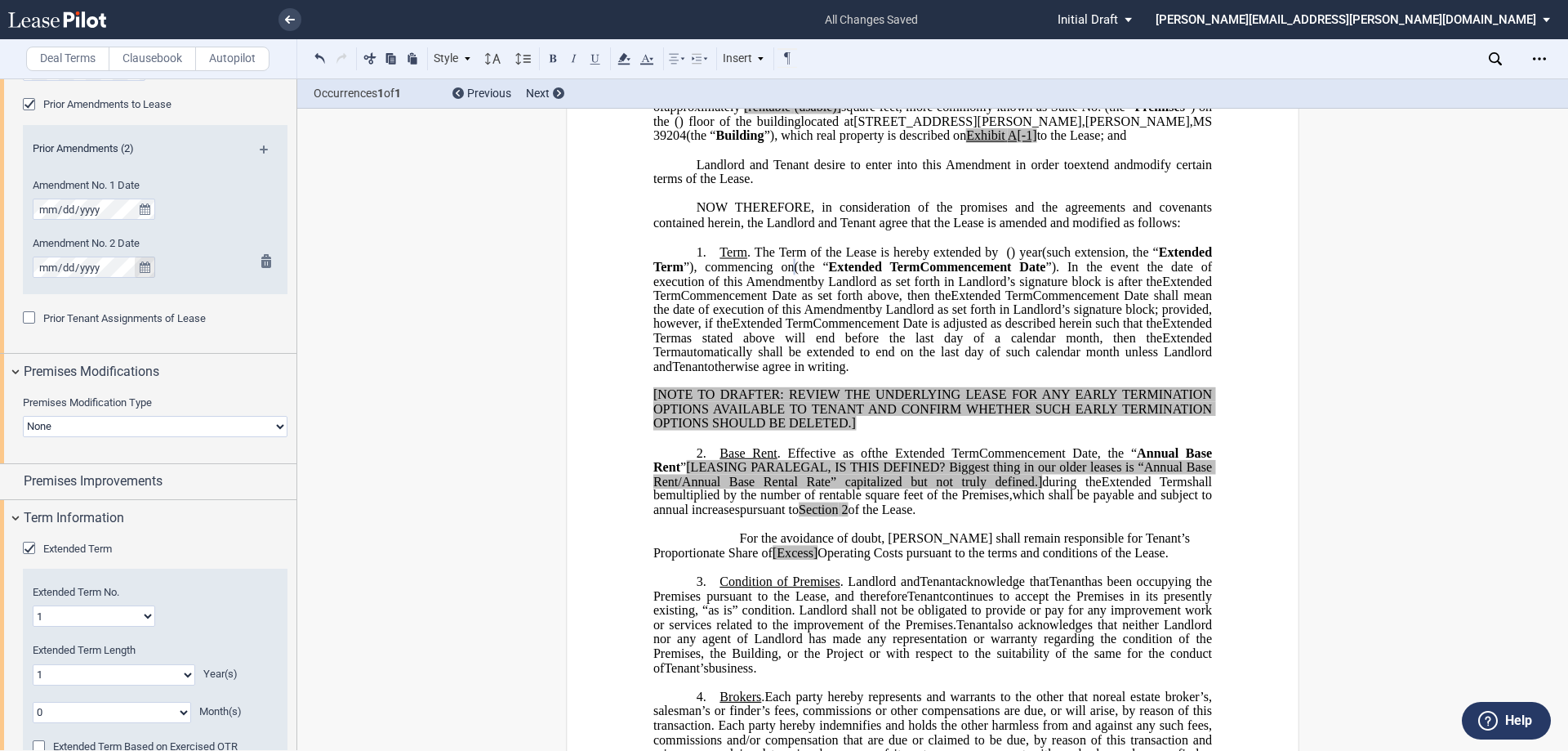
scroll to position [786, 0]
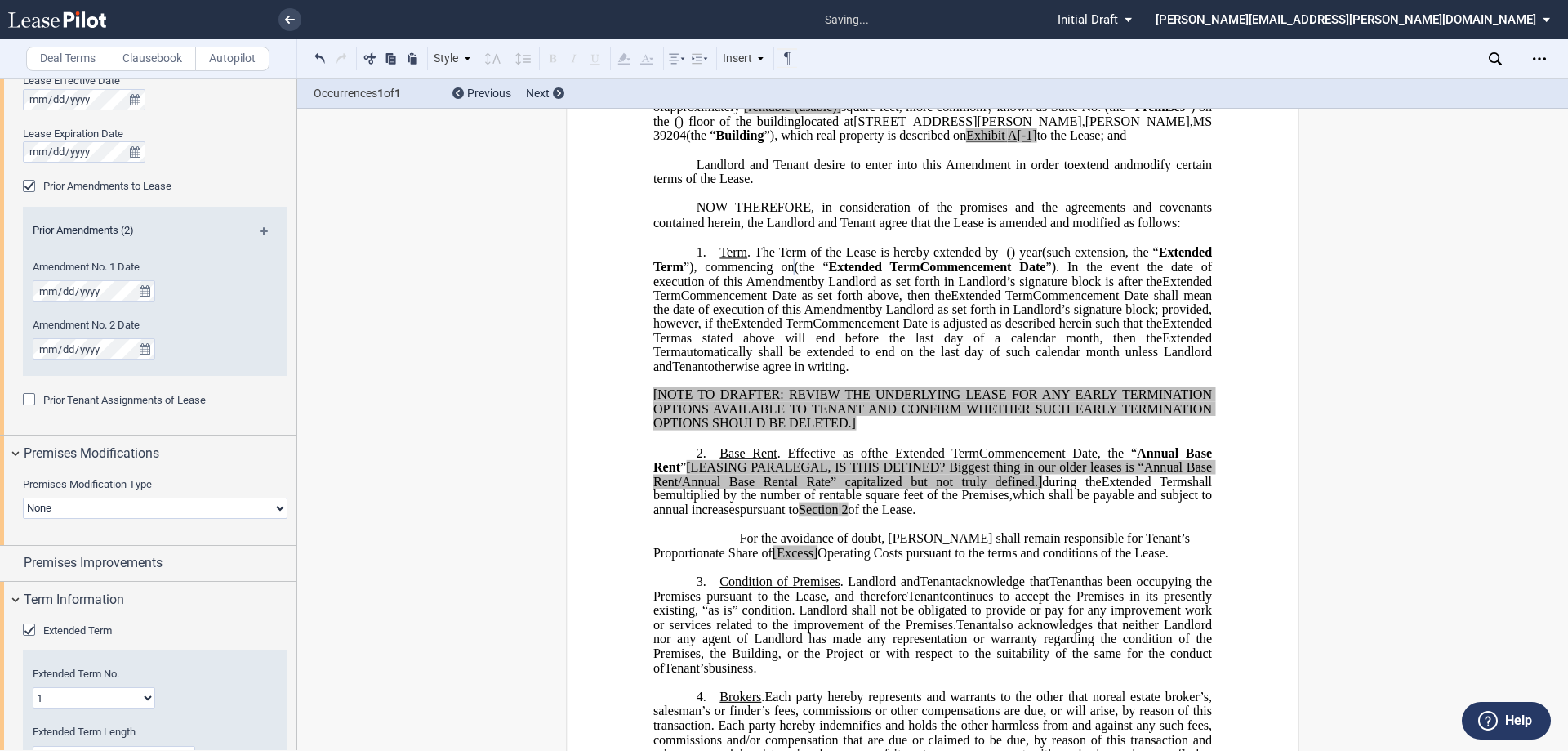
click at [941, 331] on span "by Landlord as set forth in Landlord’s signature block; provided, however, if t…" at bounding box center [934, 316] width 562 height 29
drag, startPoint x: 1039, startPoint y: 412, endPoint x: 647, endPoint y: 328, distance: 400.9
click at [863, 316] on span "Commencement Date shall mean the date of execution of this" at bounding box center [934, 302] width 562 height 29
drag, startPoint x: 965, startPoint y: 340, endPoint x: 972, endPoint y: 428, distance: 88.3
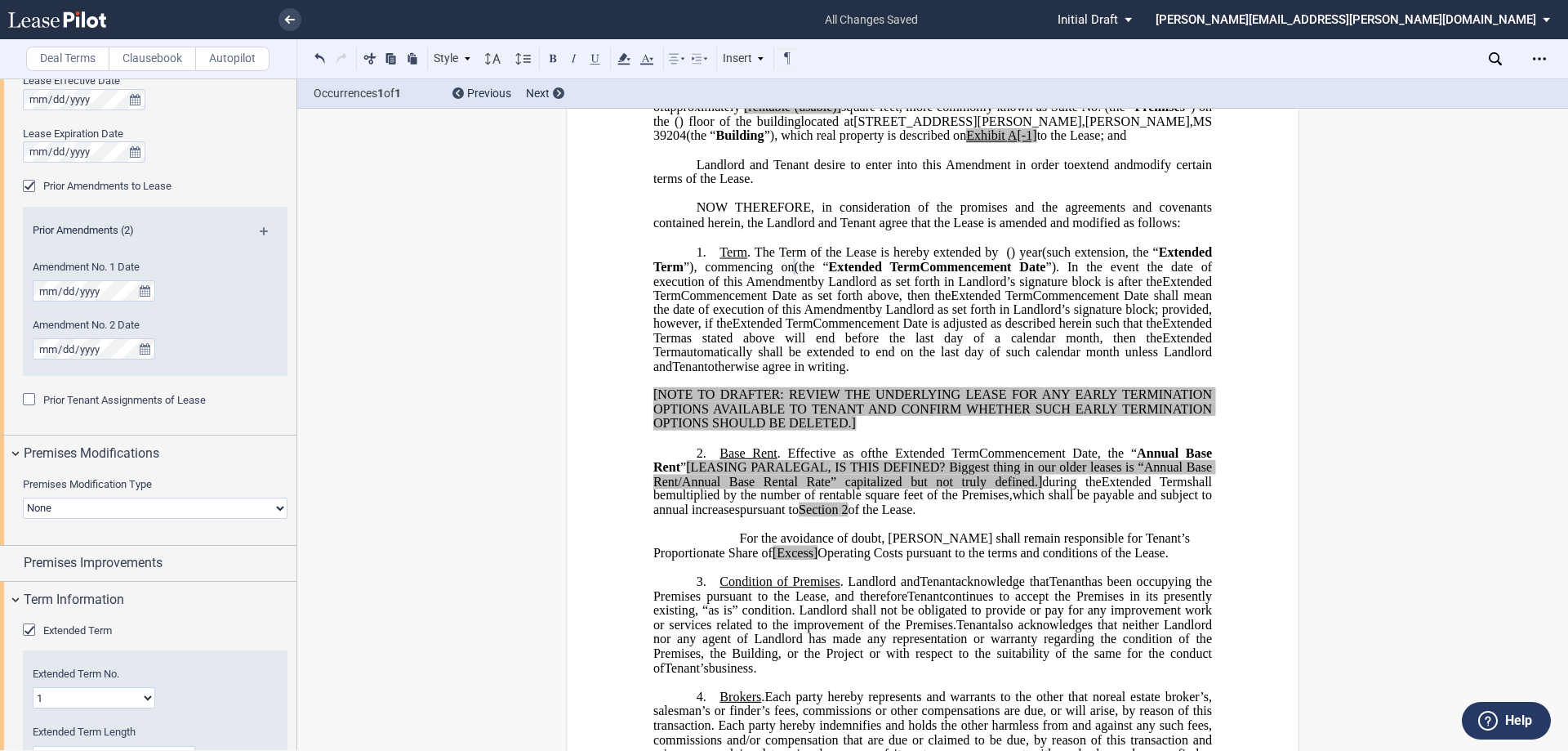
click at [952, 302] on span "Commencement Date as set forth above, then the" at bounding box center [817, 295] width 271 height 15
click at [1025, 375] on p "1. Term . The Term of the Lease is hereby extended by [__________] ﻿ ﻿ ( ﻿ ﻿ ) …" at bounding box center [932, 309] width 558 height 129
drag, startPoint x: 646, startPoint y: 322, endPoint x: 1034, endPoint y: 407, distance: 397.2
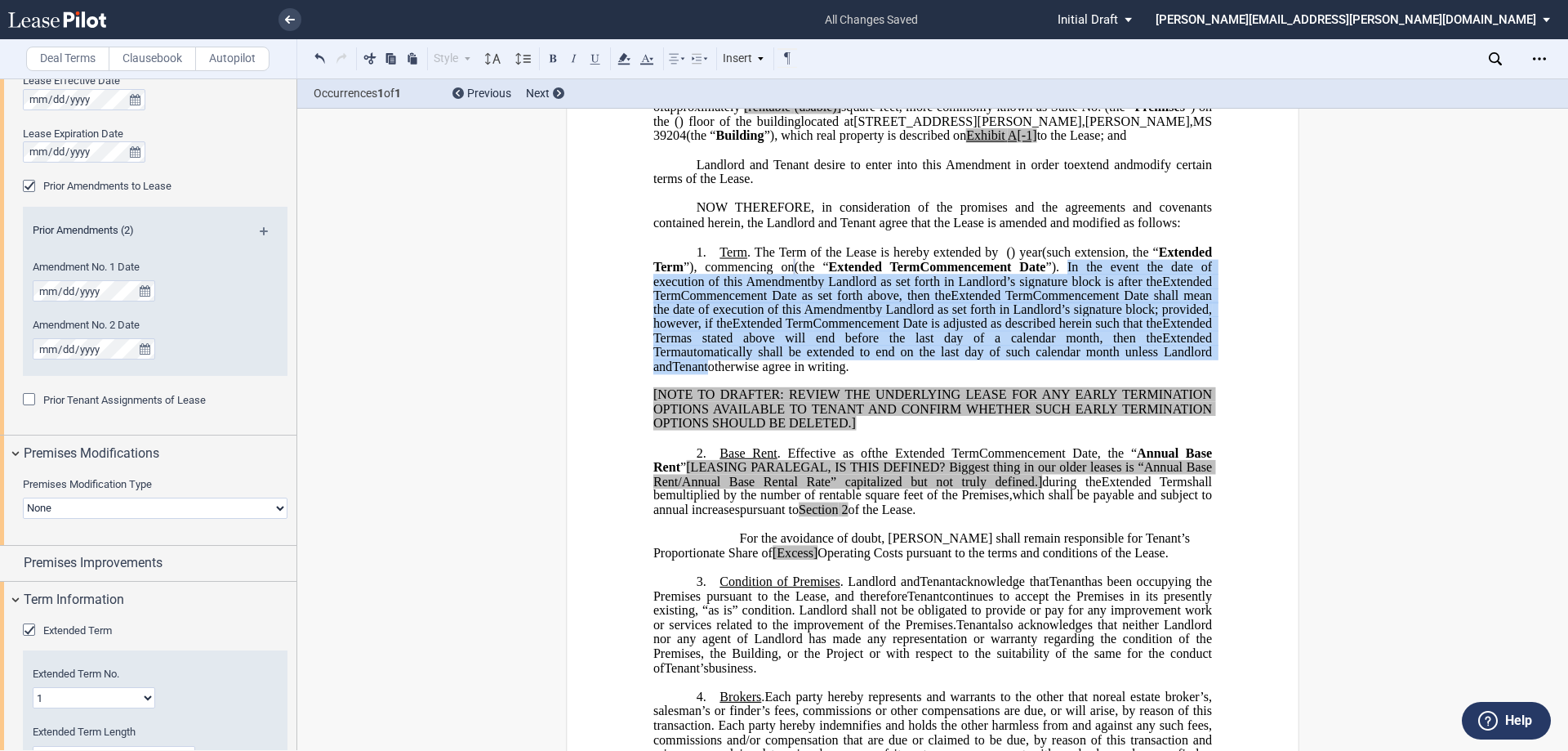
click at [812, 316] on span "Commencement Date shall mean the date of execution of this" at bounding box center [934, 302] width 562 height 29
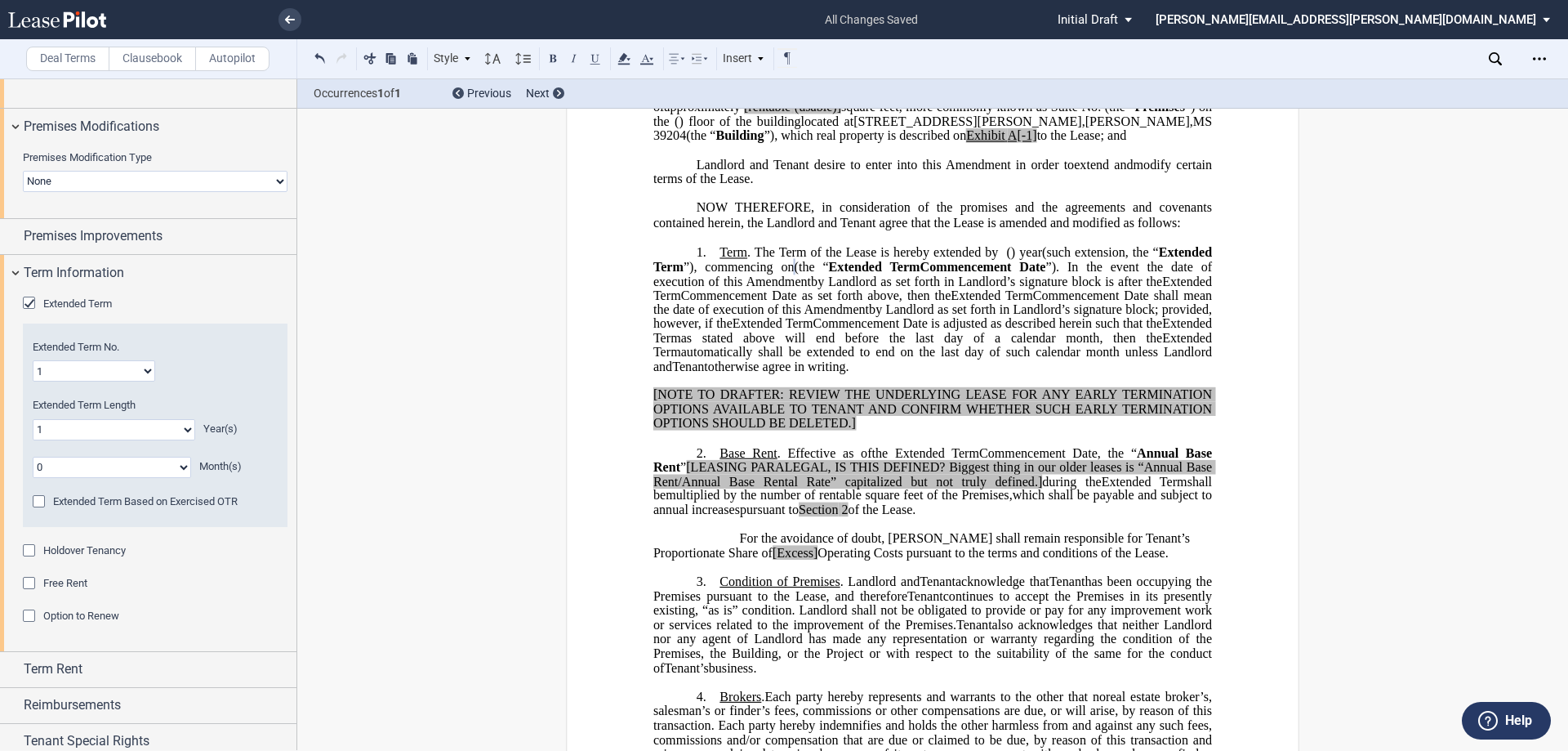
scroll to position [1194, 0]
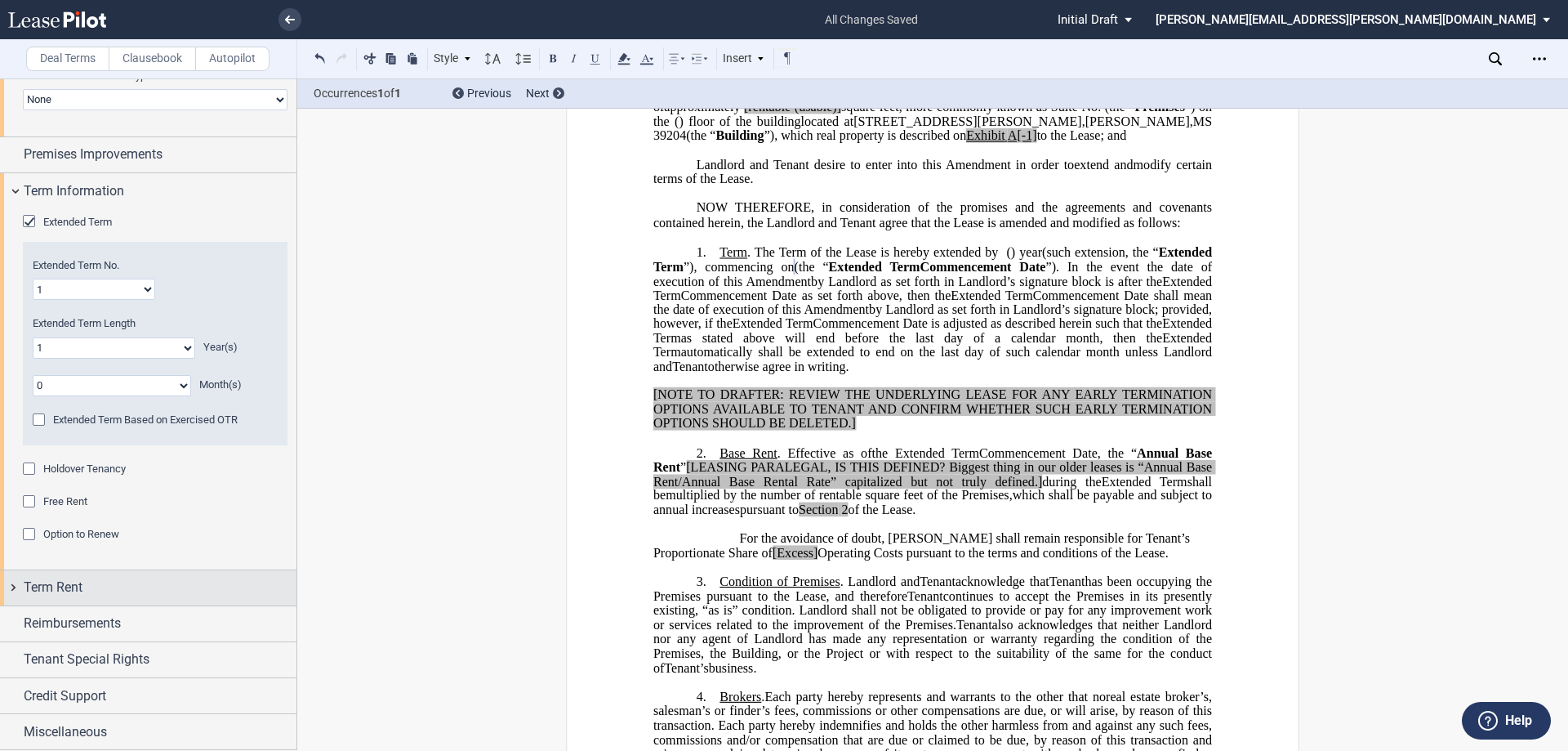
click at [138, 585] on div "Term Rent" at bounding box center [160, 588] width 273 height 20
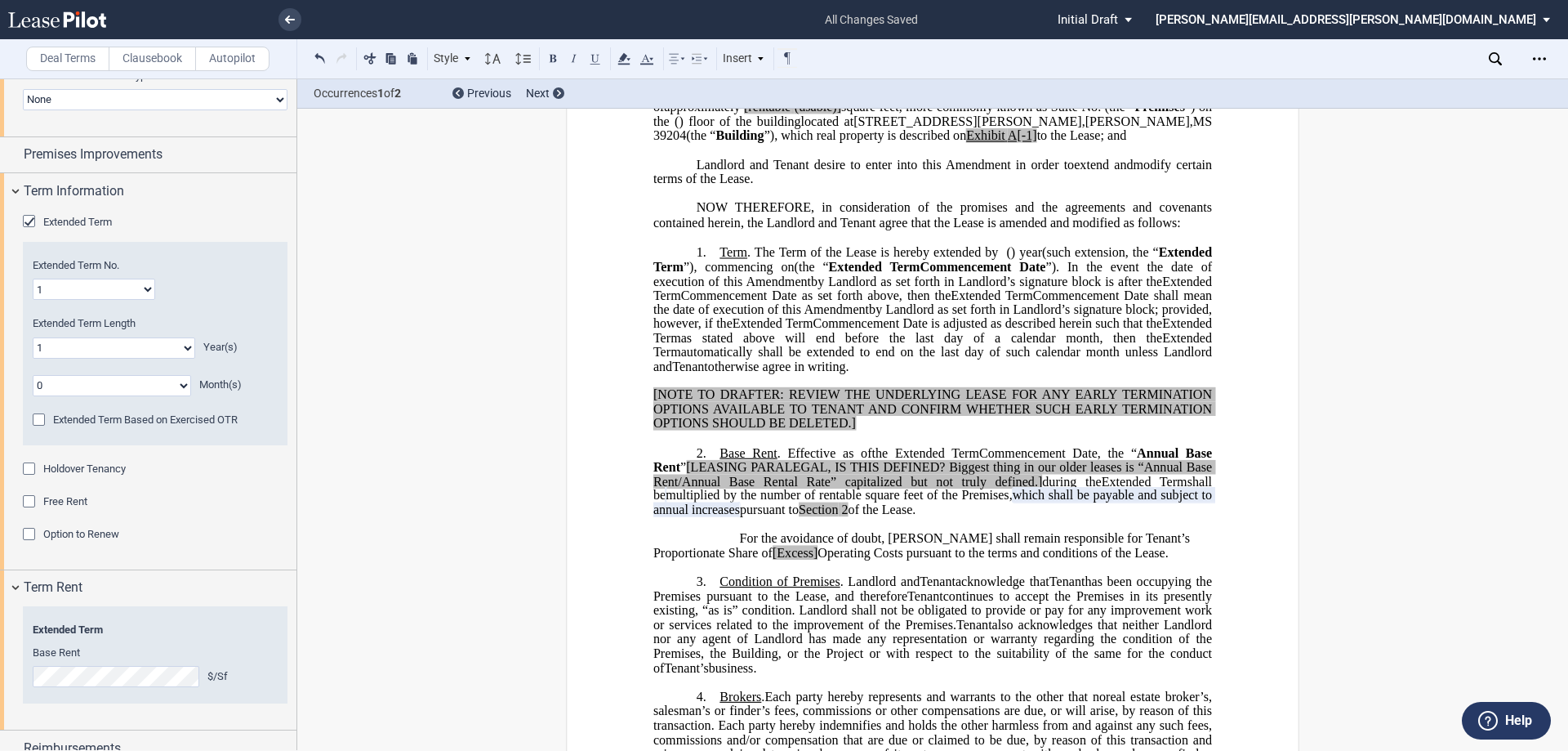
click at [120, 348] on select "0 1 2 3 4 5 6 7 8 9 10 11 12 13 14 15 16 17 18 19 20" at bounding box center [114, 348] width 162 height 21
select select "number:2"
click at [33, 338] on select "0 1 2 3 4 5 6 7 8 9 10 11 12 13 14 15 16 17 18 19 20" at bounding box center [114, 348] width 162 height 21
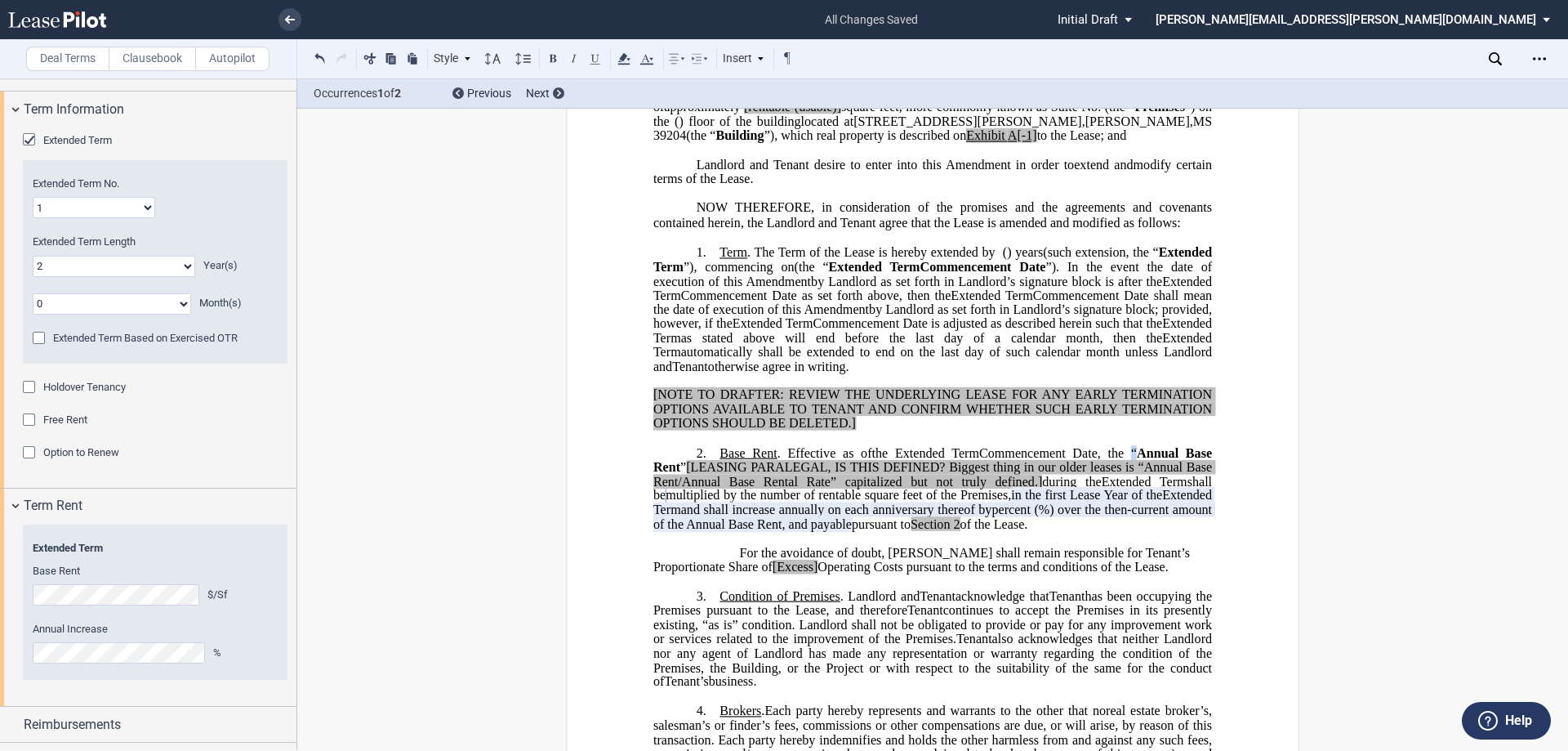
click at [1131, 488] on span ", the “ Annual Base Rent ” [LEASING PARALEGAL, IS THIS DEFINED? Biggest thing i…" at bounding box center [934, 466] width 562 height 42
click at [1142, 474] on span "Annual Base Rent" at bounding box center [934, 460] width 562 height 29
drag, startPoint x: 1137, startPoint y: 494, endPoint x: 1161, endPoint y: 497, distance: 24.2
click at [1161, 474] on span "Annual Base Rent" at bounding box center [934, 460] width 562 height 29
click at [888, 531] on span "%) over the then-current amount of the Annual Base Rent, and payable" at bounding box center [934, 517] width 562 height 29
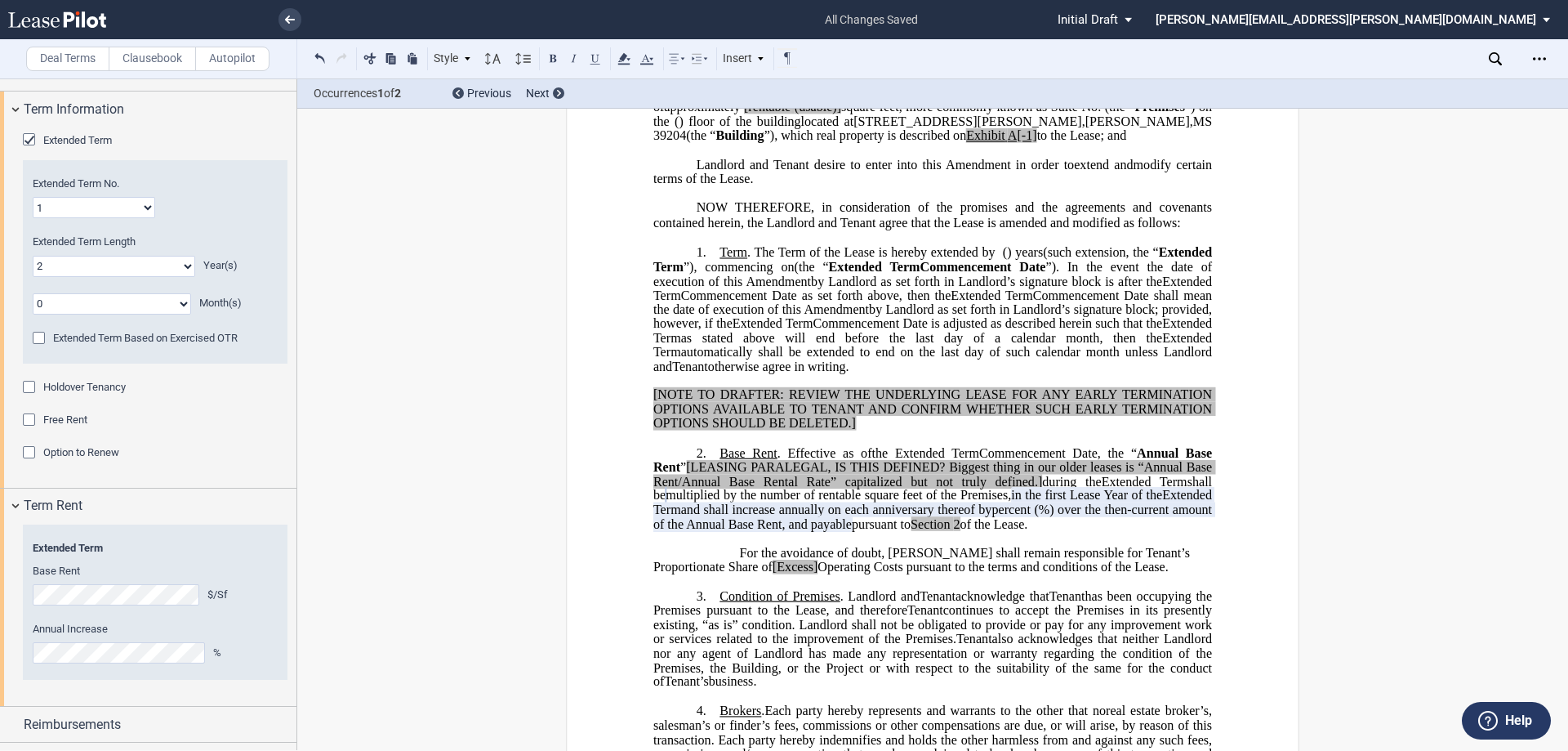
click at [888, 531] on span "%) over the then-current amount of the Annual Base Rent, and payable" at bounding box center [934, 517] width 562 height 29
click at [1137, 474] on span "Annual Base Rent" at bounding box center [934, 460] width 562 height 29
click at [680, 475] on span "”" at bounding box center [683, 468] width 6 height 15
click at [934, 531] on span "%) over the then-current amount of the Annual Base Rent, and payable" at bounding box center [932, 517] width 558 height 29
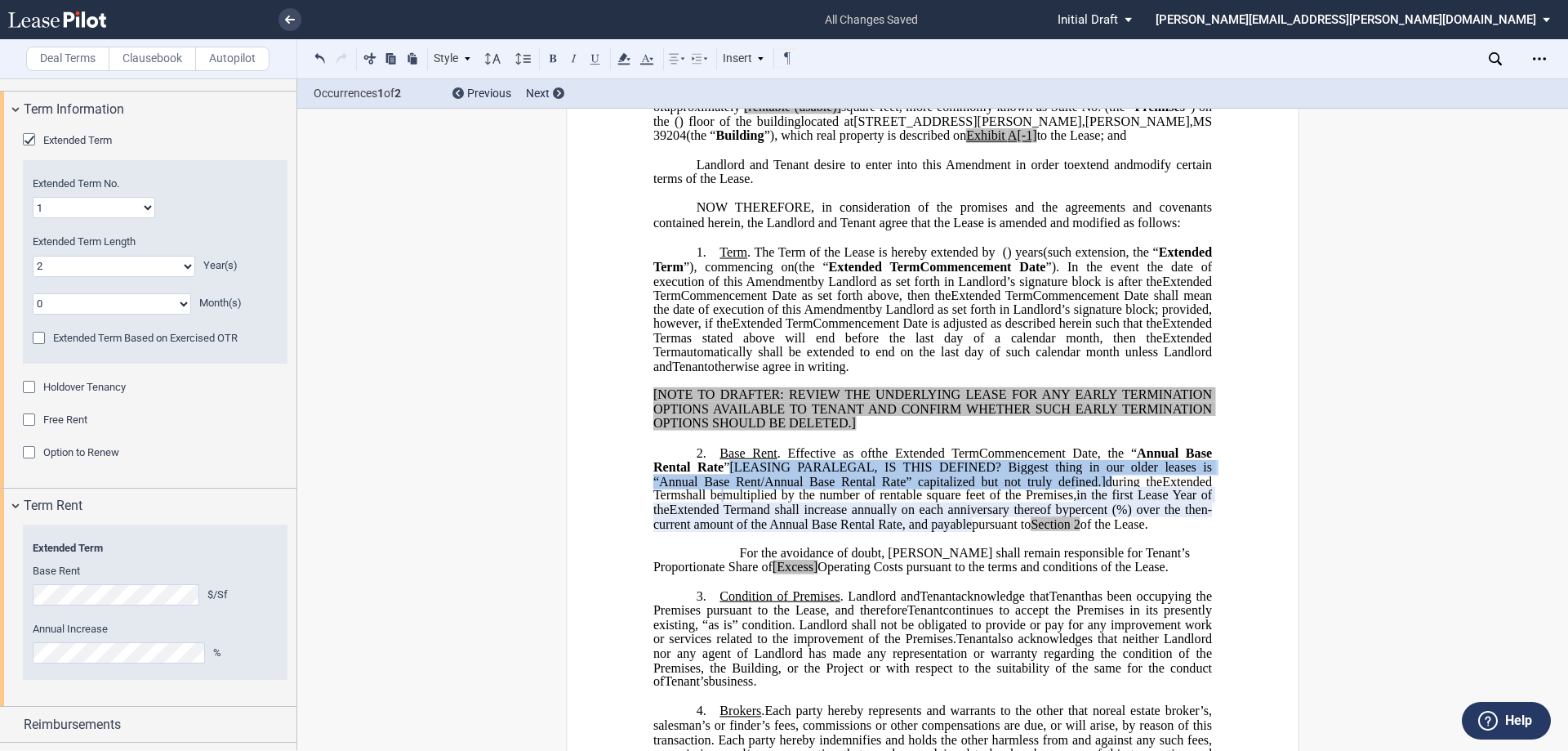
drag, startPoint x: 1097, startPoint y: 522, endPoint x: 732, endPoint y: 512, distance: 365.1
click at [732, 488] on span ", the “ Annual Base Rental Rate ” [LEASING PARALEGAL, IS THIS DEFINED? Biggest …" at bounding box center [934, 466] width 562 height 42
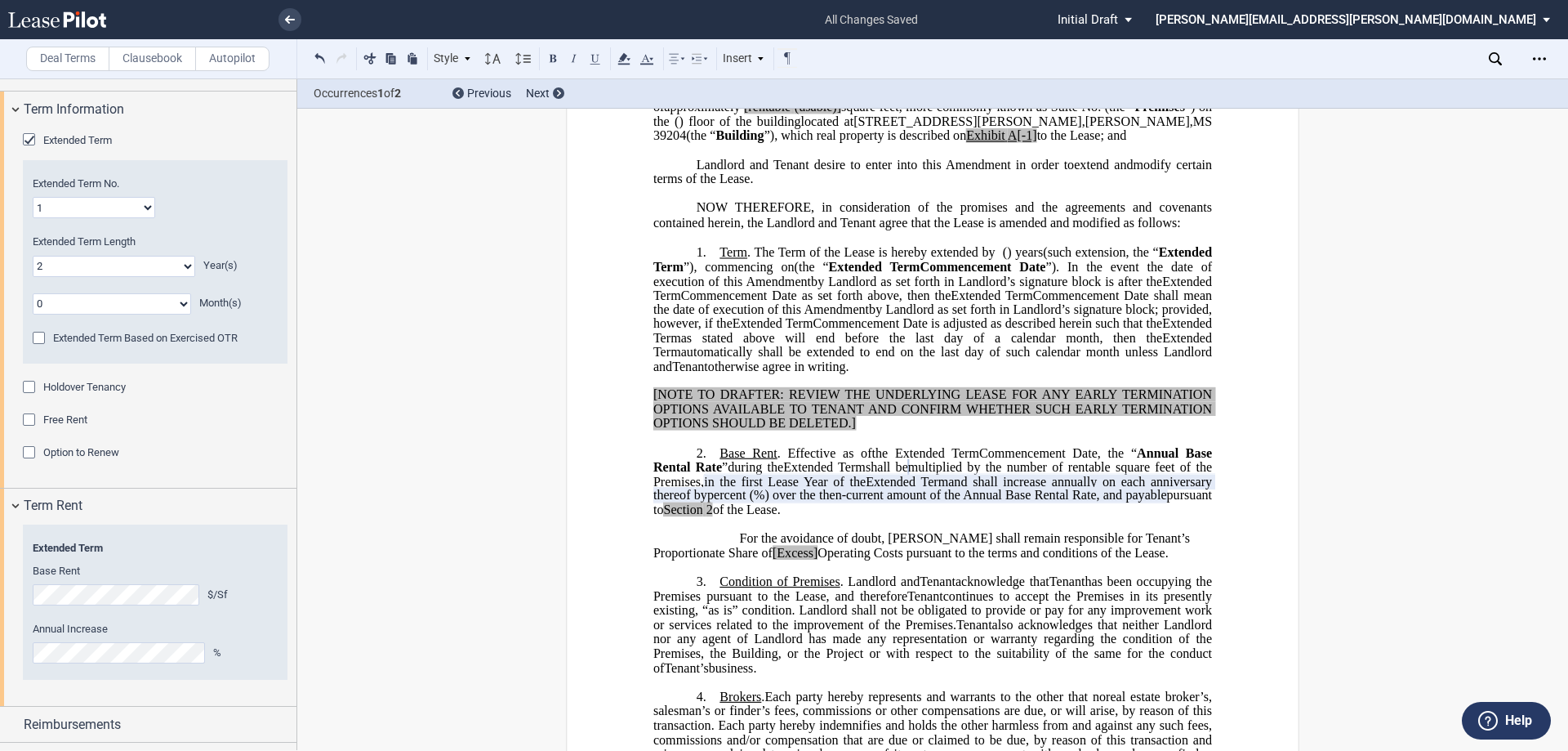
click at [713, 517] on span "2" at bounding box center [710, 510] width 7 height 15
drag, startPoint x: 826, startPoint y: 550, endPoint x: 778, endPoint y: 555, distance: 48.3
click at [778, 517] on span "pursuant to Section 2 of the Lease." at bounding box center [934, 502] width 562 height 29
click at [781, 517] on span "of the Lease." at bounding box center [747, 510] width 68 height 15
drag, startPoint x: 779, startPoint y: 553, endPoint x: 826, endPoint y: 553, distance: 47.0
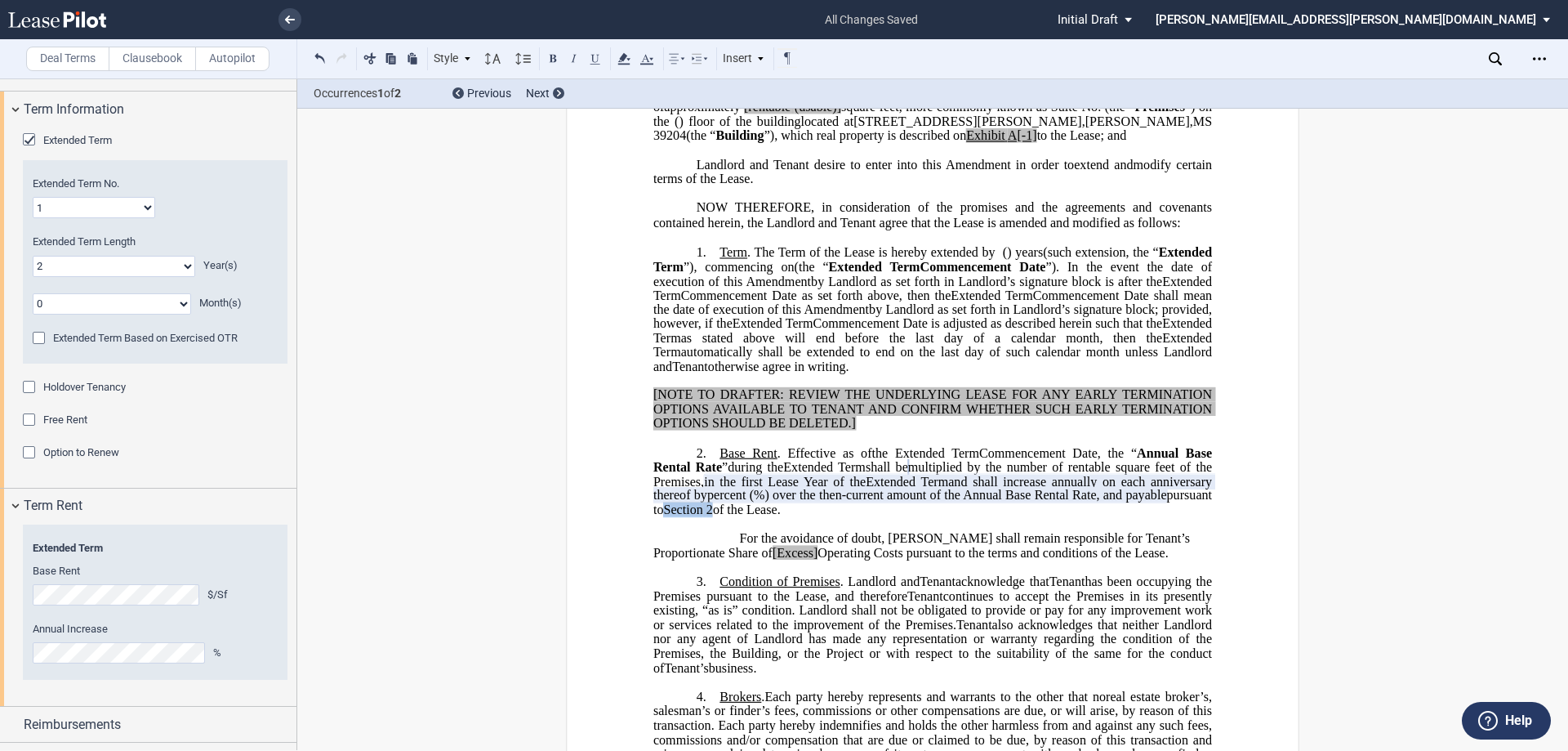
click at [826, 517] on span "pursuant to Section 2 of the Lease." at bounding box center [934, 502] width 562 height 29
click at [713, 517] on span "2" at bounding box center [710, 510] width 7 height 15
drag, startPoint x: 1107, startPoint y: 590, endPoint x: 742, endPoint y: 575, distance: 365.3
click at [742, 560] on p "For the avoidance of doubt, Tenant shall remain responsible for Tenant’s Propor…" at bounding box center [932, 546] width 558 height 29
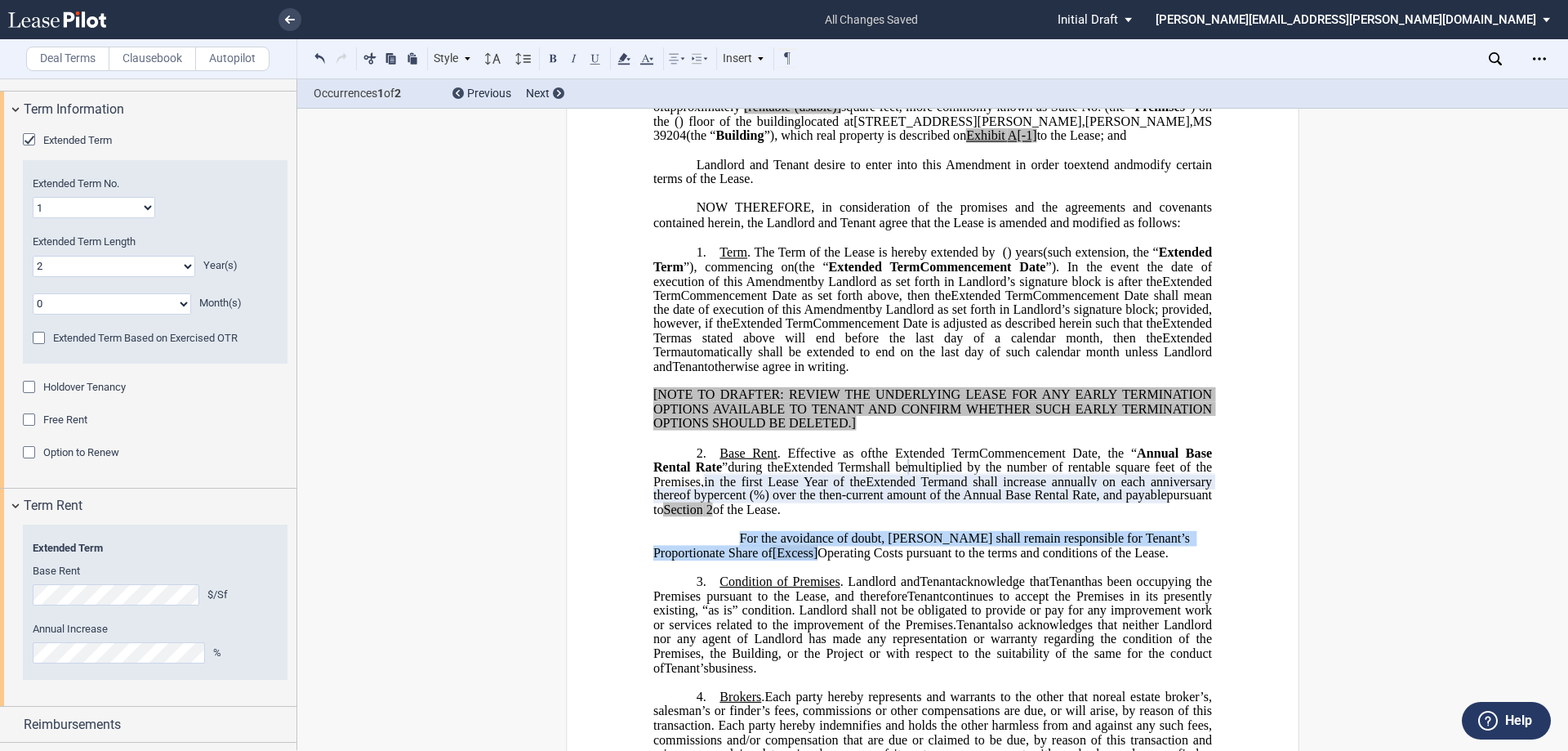
click at [817, 560] on span "Operating Costs pursuant to the terms and conditions of the Lease." at bounding box center [992, 553] width 351 height 15
drag, startPoint x: 831, startPoint y: 591, endPoint x: 1070, endPoint y: 579, distance: 239.3
click at [1070, 560] on span "For the avoidance of doubt, Tenant shall remain responsible for Tenant’s Propor…" at bounding box center [923, 546] width 540 height 29
click at [835, 560] on span "Operating Costs pursuant to the terms and conditions of the Lease." at bounding box center [992, 553] width 351 height 15
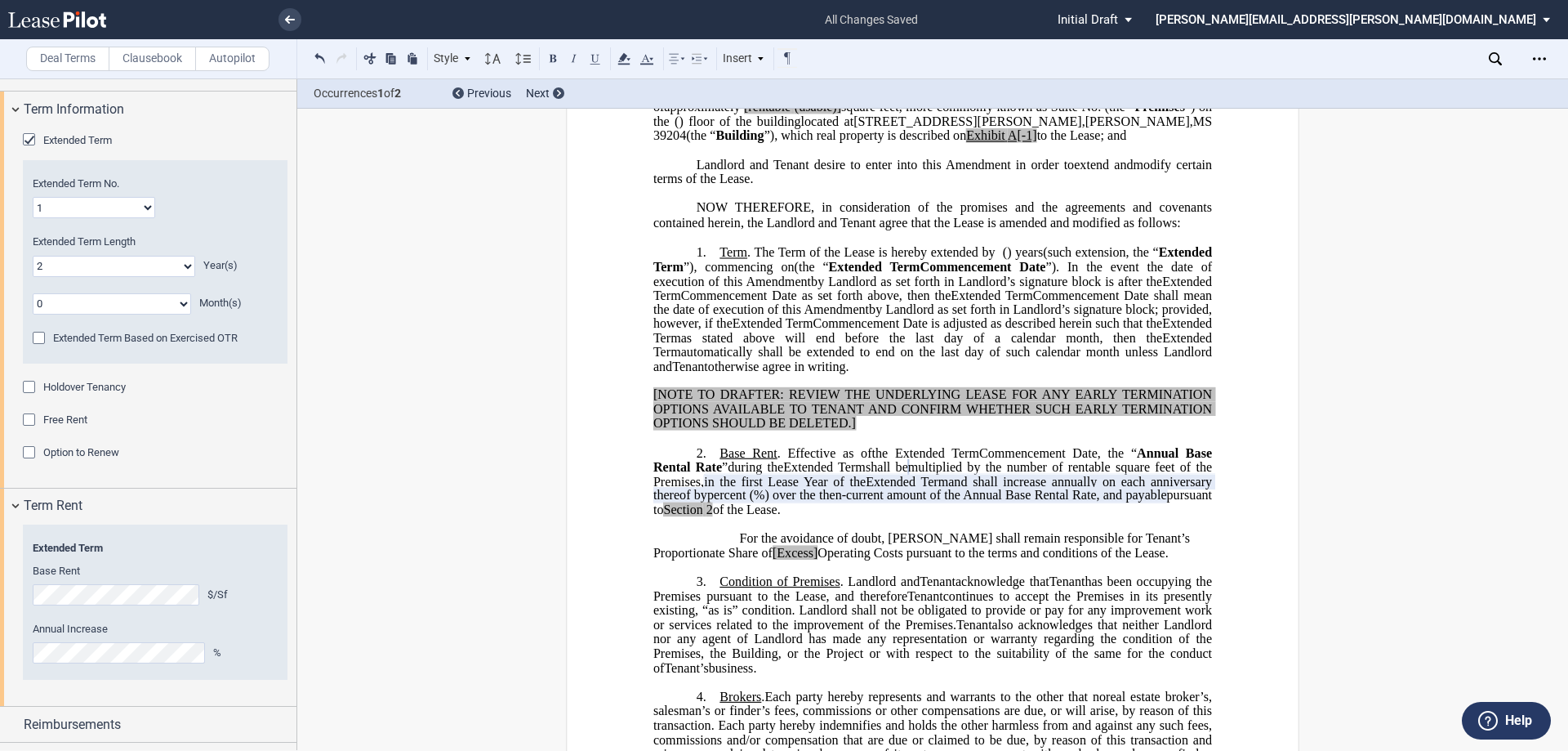
drag, startPoint x: 1104, startPoint y: 597, endPoint x: 729, endPoint y: 579, distance: 375.4
click at [729, 560] on p "For the avoidance of doubt, Tenant shall remain responsible for Tenant’s Propor…" at bounding box center [932, 546] width 558 height 29
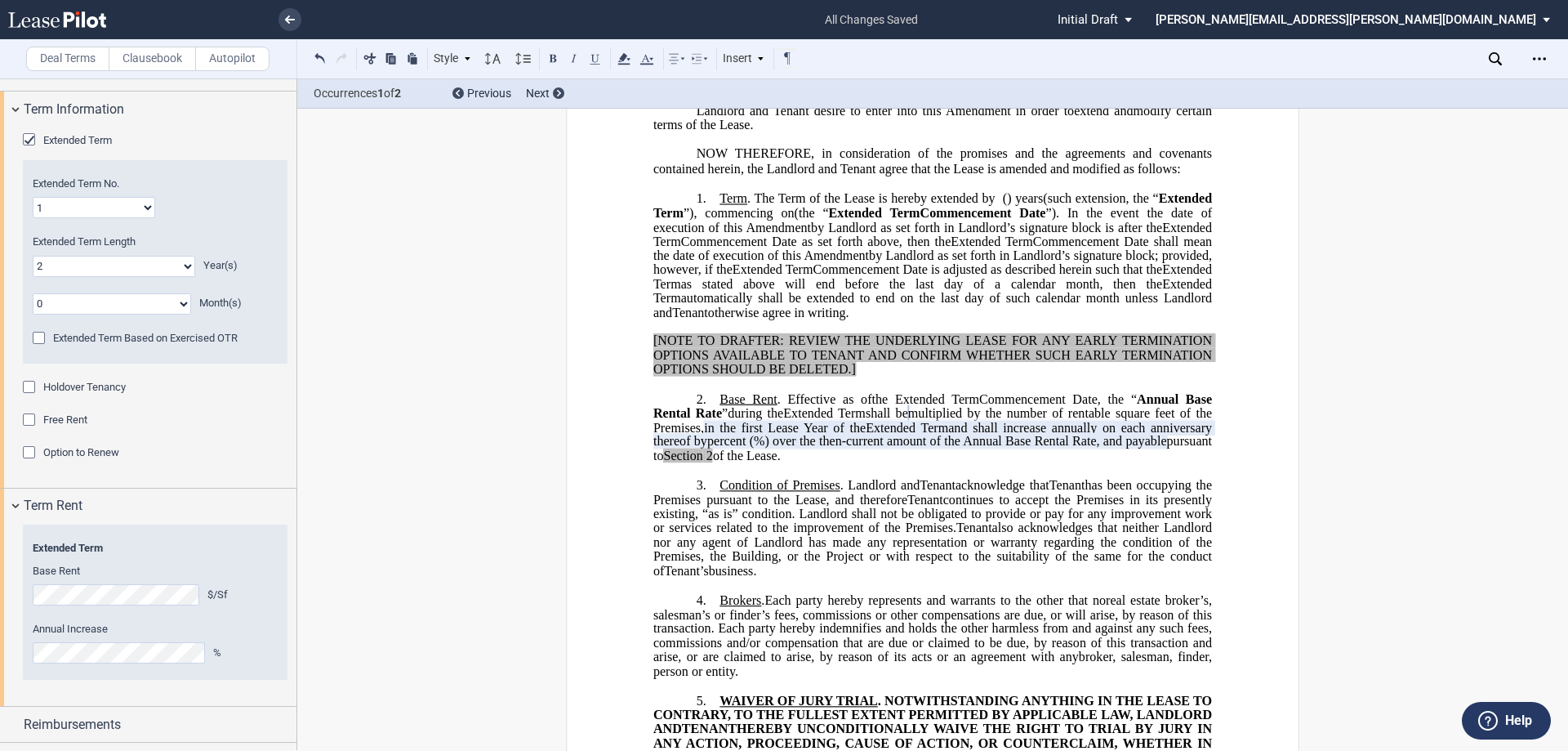
scroll to position [327, 0]
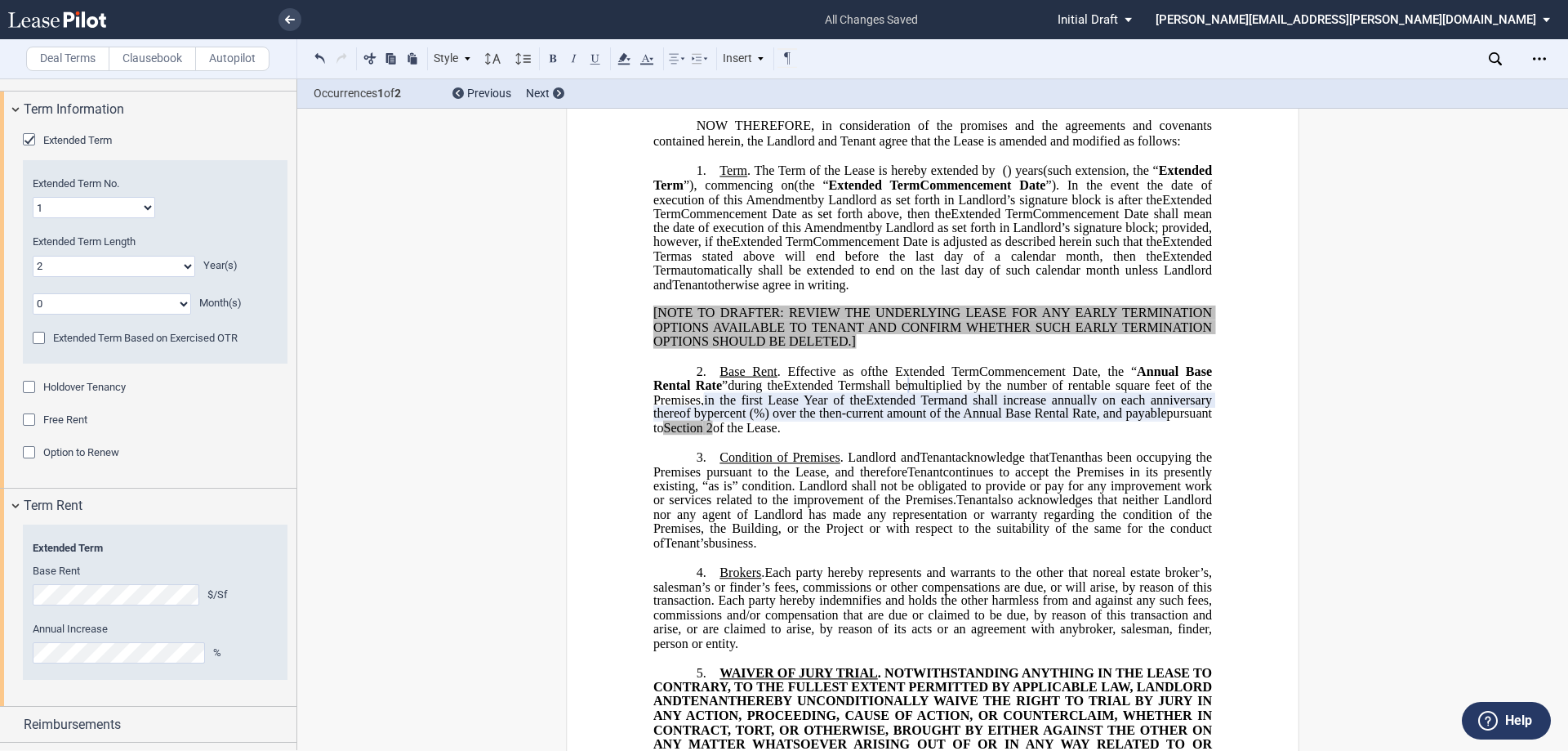
drag, startPoint x: 720, startPoint y: 502, endPoint x: 756, endPoint y: 585, distance: 90.5
click at [756, 550] on p "3. Condition of Premises . Landlord and Assignee Tenant acknowledge that Assign…" at bounding box center [932, 501] width 558 height 101
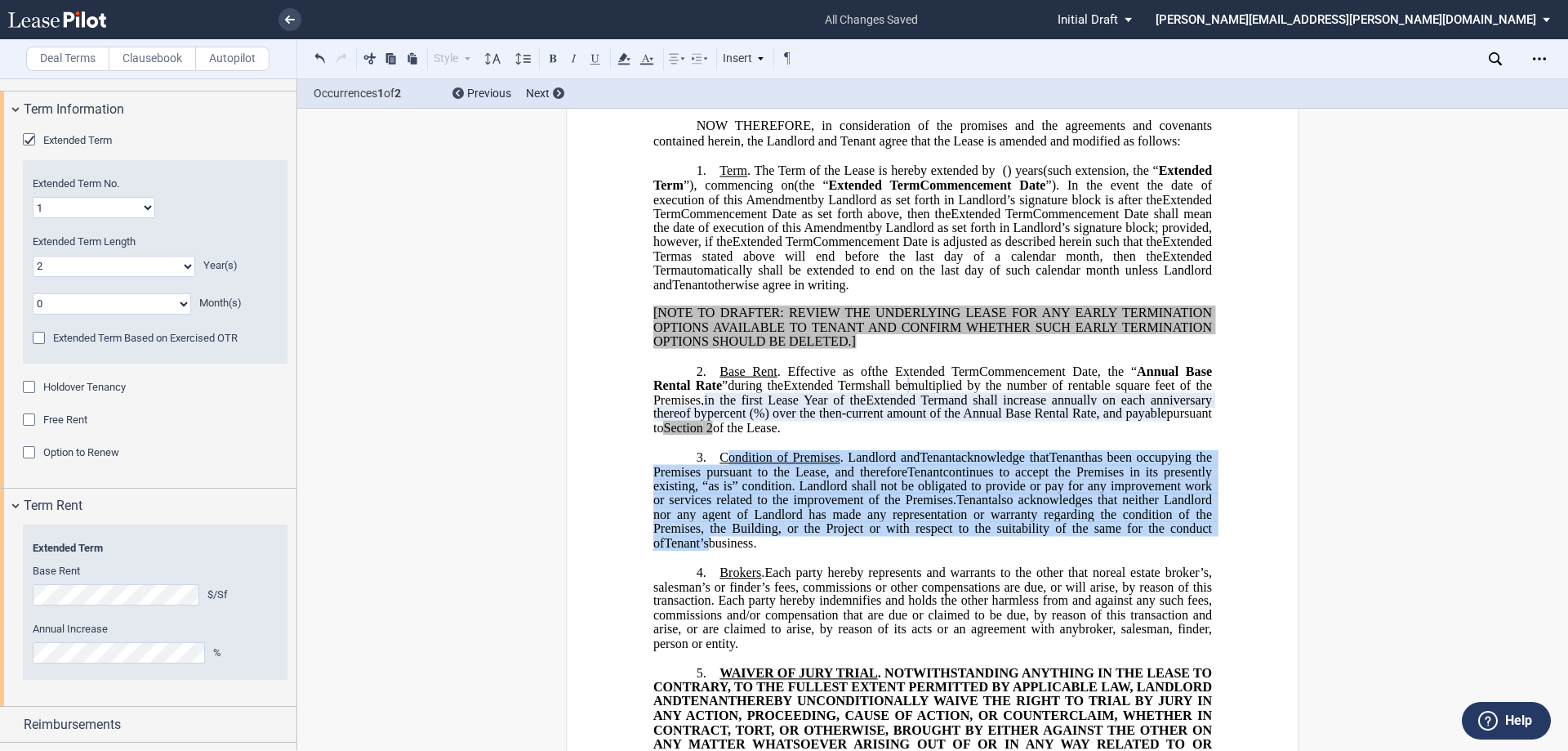
click at [711, 479] on span "has been occupying the Premises pursuant to the Lease, and therefore" at bounding box center [934, 465] width 562 height 29
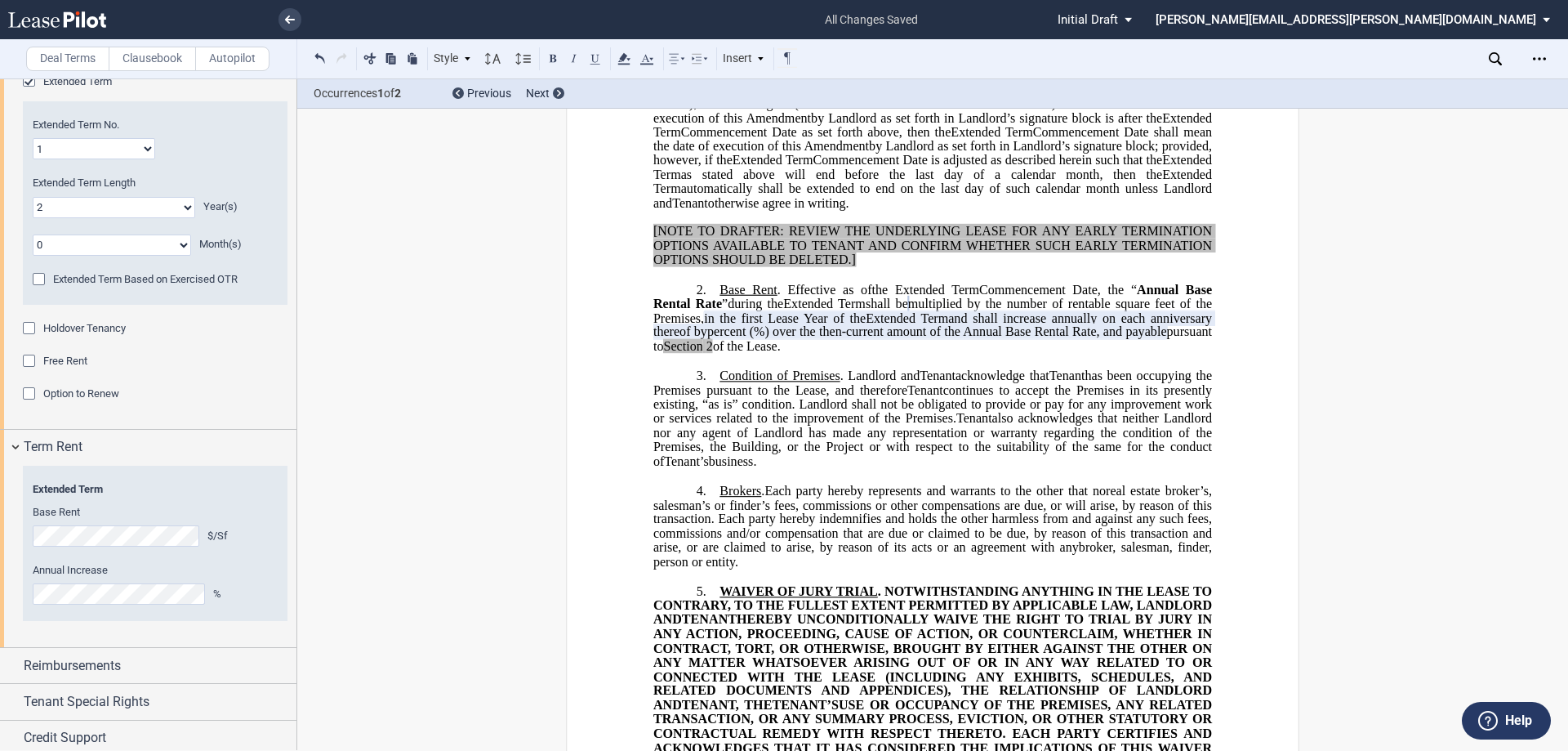
scroll to position [1377, 0]
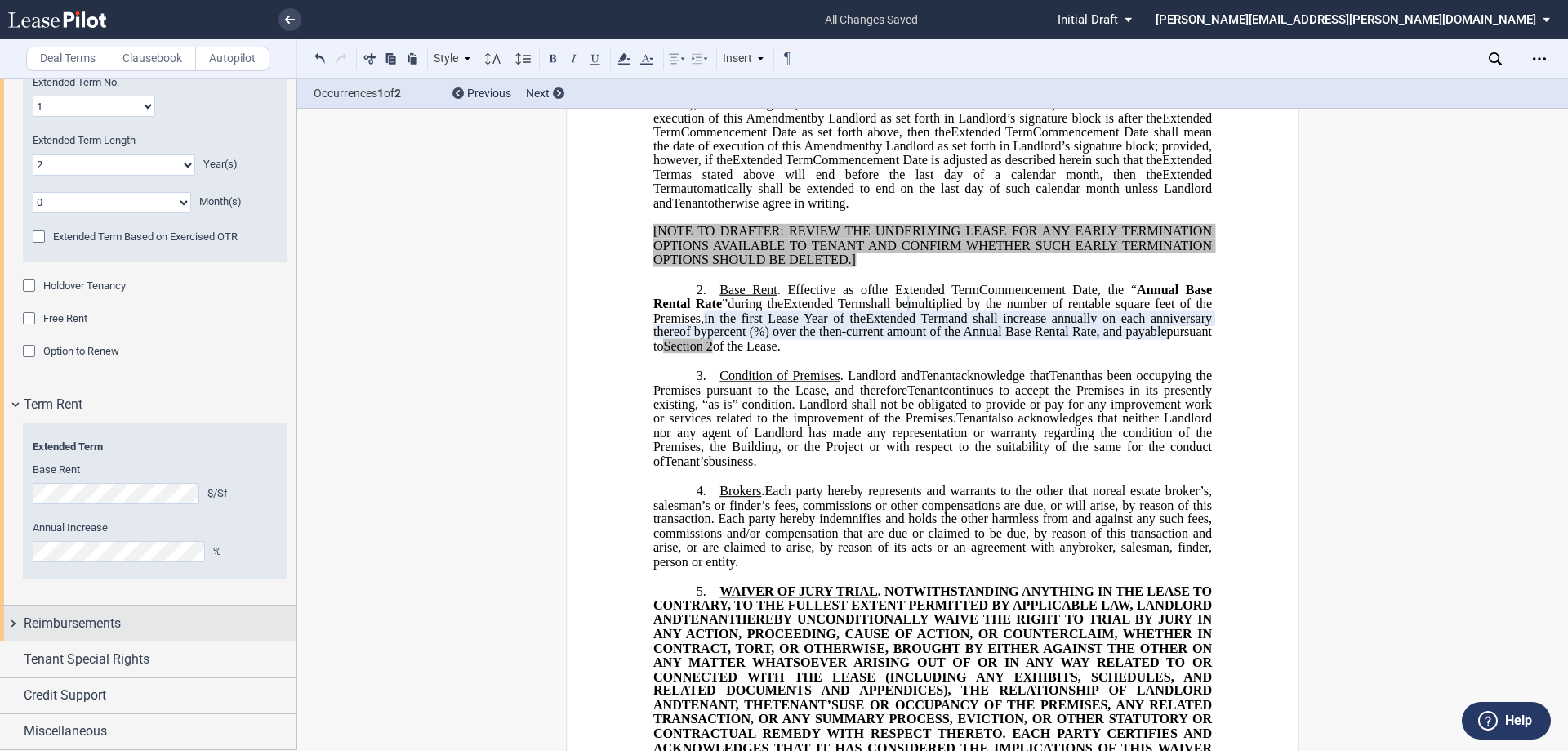
click at [165, 617] on div "Reimbursements" at bounding box center [160, 624] width 273 height 20
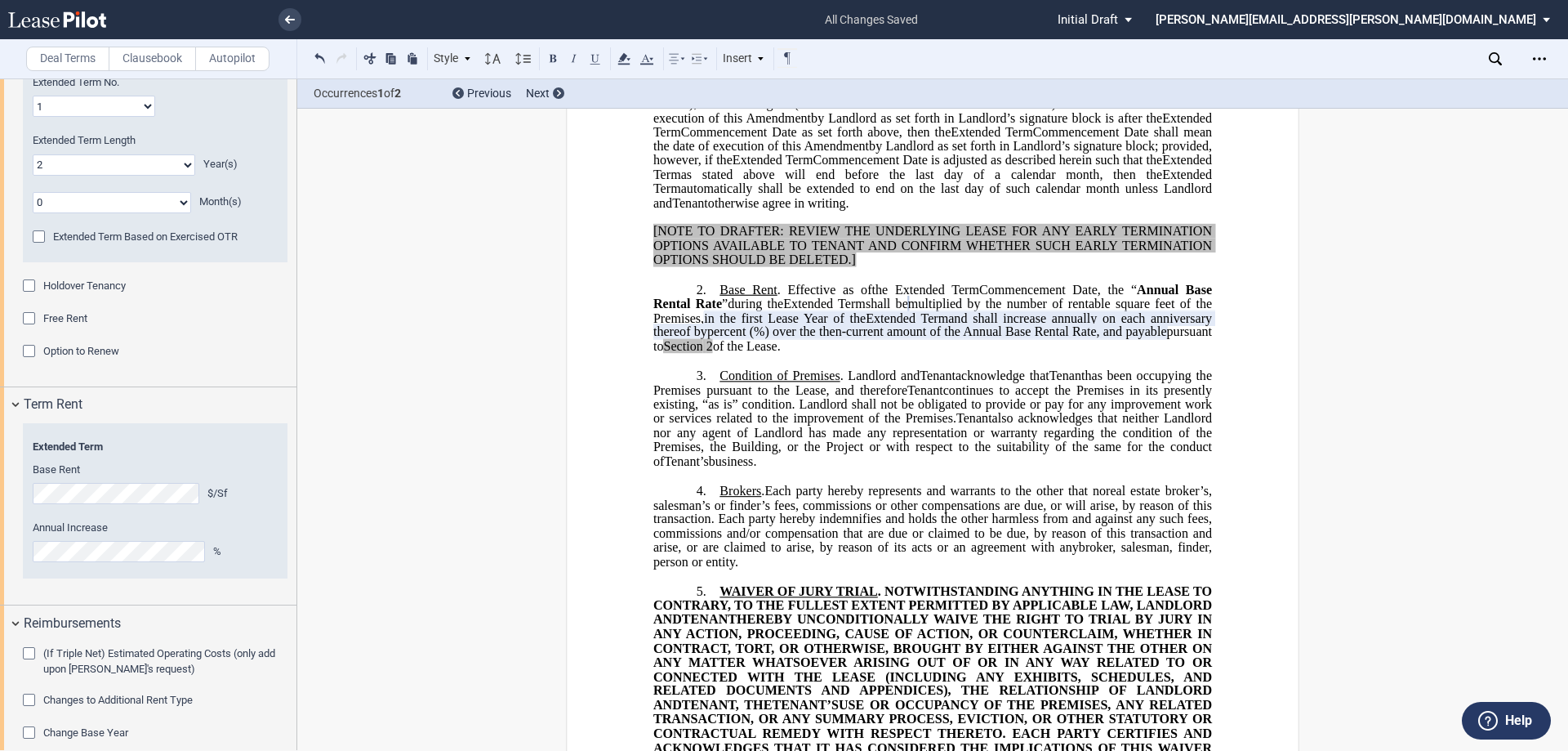
scroll to position [1504, 0]
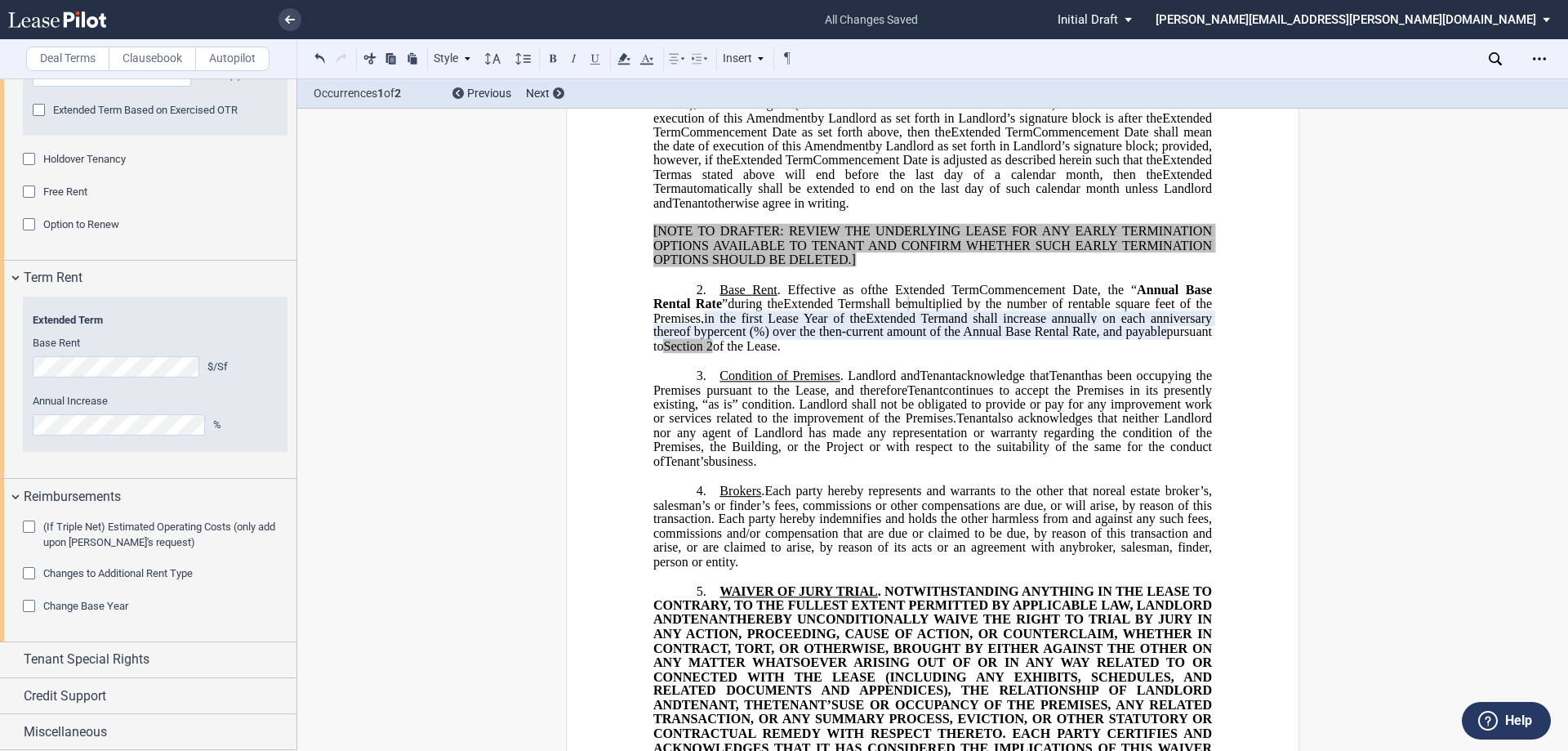
click at [930, 354] on p "2. Base Rent . Effective as of [______] [______] the Extended Term the ﻿ ﻿ Exte…" at bounding box center [932, 318] width 558 height 72
click at [173, 664] on div "Tenant Special Rights" at bounding box center [160, 659] width 273 height 20
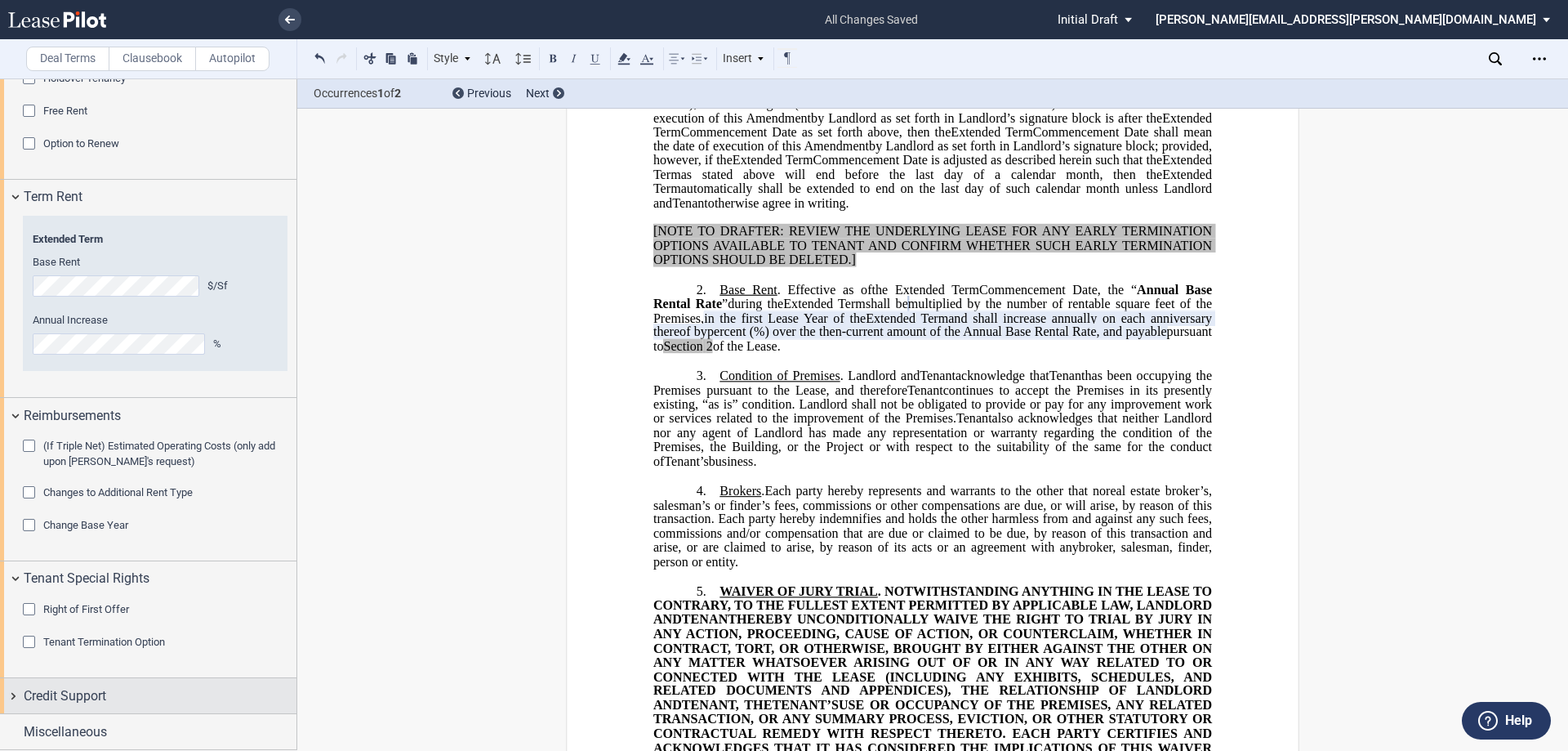
click at [167, 697] on div "Credit Support" at bounding box center [160, 697] width 273 height 20
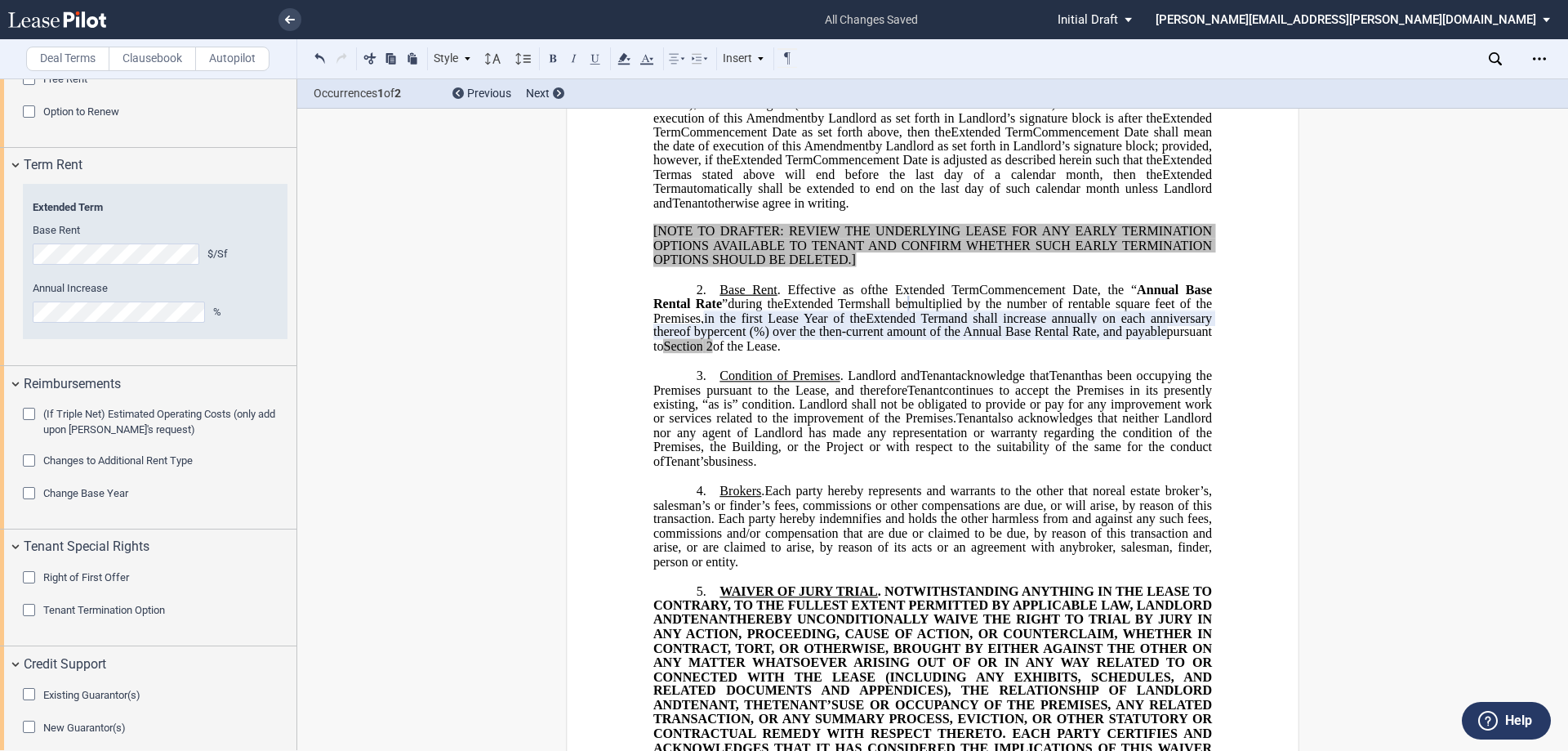
scroll to position [1698, 0]
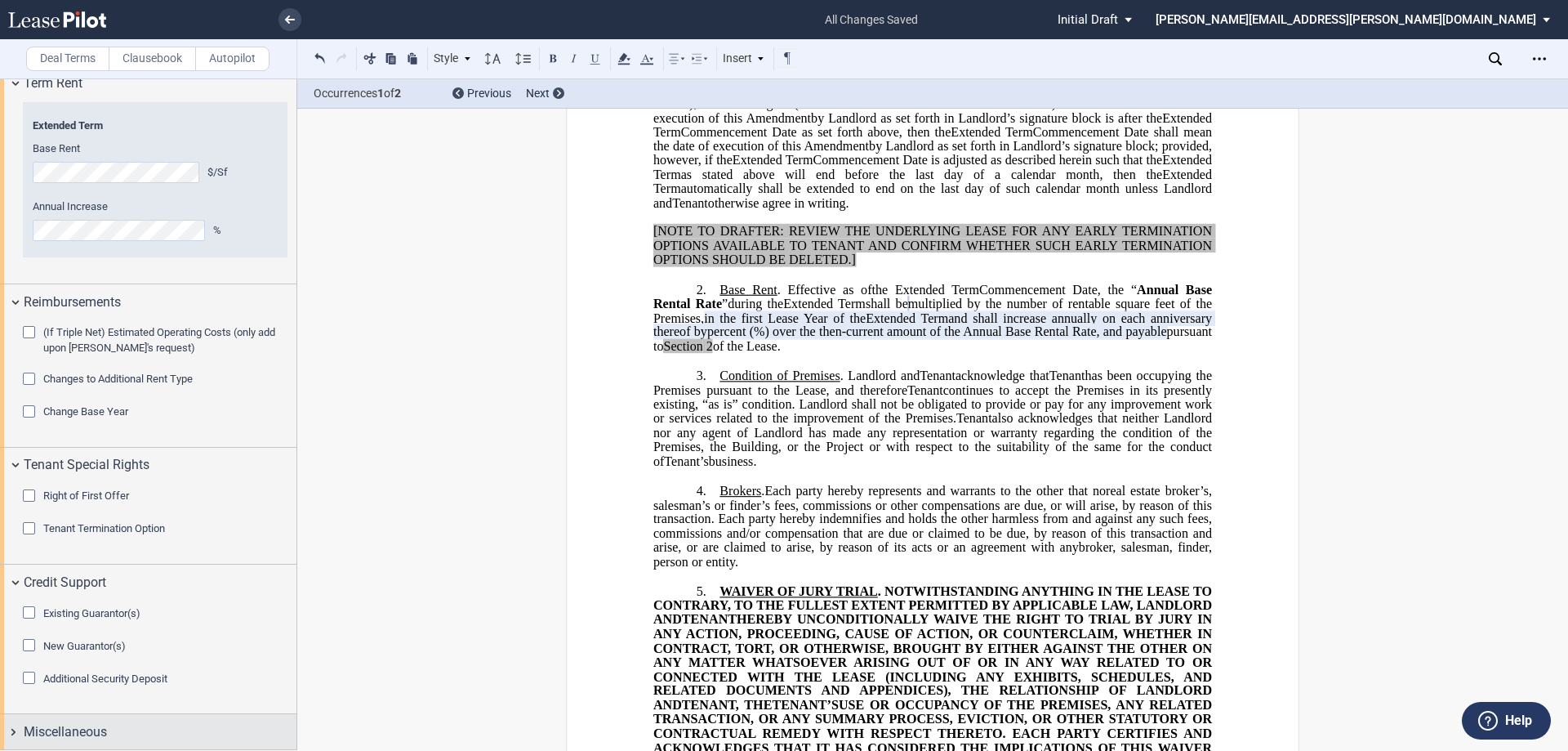
click at [91, 730] on span "Miscellaneous" at bounding box center [65, 732] width 83 height 20
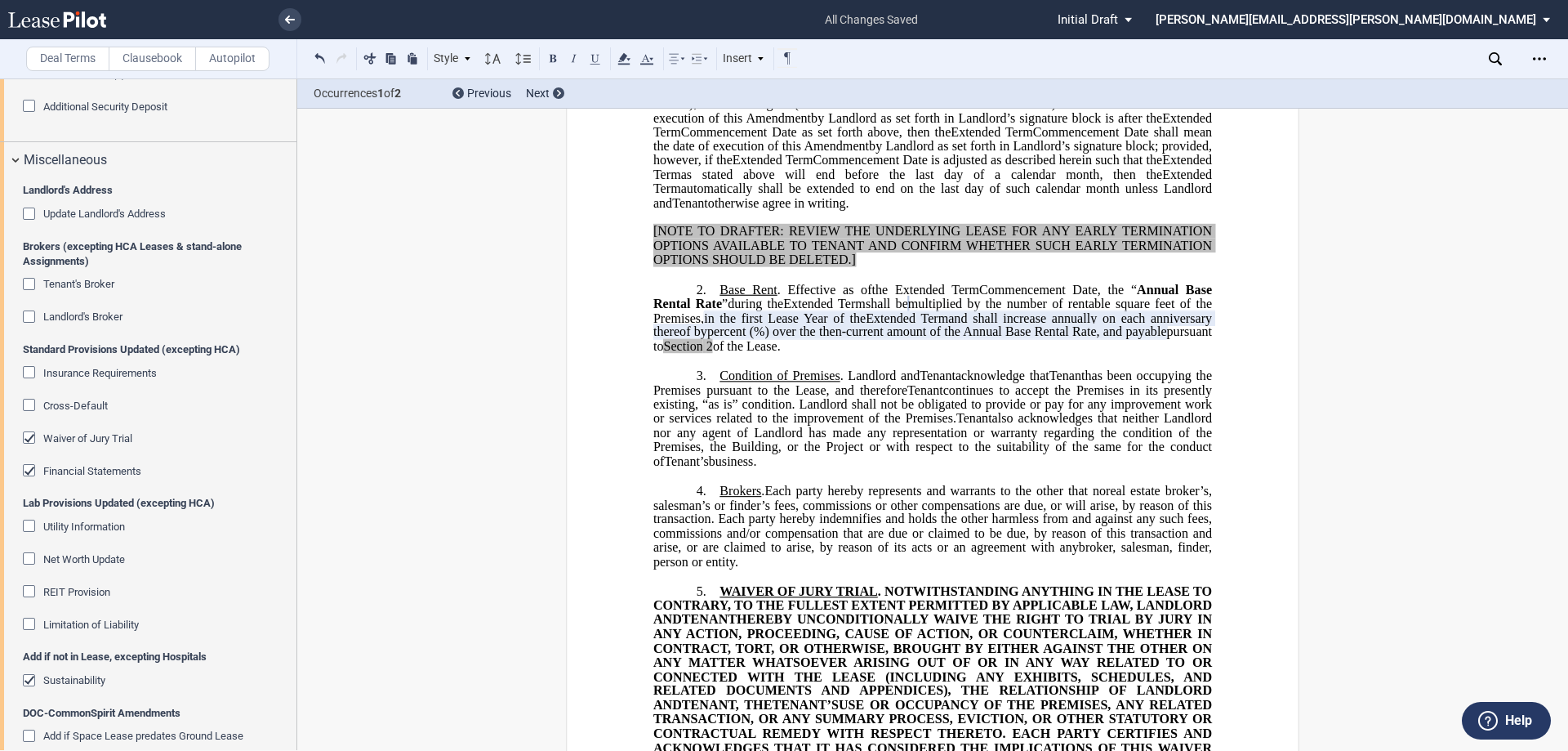
click at [31, 215] on div "Update Landlord's Address" at bounding box center [31, 216] width 16 height 17
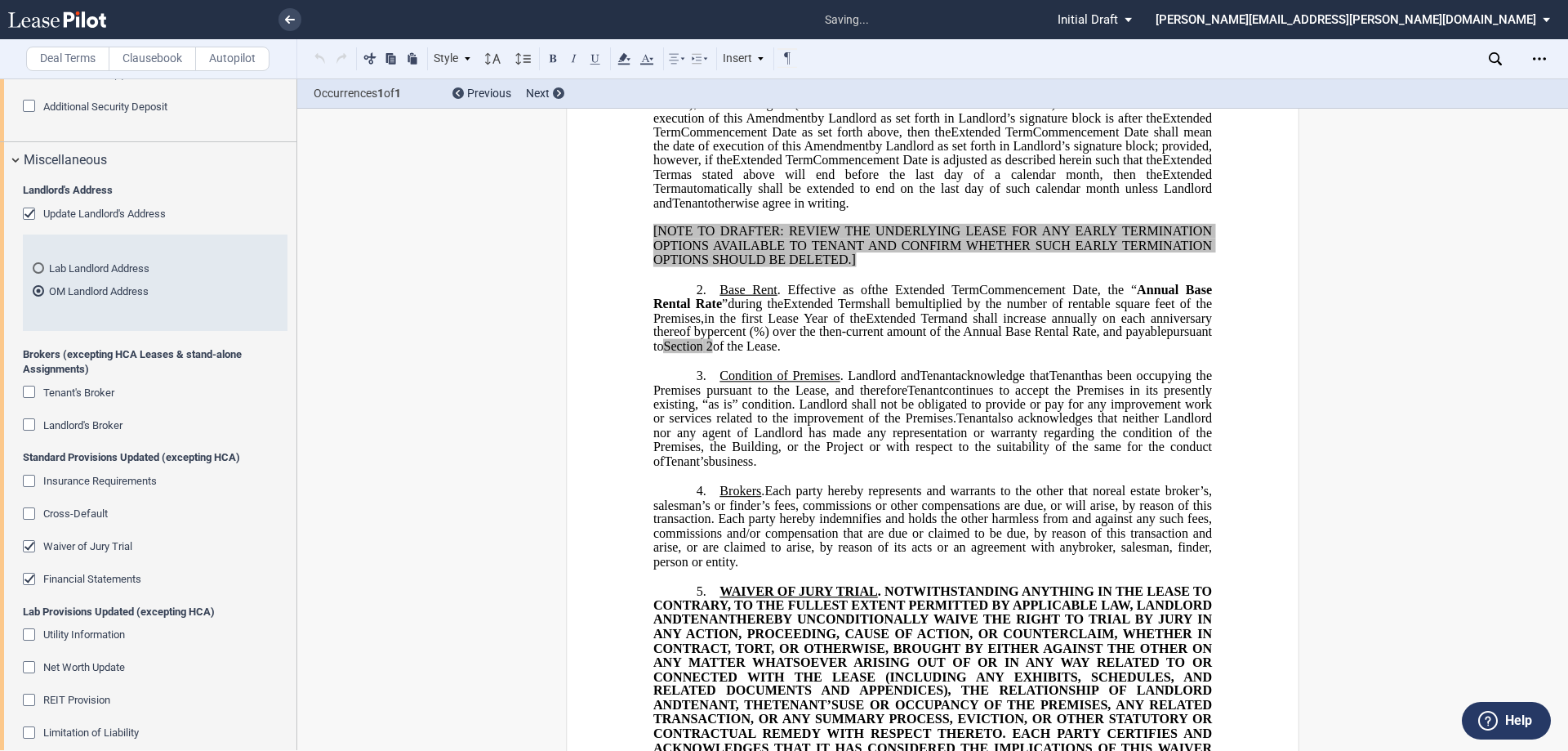
scroll to position [1597, 0]
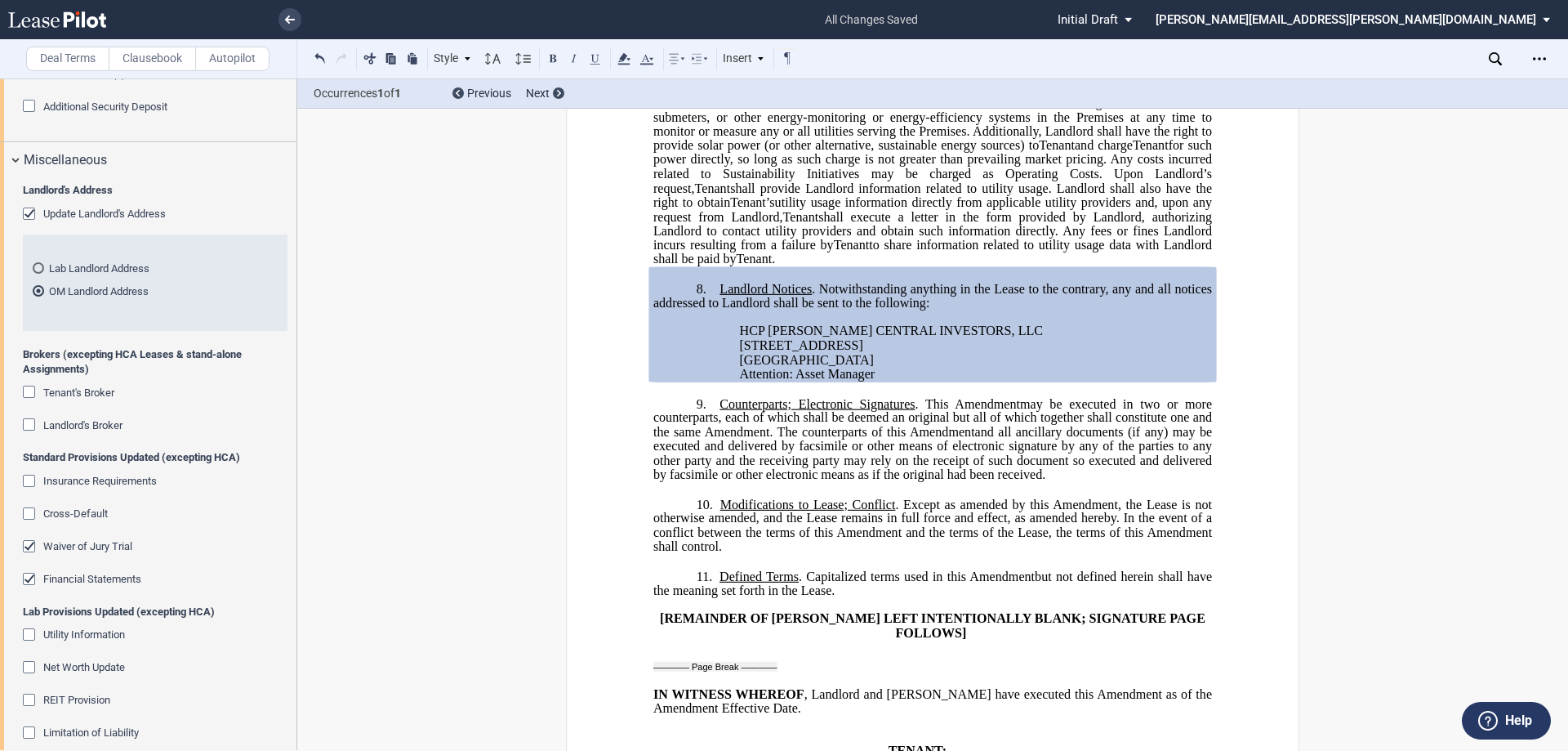
drag, startPoint x: 862, startPoint y: 390, endPoint x: 778, endPoint y: 387, distance: 84.1
click at [778, 353] on span "[STREET_ADDRESS]" at bounding box center [802, 346] width 124 height 15
click at [759, 353] on span "[STREET_ADDRESS]" at bounding box center [802, 346] width 124 height 15
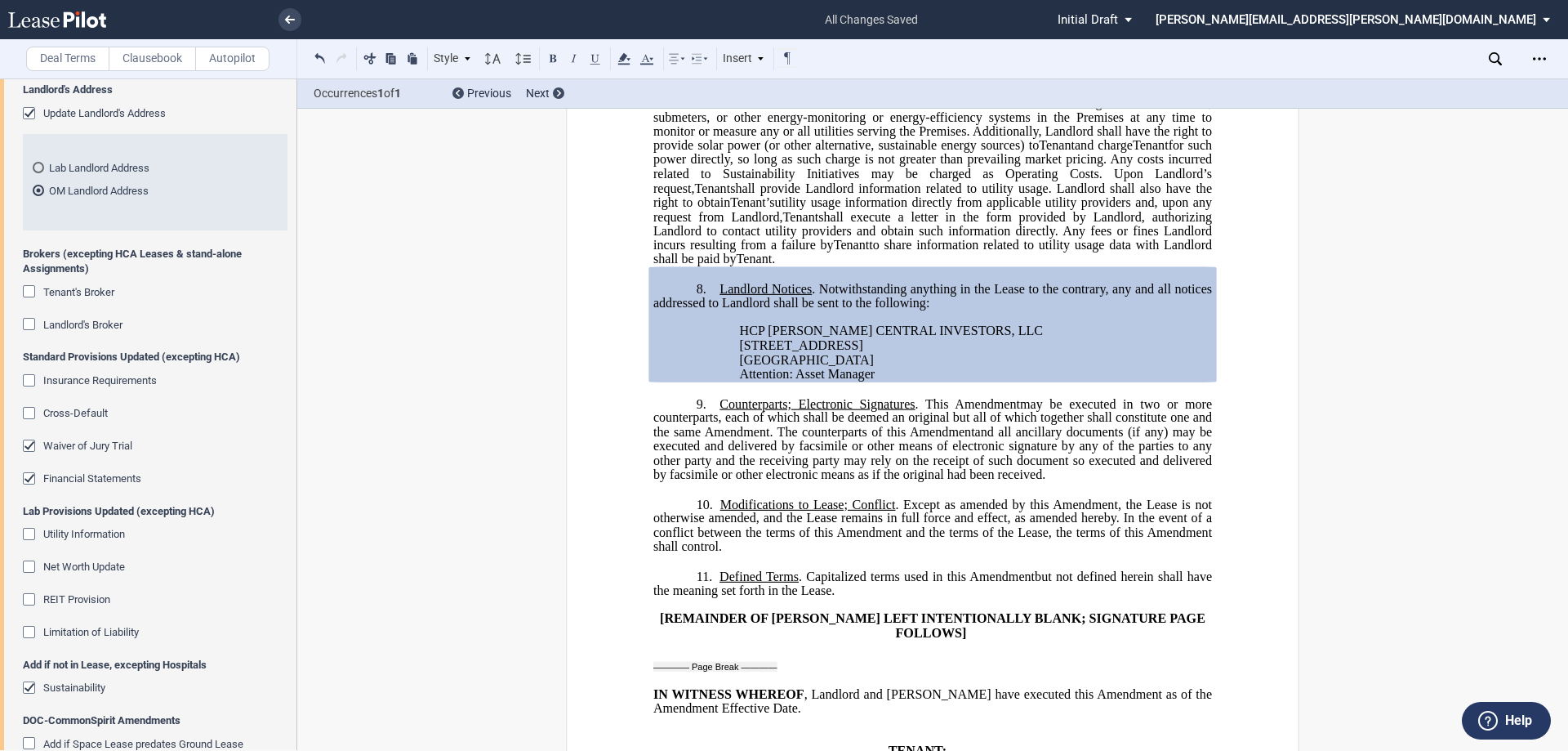
scroll to position [2467, 0]
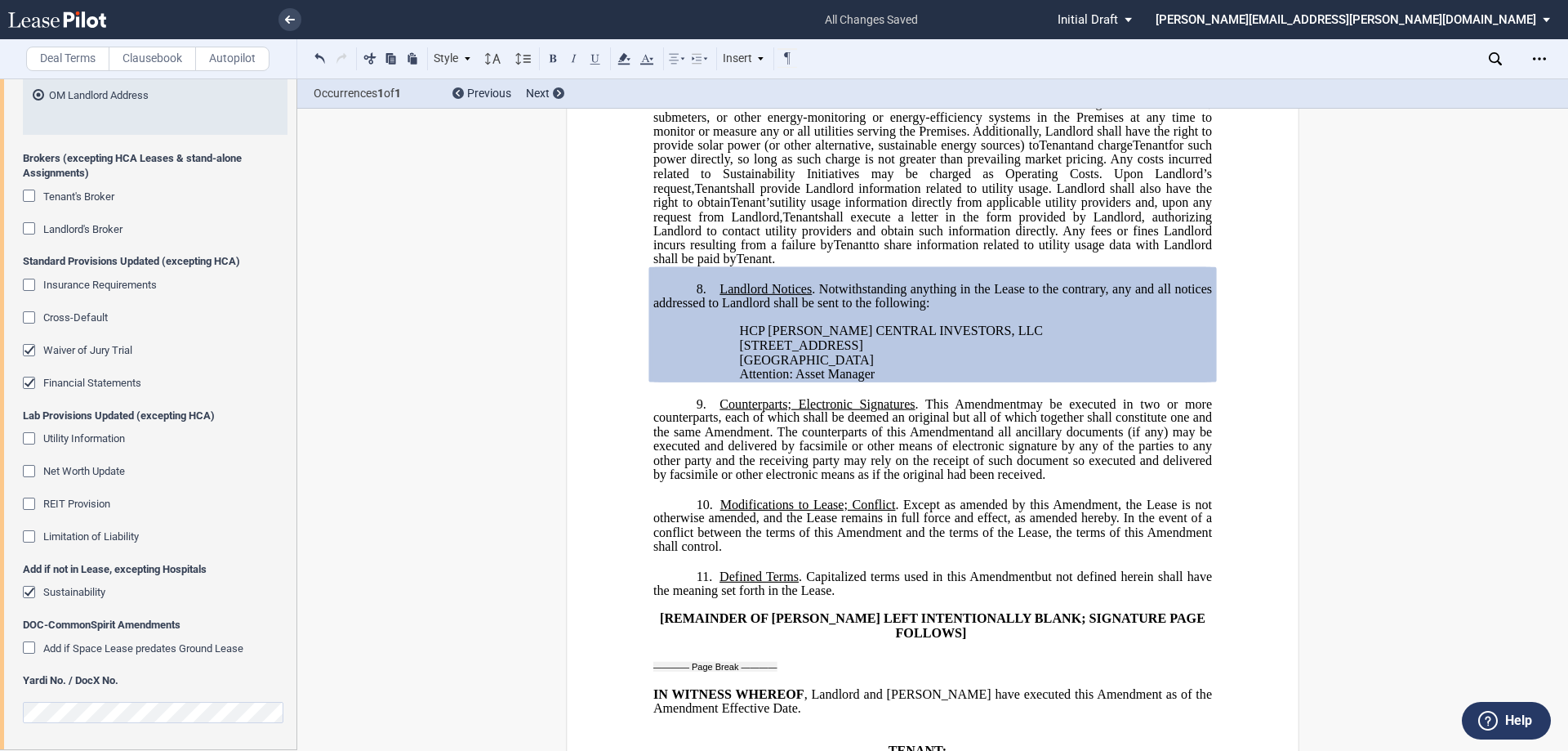
drag, startPoint x: 62, startPoint y: 504, endPoint x: 59, endPoint y: 529, distance: 25.2
click at [53, 554] on div "Utility Information Net Worth Update REIT Provision Limitation of Liability" at bounding box center [155, 497] width 265 height 130
click at [26, 281] on div "Insurance Requirements" at bounding box center [31, 287] width 16 height 17
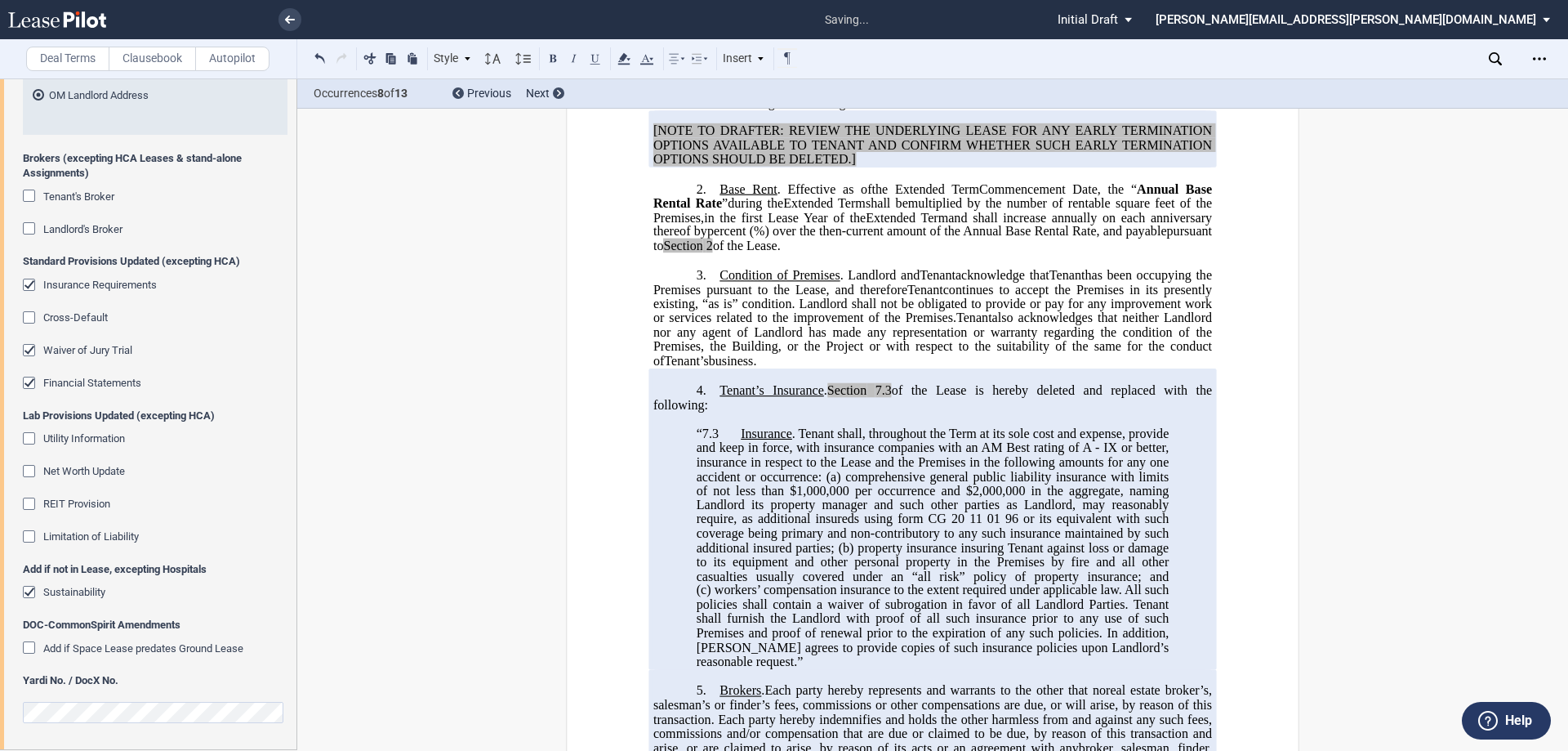
scroll to position [754, 0]
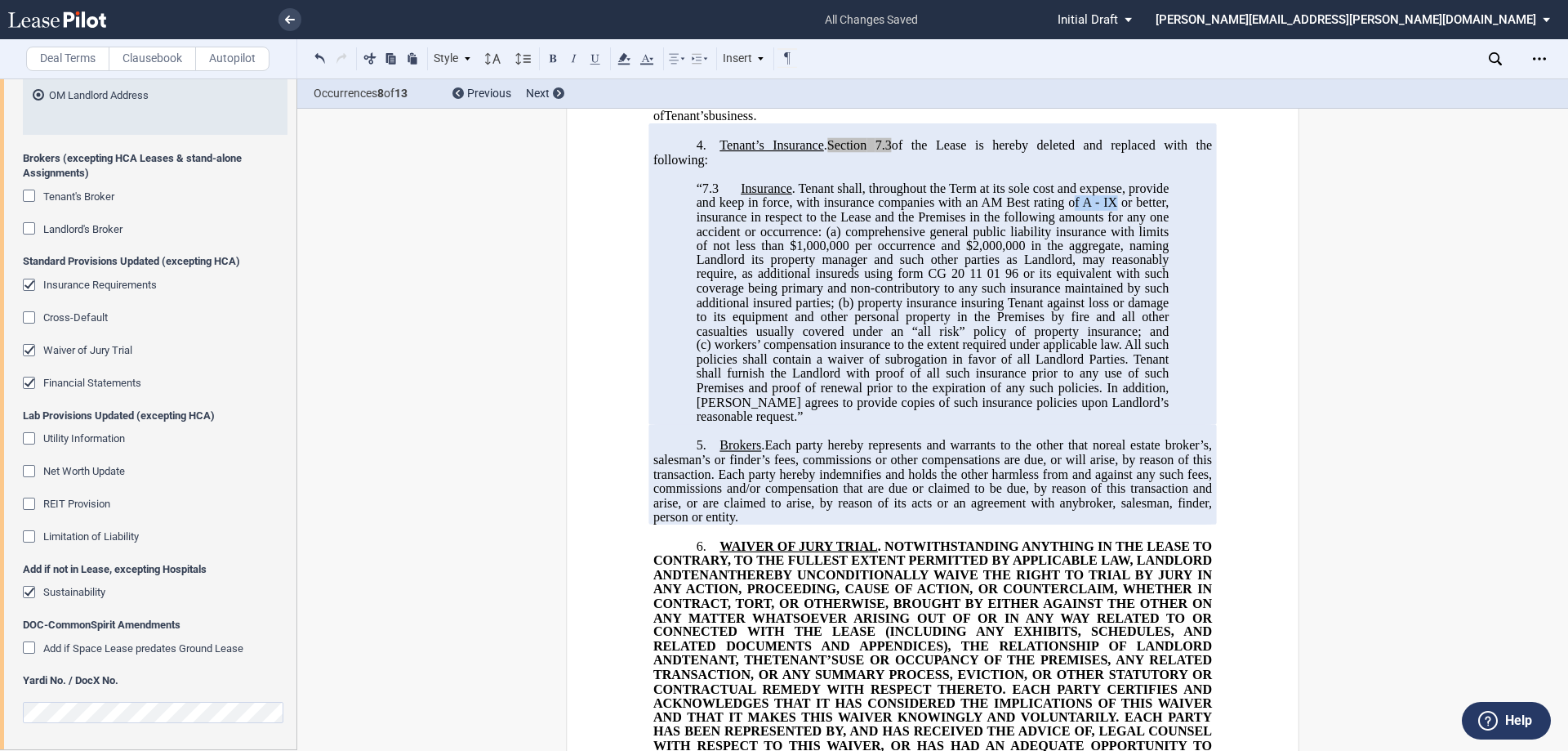
drag, startPoint x: 1148, startPoint y: 243, endPoint x: 1109, endPoint y: 248, distance: 39.3
click at [1109, 248] on span "“7.3 Insurance . Tenant shall, throughout the Term at its sole cost and expense…" at bounding box center [935, 302] width 476 height 242
click at [32, 285] on div "Insurance Requirements" at bounding box center [31, 287] width 16 height 17
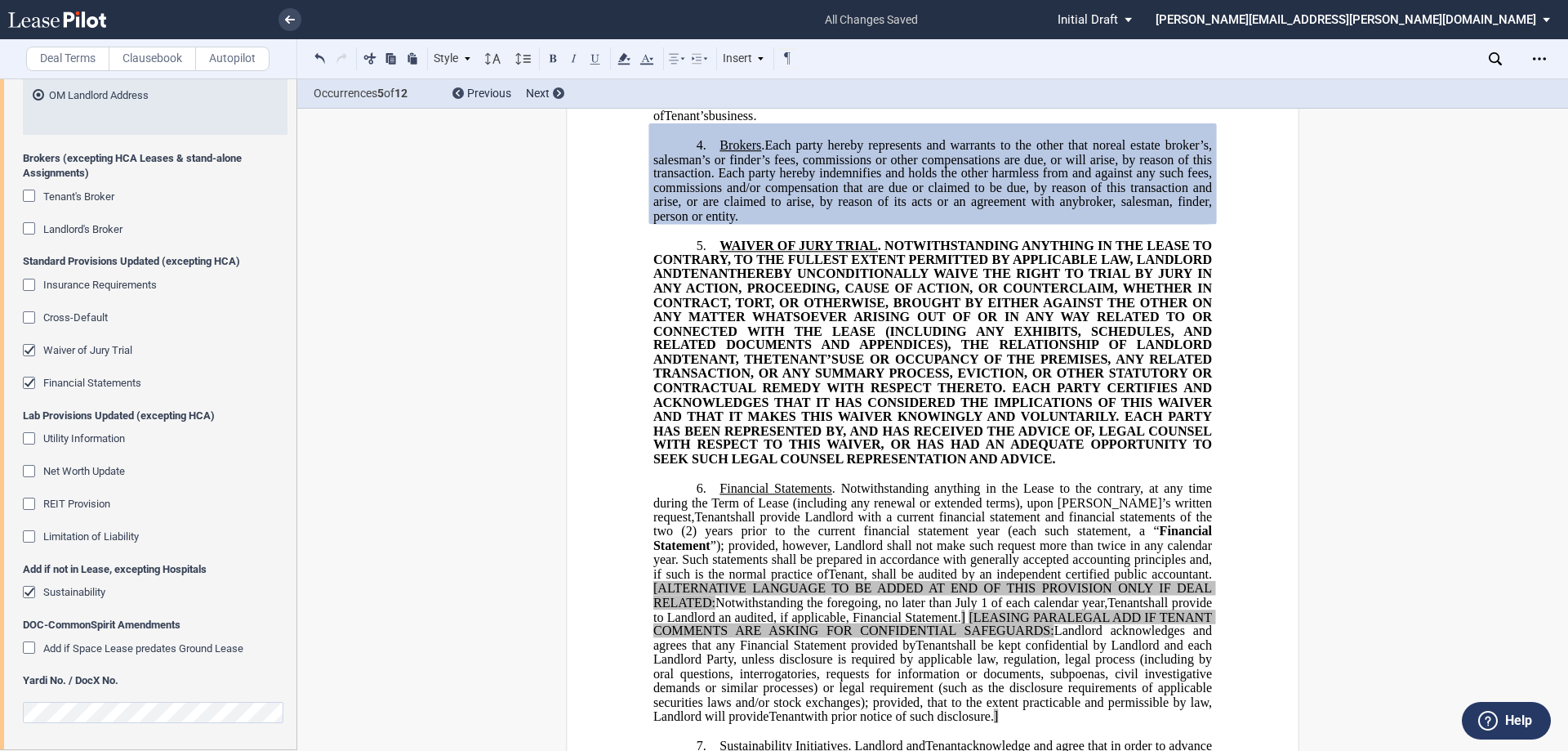
click at [33, 353] on div "Waiver of Jury Trial" at bounding box center [31, 352] width 16 height 17
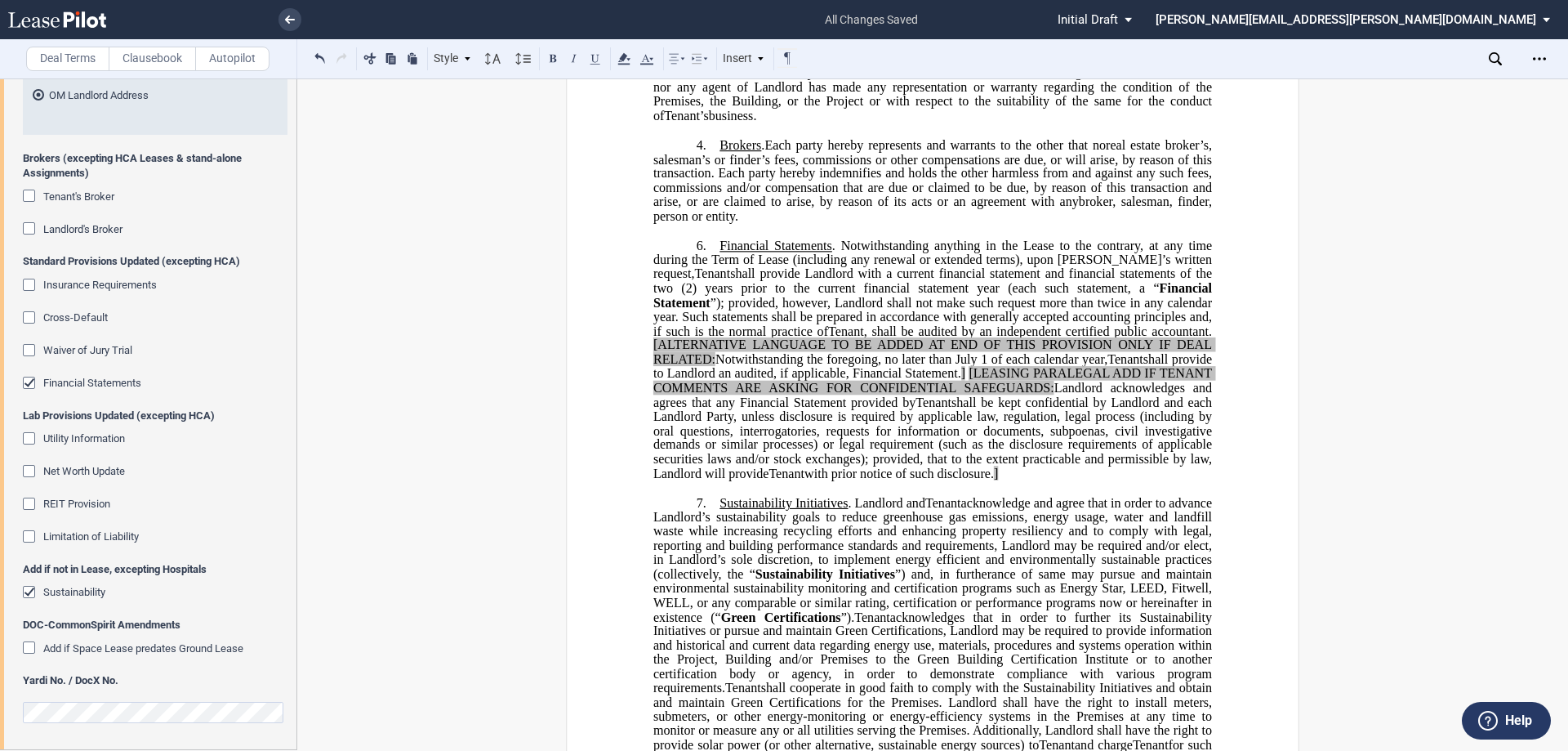
click at [33, 379] on div "Financial Statements" at bounding box center [31, 385] width 16 height 17
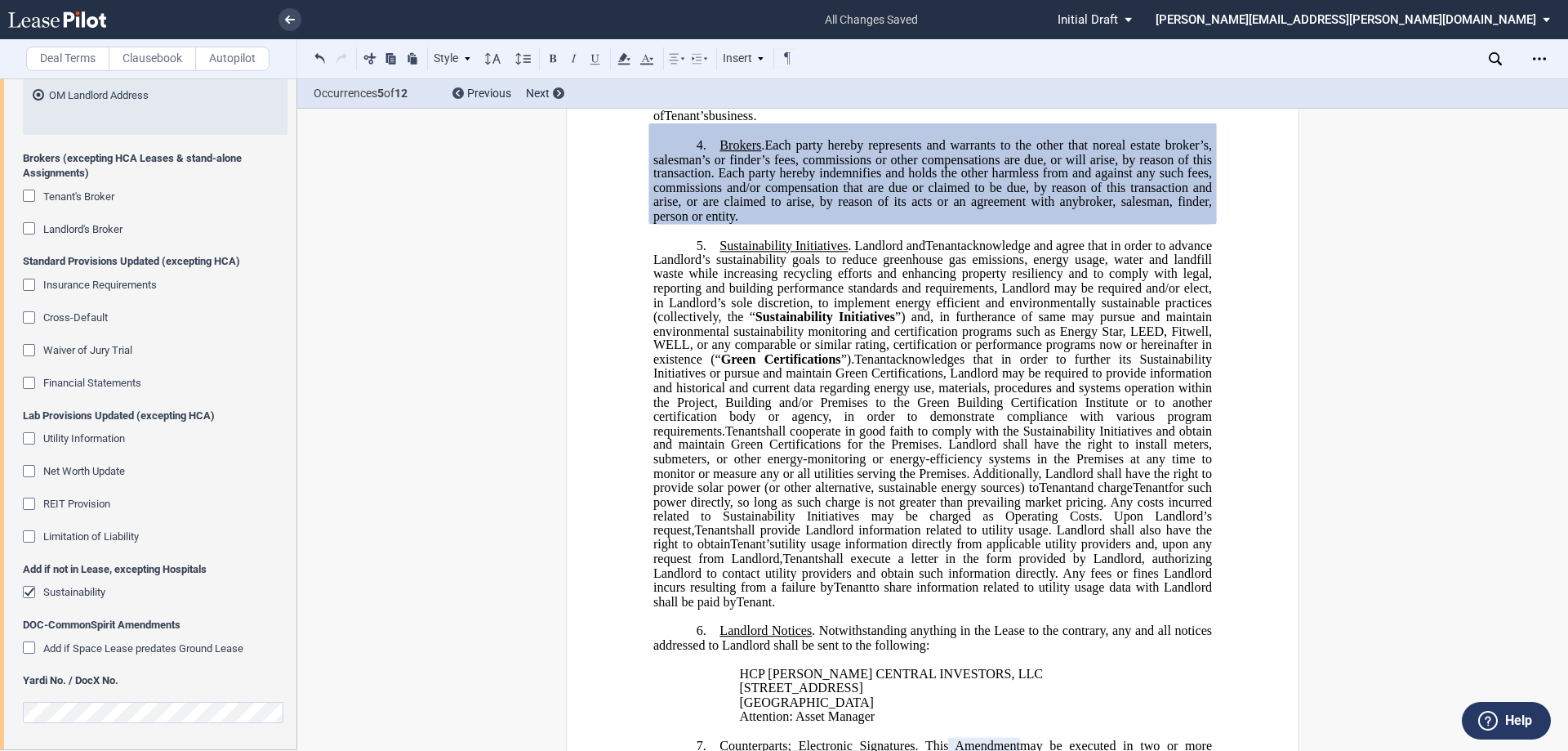
click at [30, 593] on div "Sustainability" at bounding box center [31, 594] width 16 height 17
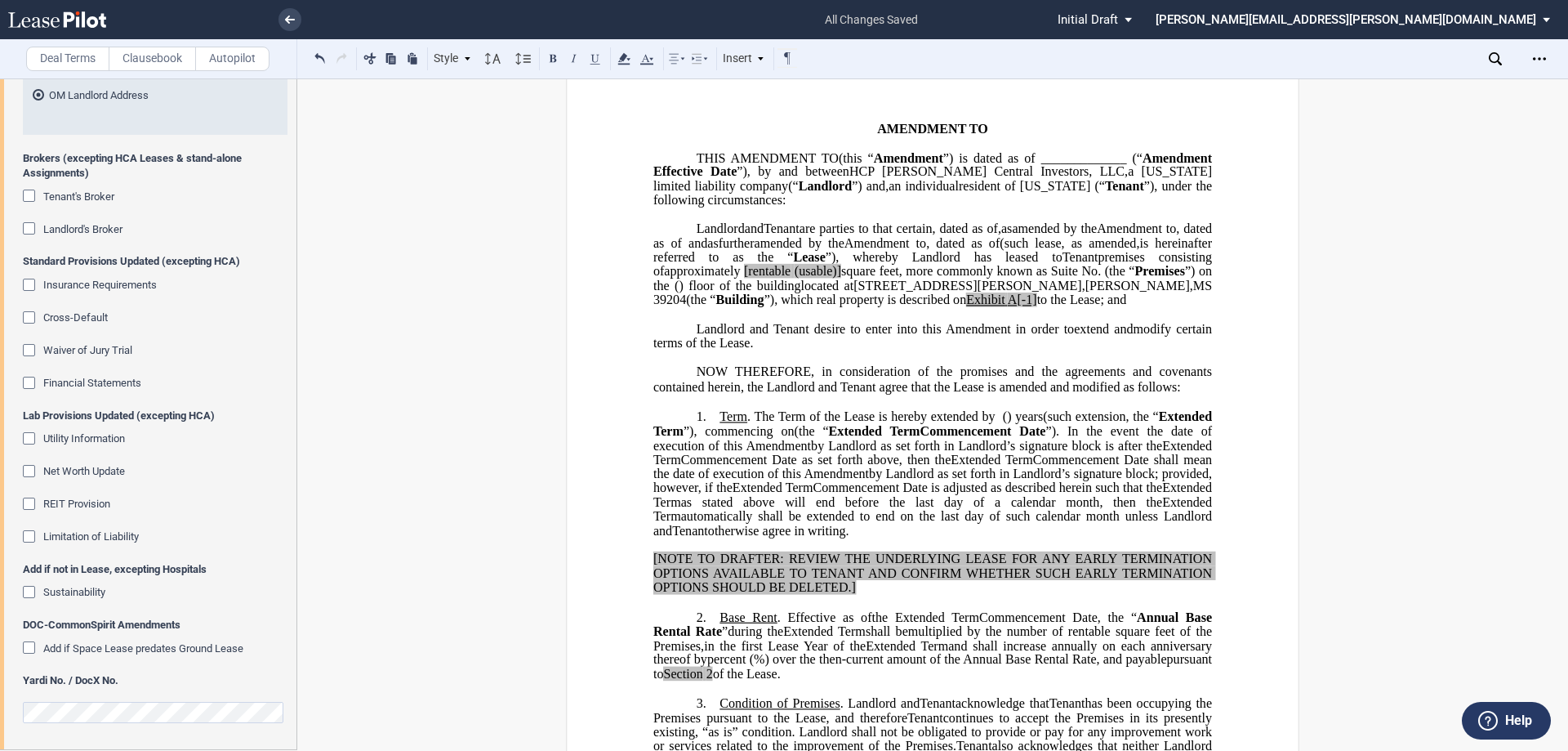
scroll to position [0, 0]
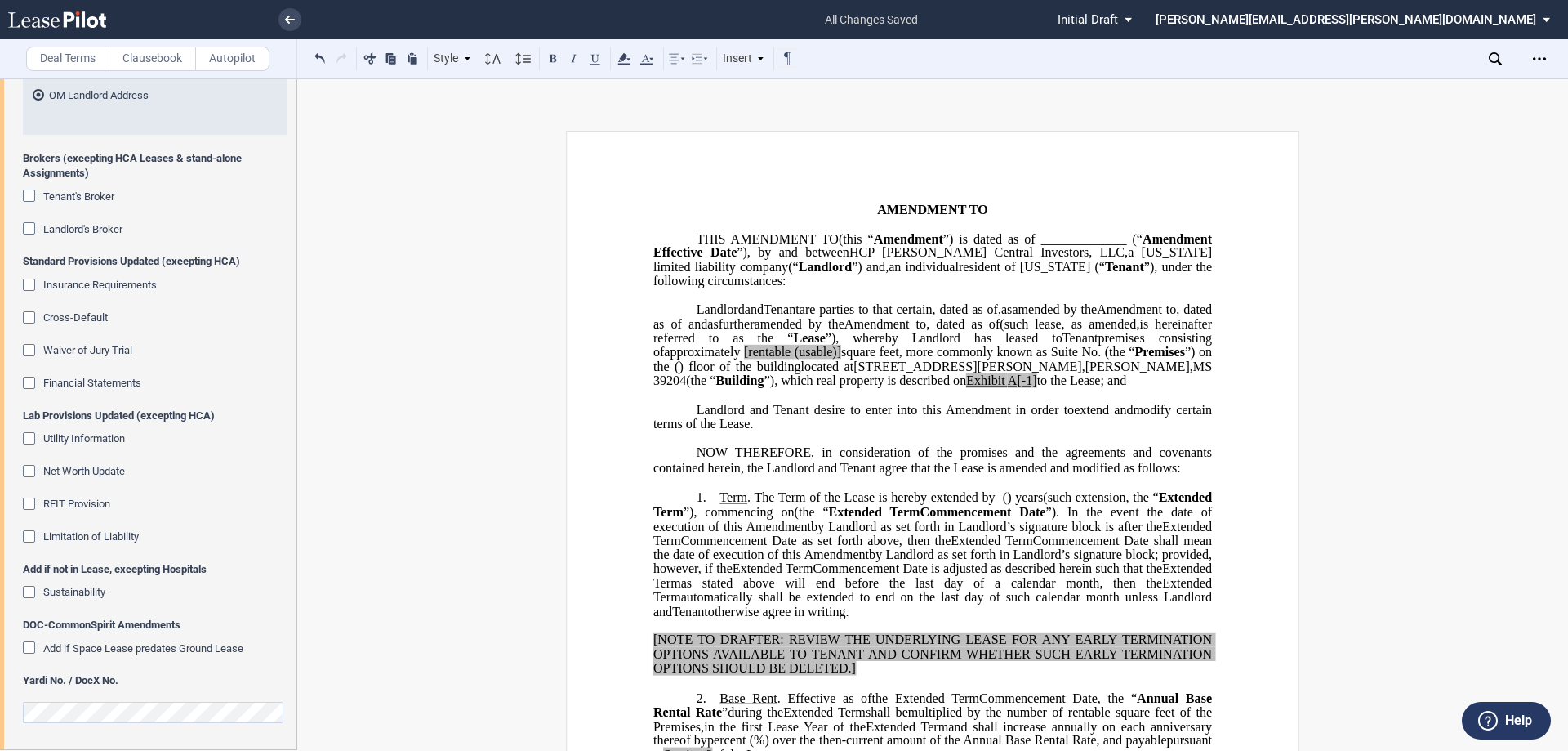
click at [744, 360] on span "[rentable" at bounding box center [767, 352] width 46 height 15
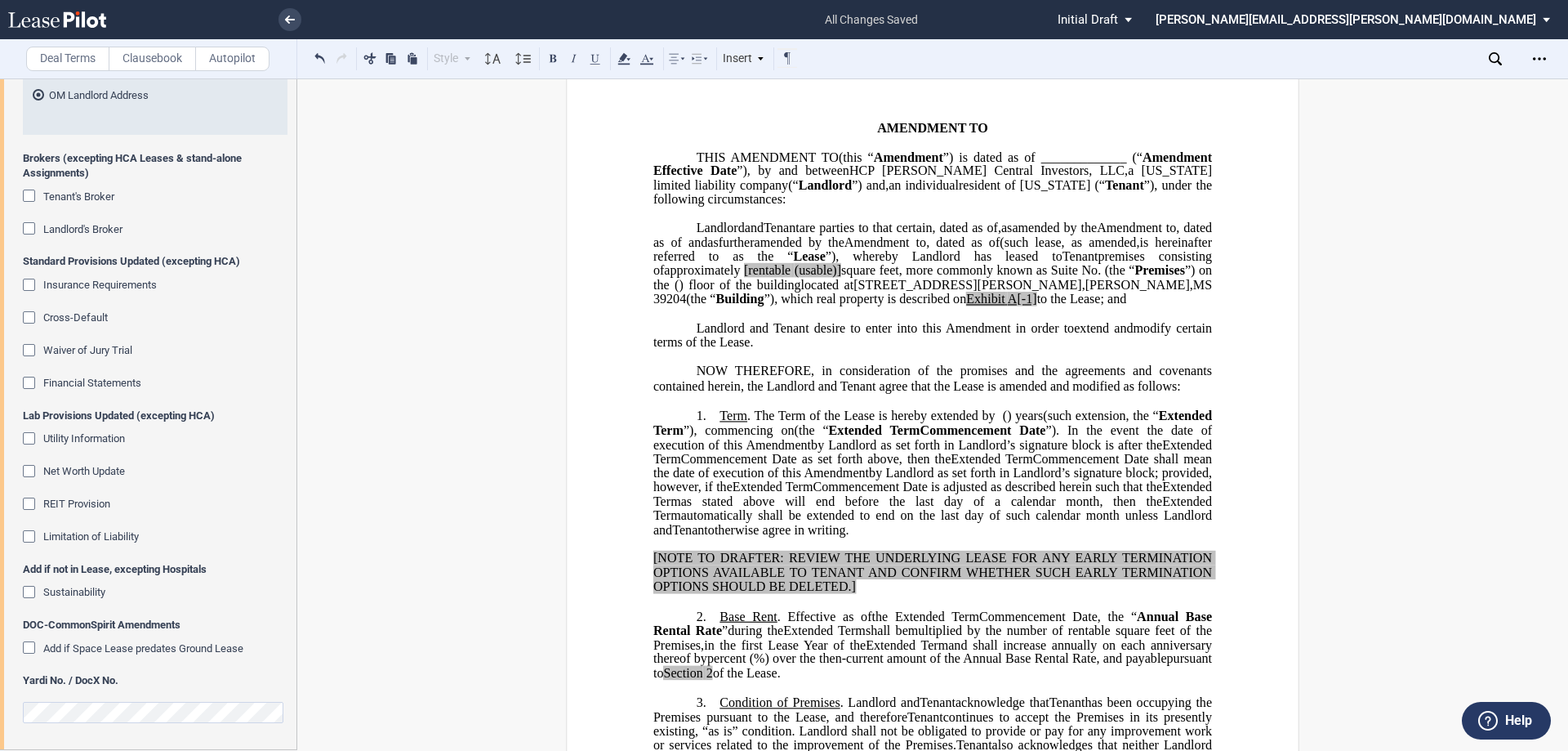
scroll to position [163, 0]
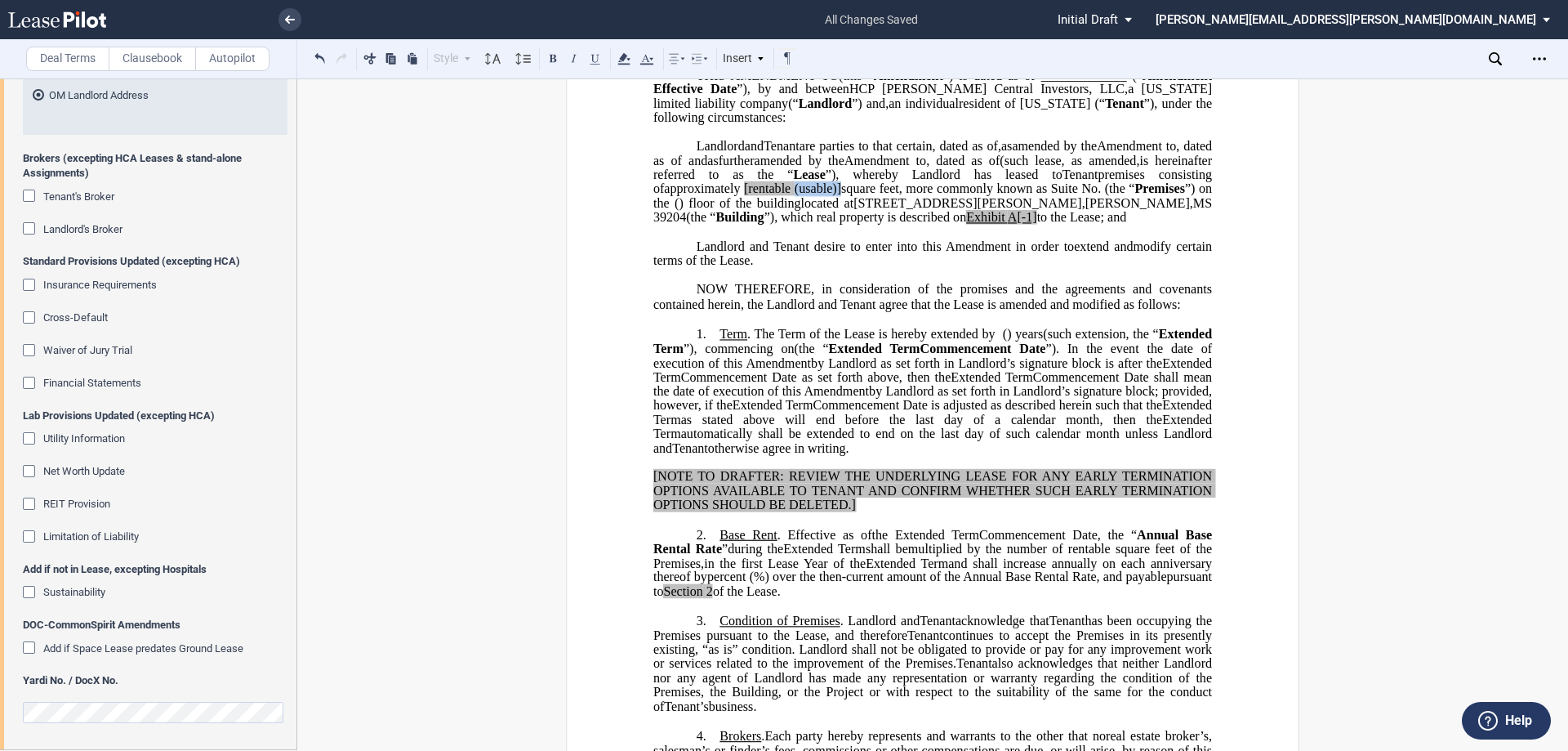
drag, startPoint x: 733, startPoint y: 233, endPoint x: 780, endPoint y: 234, distance: 47.0
click at [780, 210] on span "approximately ﻿ ﻿ [rentable (usable)] square feet, more commonly known as Suite…" at bounding box center [934, 196] width 562 height 29
click at [841, 196] on span "square feet, more commonly known as Suite No." at bounding box center [971, 189] width 260 height 15
drag, startPoint x: 783, startPoint y: 231, endPoint x: 729, endPoint y: 231, distance: 54.0
click at [729, 210] on span "approximately ﻿ ﻿ [rentable (usable)] square feet, more commonly known as Suite…" at bounding box center [934, 196] width 562 height 29
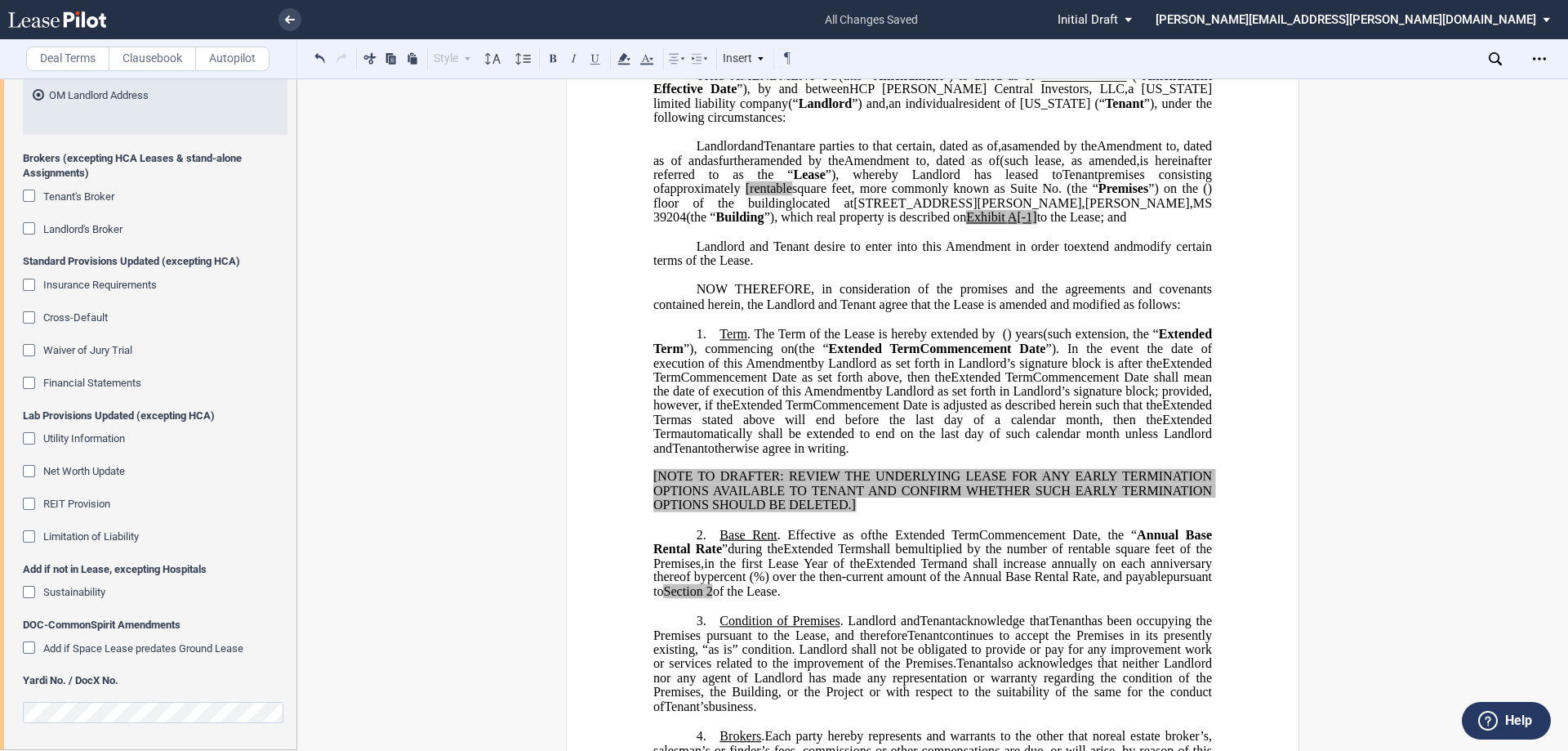
click at [746, 196] on span "[rentable" at bounding box center [769, 189] width 46 height 15
click at [1008, 224] on span "A[-1]" at bounding box center [1023, 218] width 30 height 15
drag, startPoint x: 911, startPoint y: 262, endPoint x: 889, endPoint y: 264, distance: 22.1
click at [889, 224] on span "located at 1860 Chadwick Drive , Jackson , MS 39204 (the “ Building ”), which r…" at bounding box center [934, 210] width 562 height 29
click at [878, 512] on p "[NOTE TO DRAFTER: REVIEW THE UNDERLYING LEASE FOR ANY EARLY TERMINATION OPTIONS…" at bounding box center [932, 490] width 558 height 42
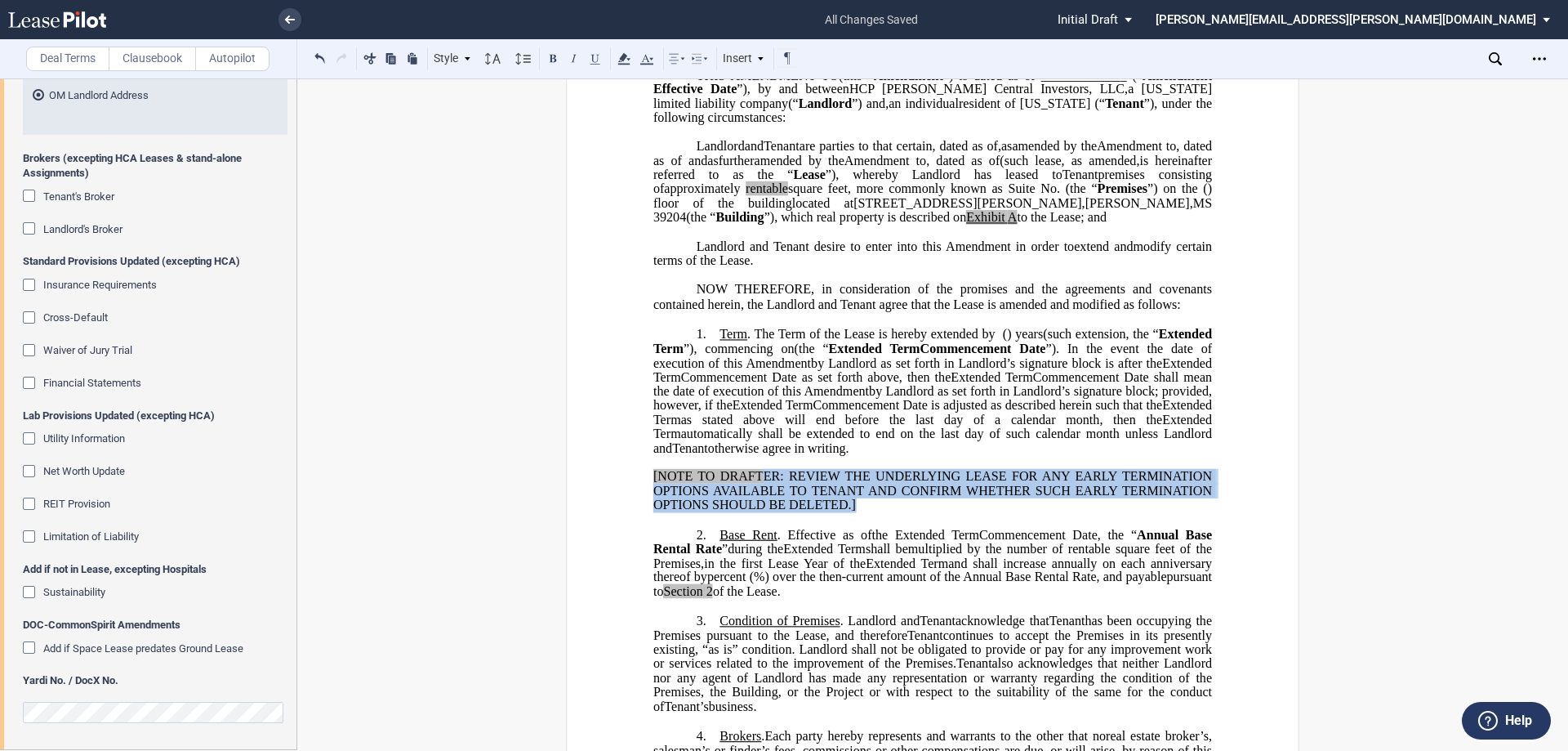
drag, startPoint x: 908, startPoint y: 547, endPoint x: 756, endPoint y: 515, distance: 155.3
click at [756, 512] on p "[NOTE TO DRAFTER: REVIEW THE UNDERLYING LEASE FOR ANY EARLY TERMINATION OPTIONS…" at bounding box center [932, 490] width 558 height 42
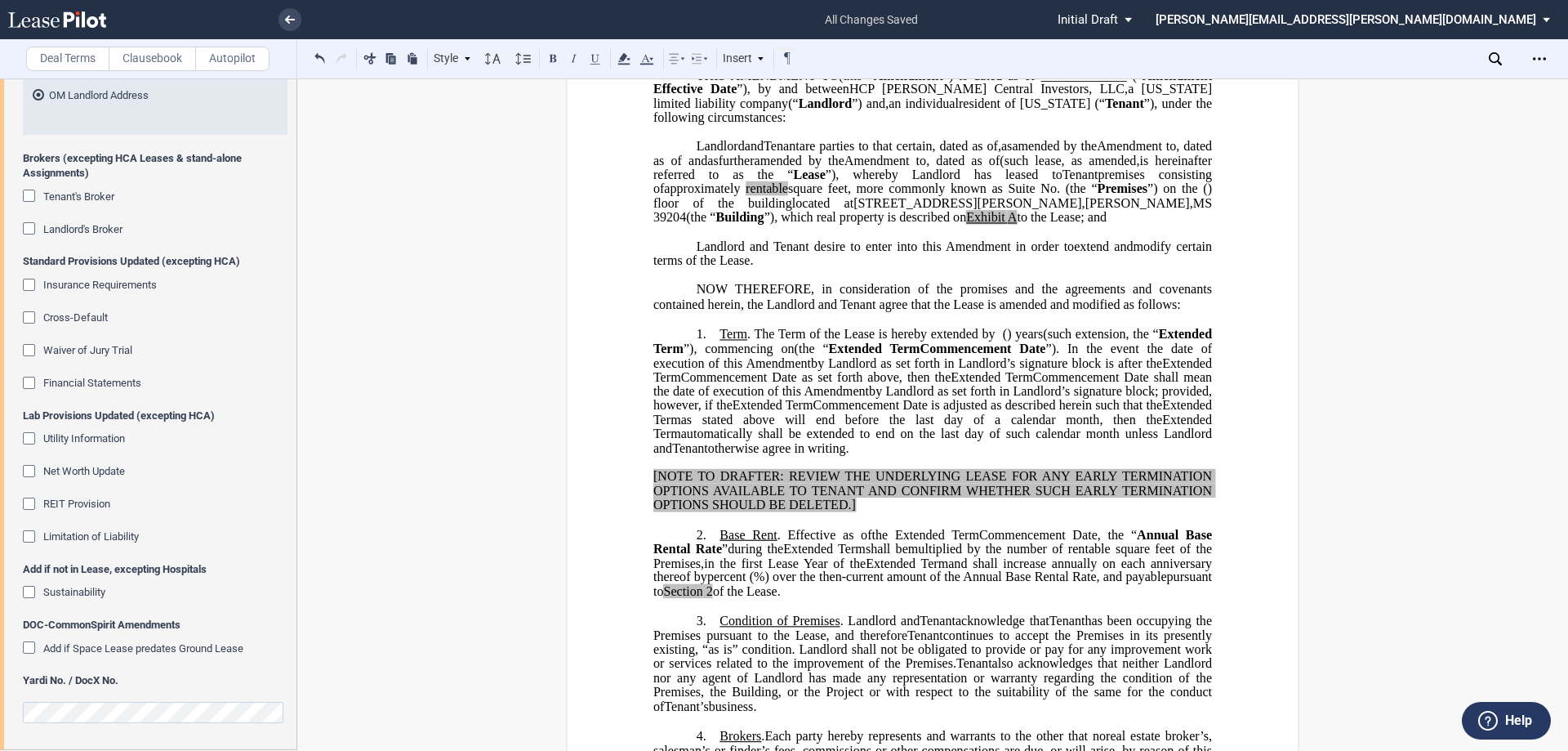
click at [1048, 512] on p "[NOTE TO DRAFTER: REVIEW THE UNDERLYING LEASE FOR ANY EARLY TERMINATION OPTIONS…" at bounding box center [932, 490] width 558 height 42
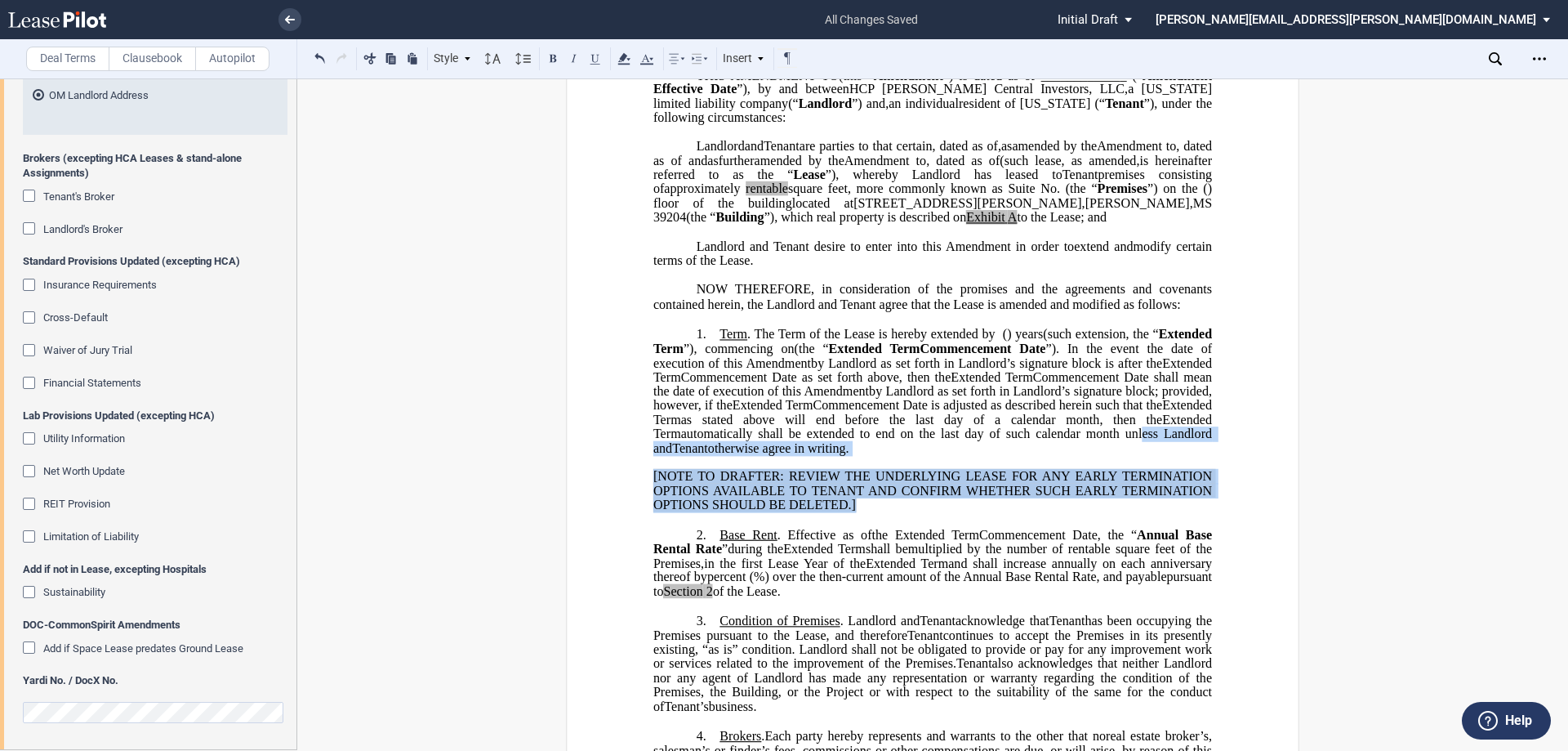
drag, startPoint x: 893, startPoint y: 549, endPoint x: 746, endPoint y: 491, distance: 158.0
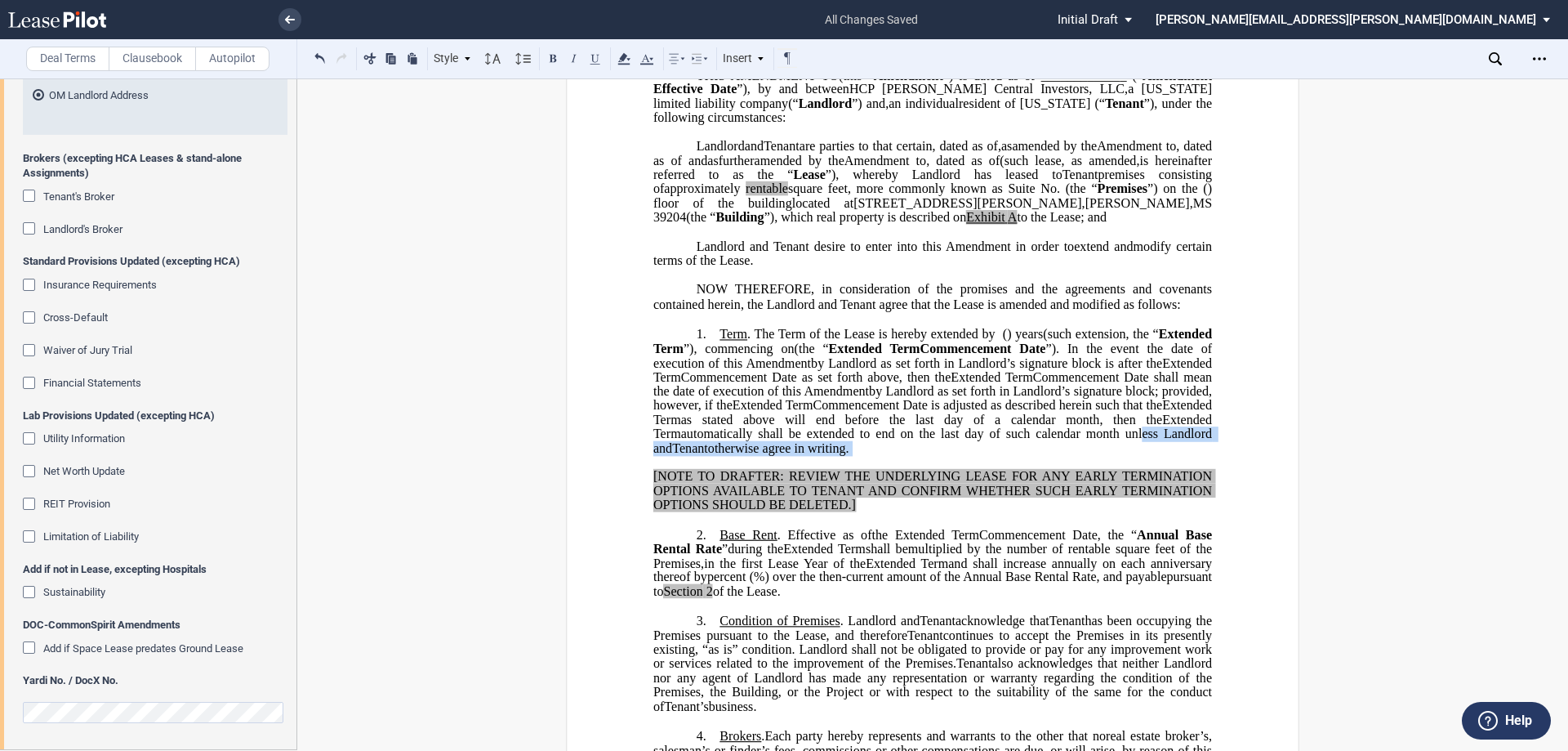
click at [767, 512] on span "[NOTE TO DRAFTER: REVIEW THE UNDERLYING LEASE FOR ANY EARLY TERMINATION OPTIONS…" at bounding box center [934, 489] width 562 height 42
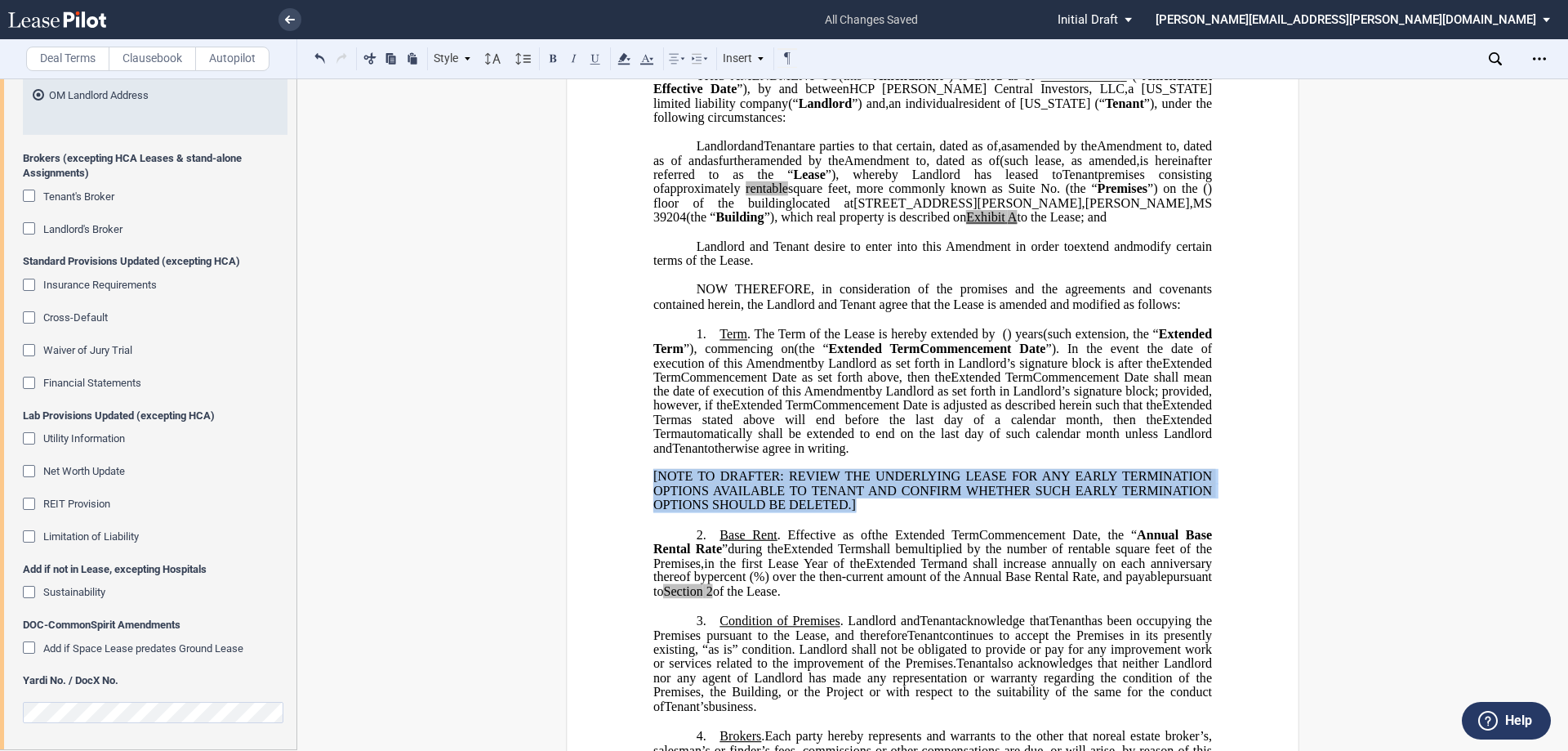
drag, startPoint x: 855, startPoint y: 546, endPoint x: 628, endPoint y: 526, distance: 227.9
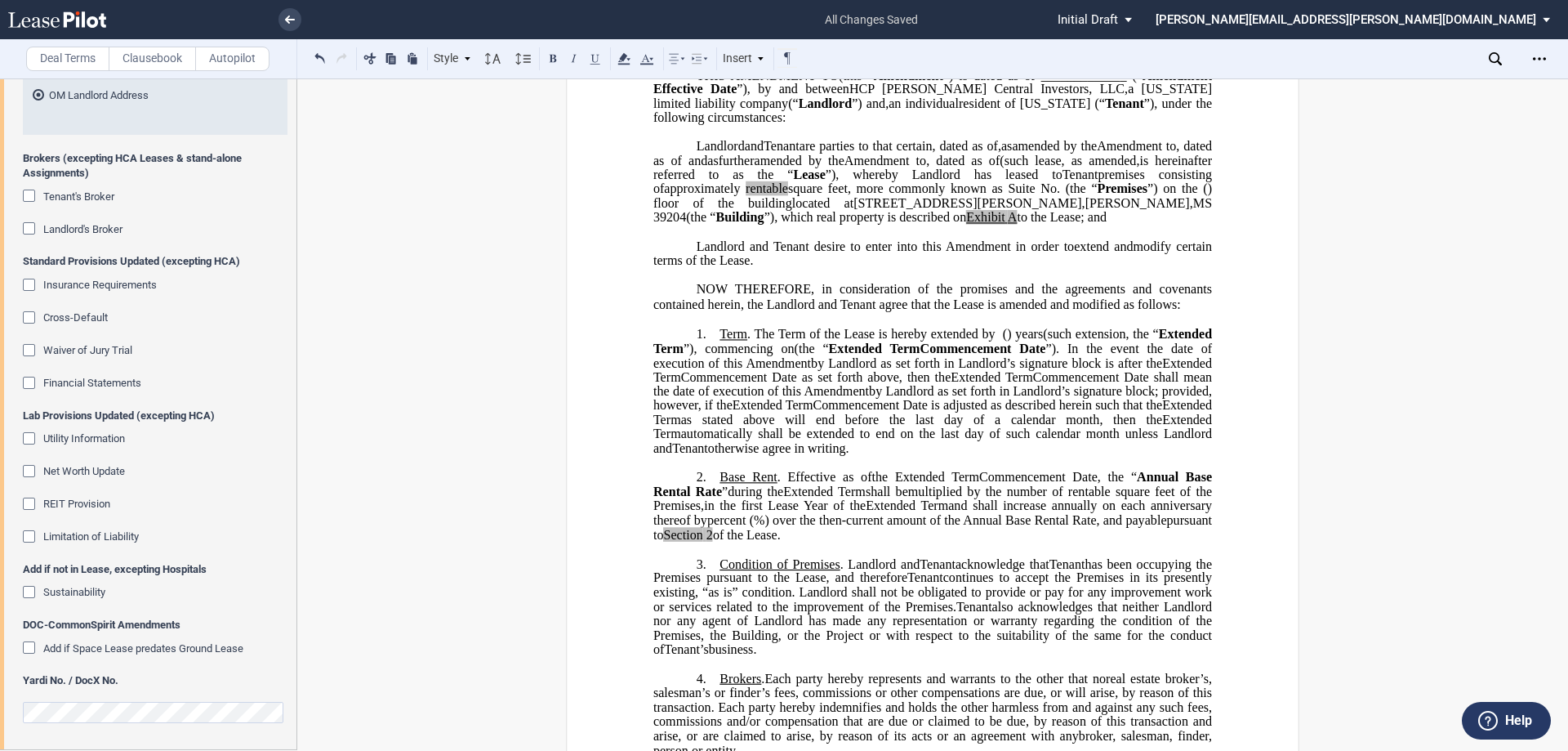
click at [706, 498] on span "Annual Base Rental Rate" at bounding box center [934, 484] width 562 height 29
click at [1124, 528] on span "%) over the then-current amount of the Annual Base Rental Rate, and payable" at bounding box center [960, 521] width 413 height 15
click at [1538, 59] on icon "Open Lease options menu" at bounding box center [1540, 59] width 13 height 13
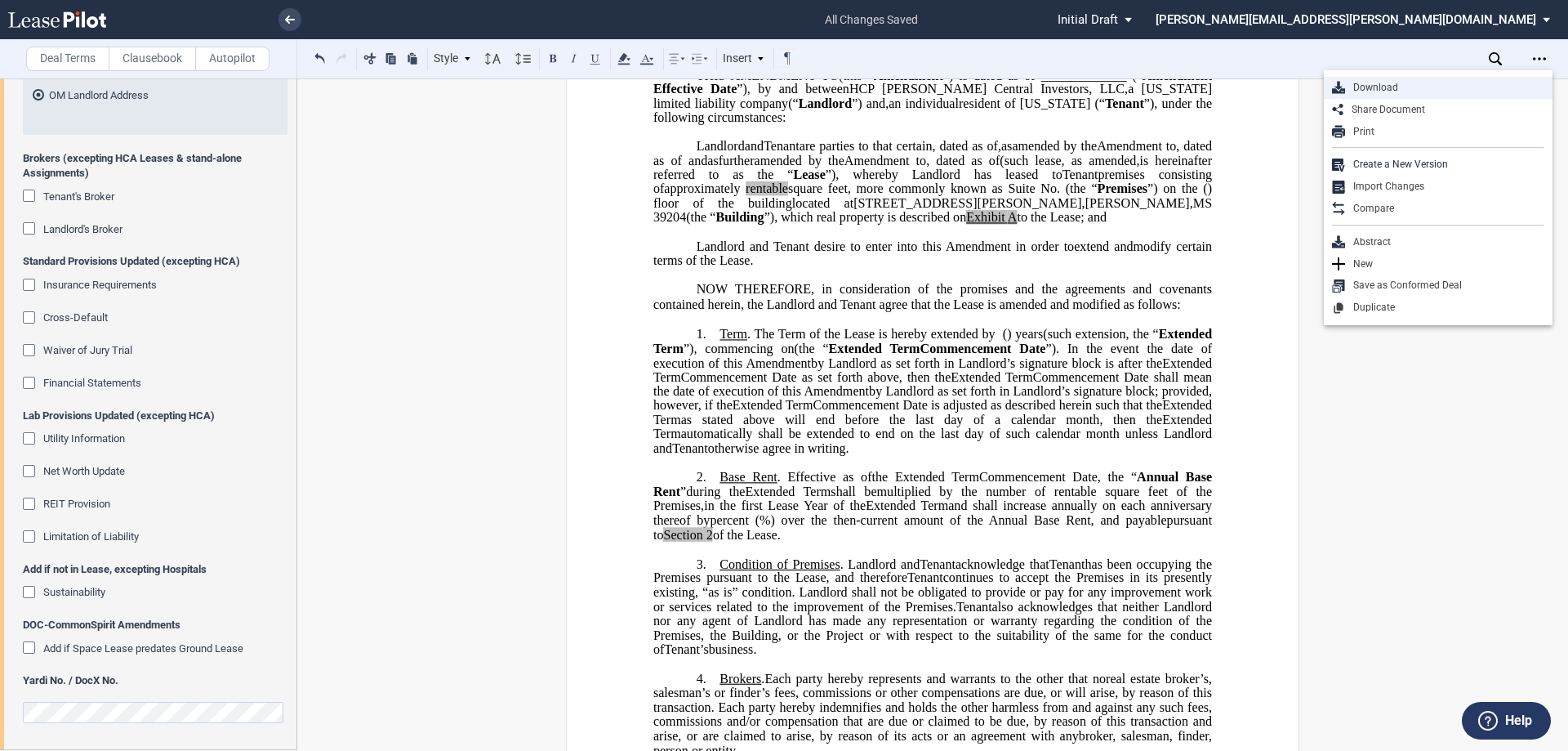
click at [1366, 92] on div "Download" at bounding box center [1445, 87] width 200 height 14
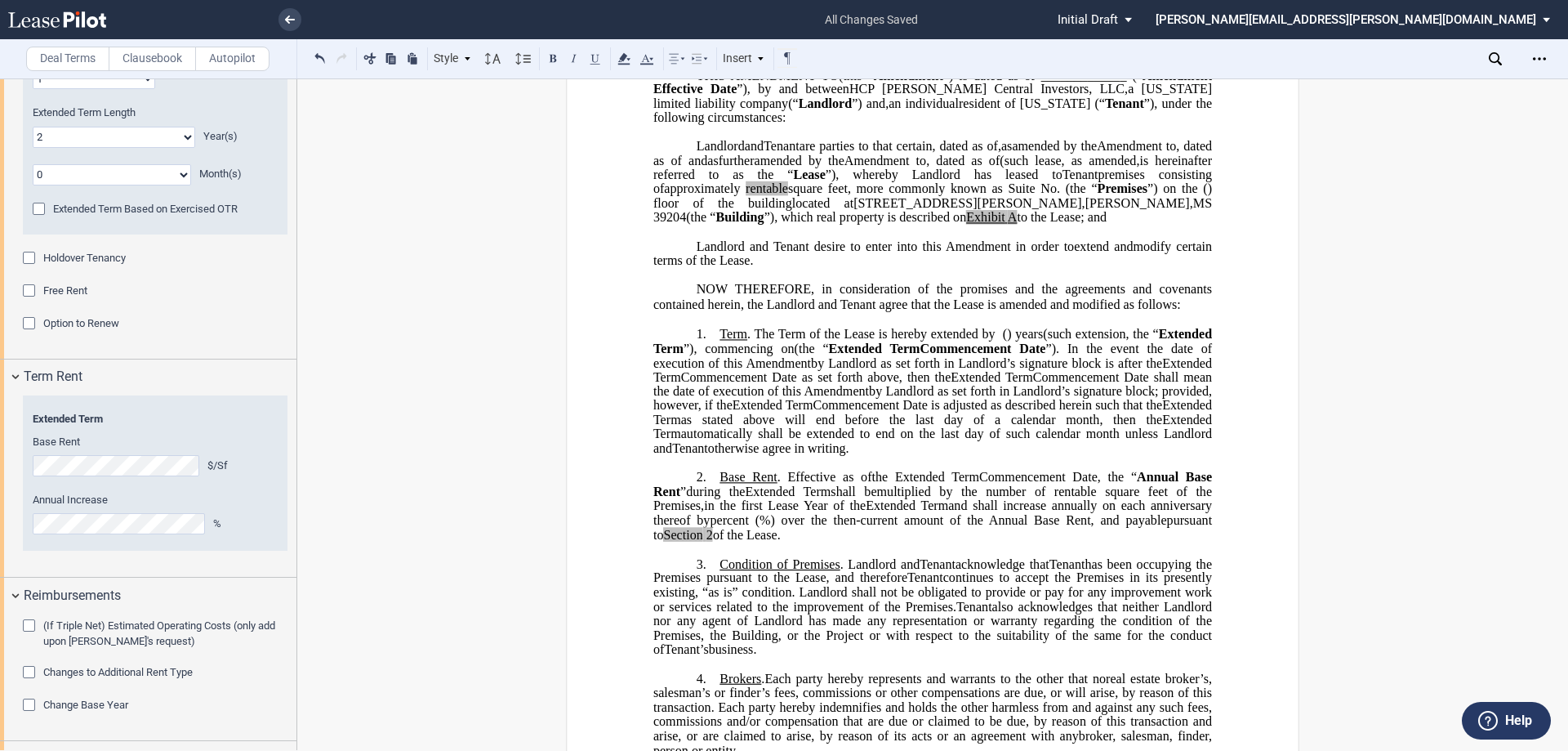
scroll to position [1404, 0]
click at [30, 324] on div "Option to Renew" at bounding box center [31, 326] width 16 height 17
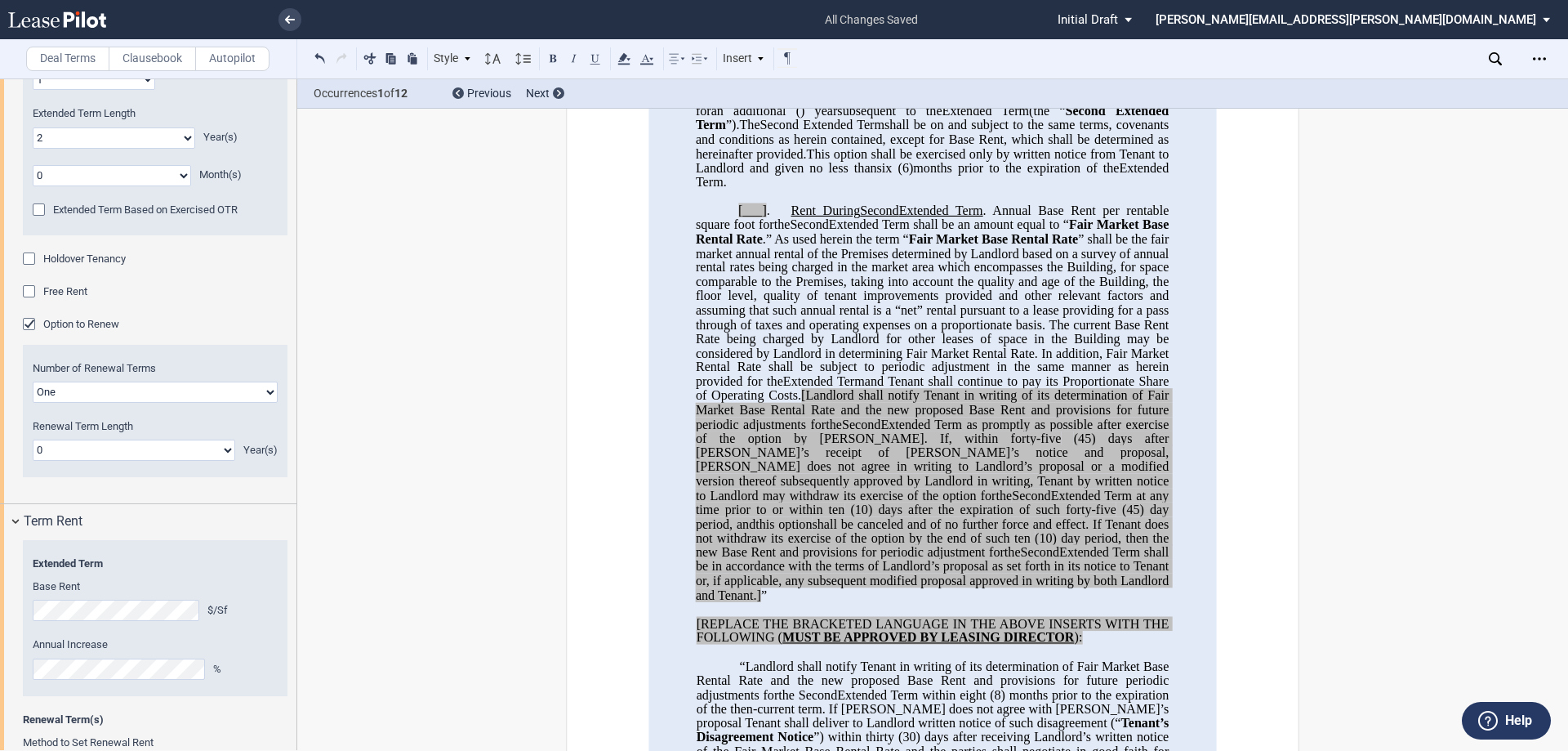
scroll to position [817, 0]
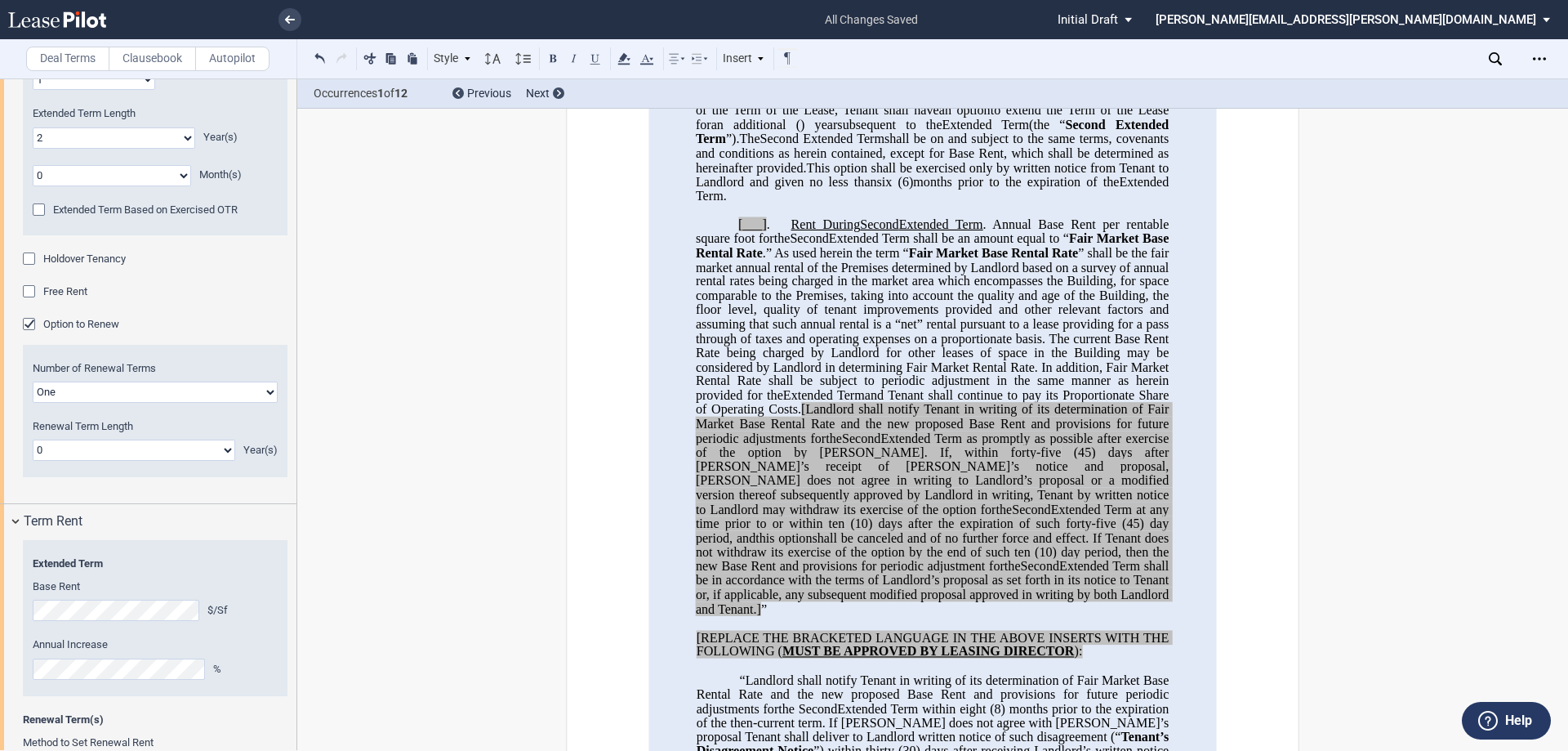
click at [948, 460] on span "Extended Term as promptly as possible after exercise of the option by [PERSON_N…" at bounding box center [934, 445] width 476 height 29
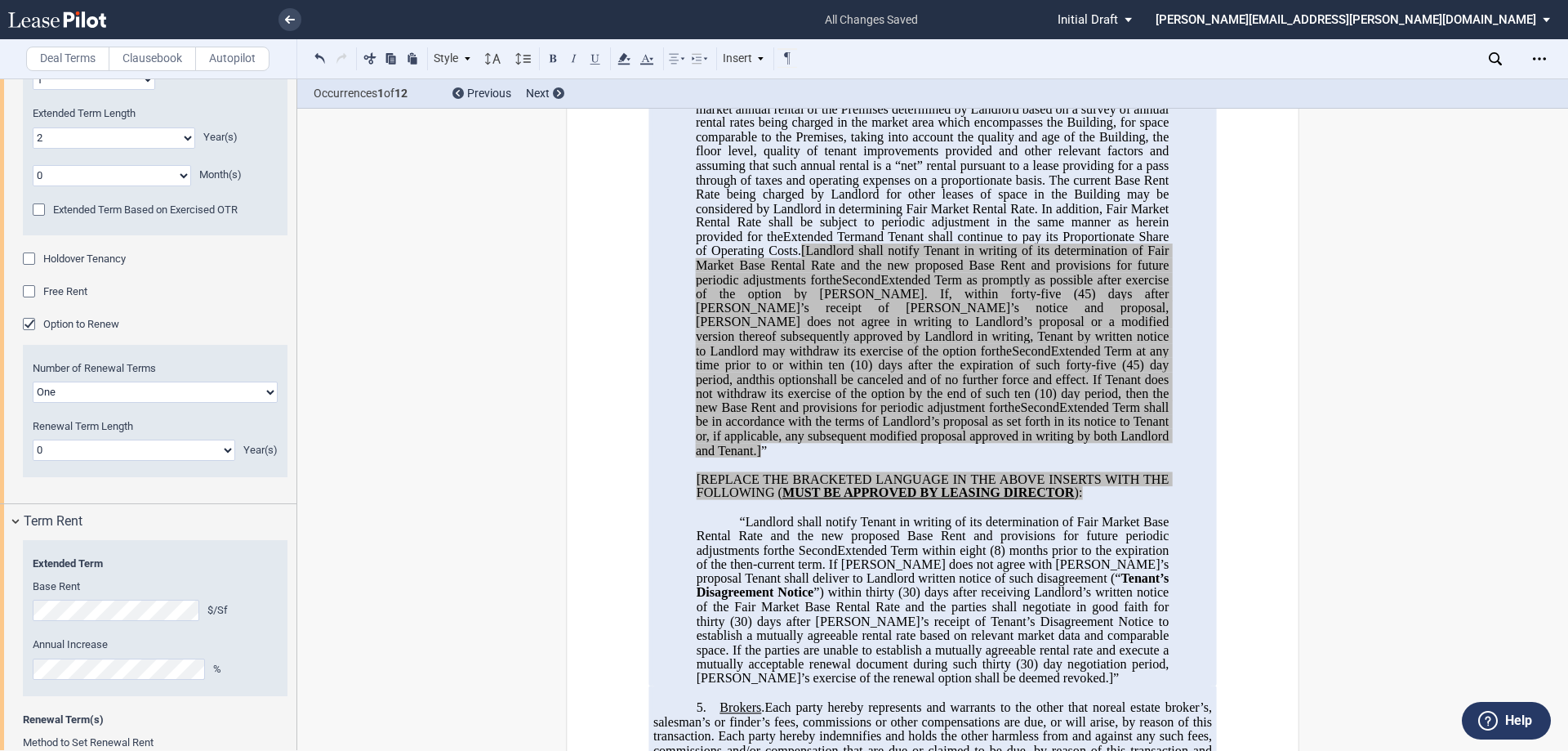
scroll to position [980, 0]
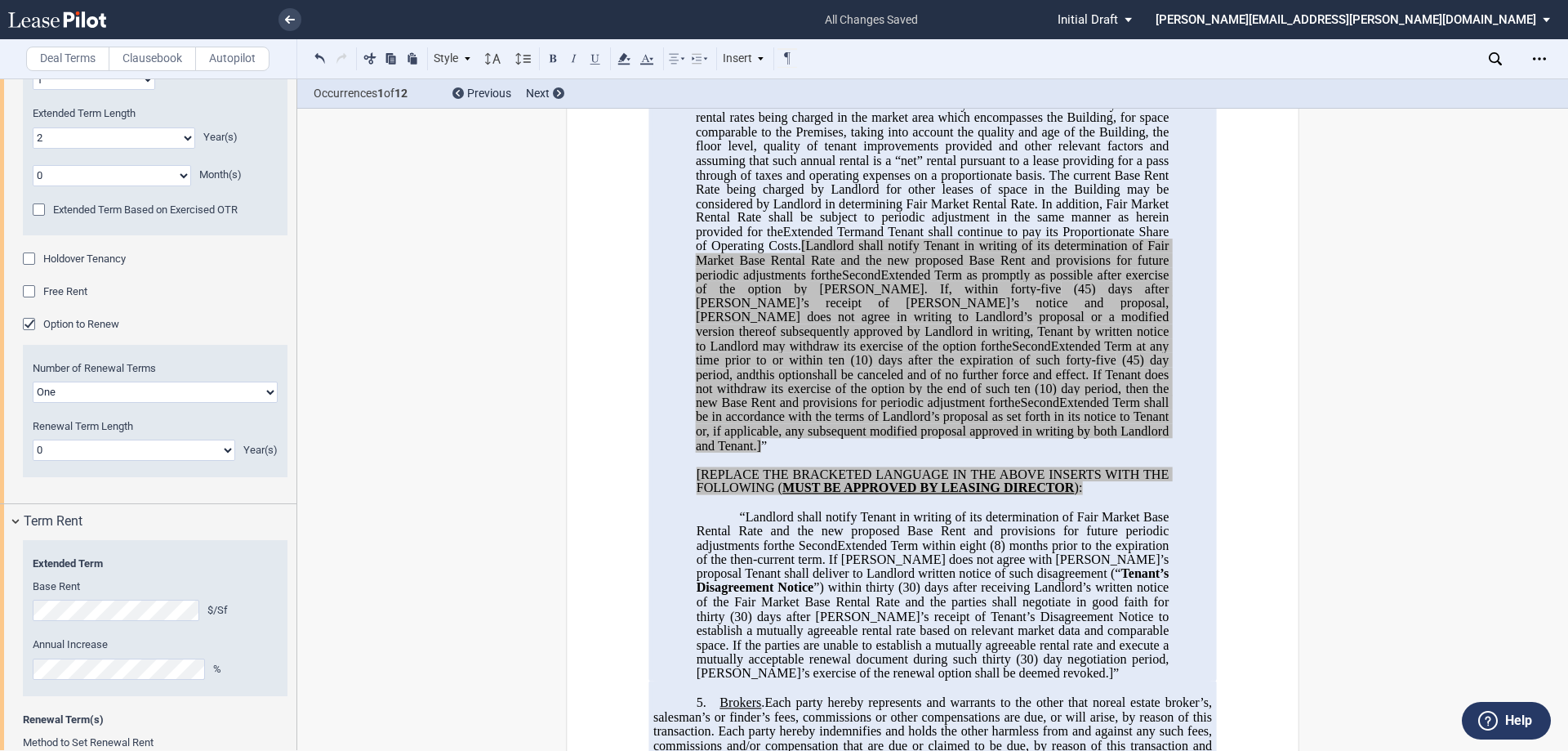
click at [919, 281] on span "[Landlord shall notify Tenant in writing of its determination of Fair Market Ba…" at bounding box center [934, 259] width 476 height 42
click at [1086, 328] on span "(45) days after [PERSON_NAME]’s receipt of [PERSON_NAME]’s notice and proposal,…" at bounding box center [934, 317] width 476 height 71
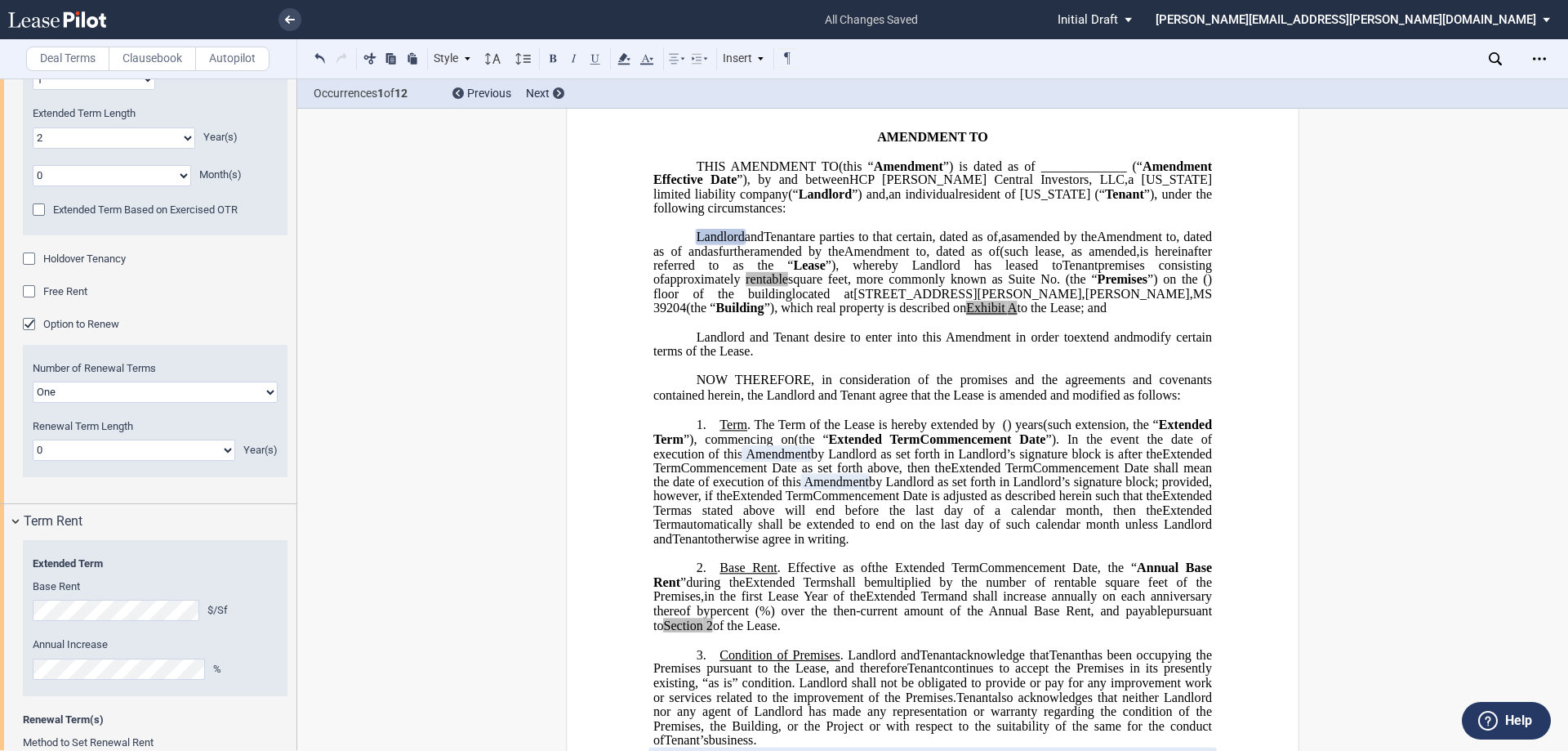
scroll to position [101, 0]
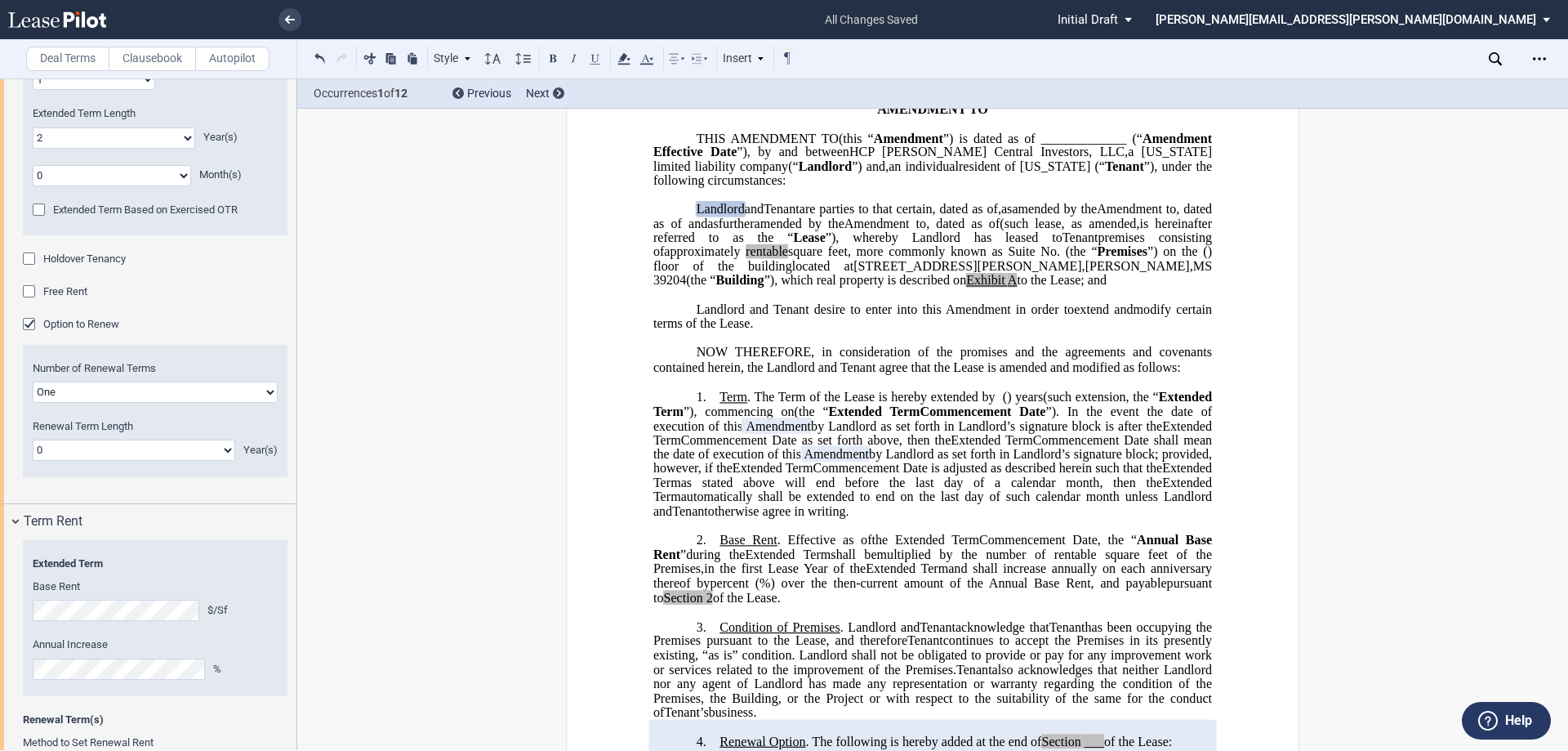
click at [144, 142] on select "0 1 2 3 4 5 6 7 8 9 10 11 12 13 14 15 16 17 18 19 20" at bounding box center [114, 138] width 162 height 21
select select "number:1"
click at [33, 127] on select "0 1 2 3 4 5 6 7 8 9 10 11 12 13 14 15 16 17 18 19 20" at bounding box center [114, 138] width 162 height 21
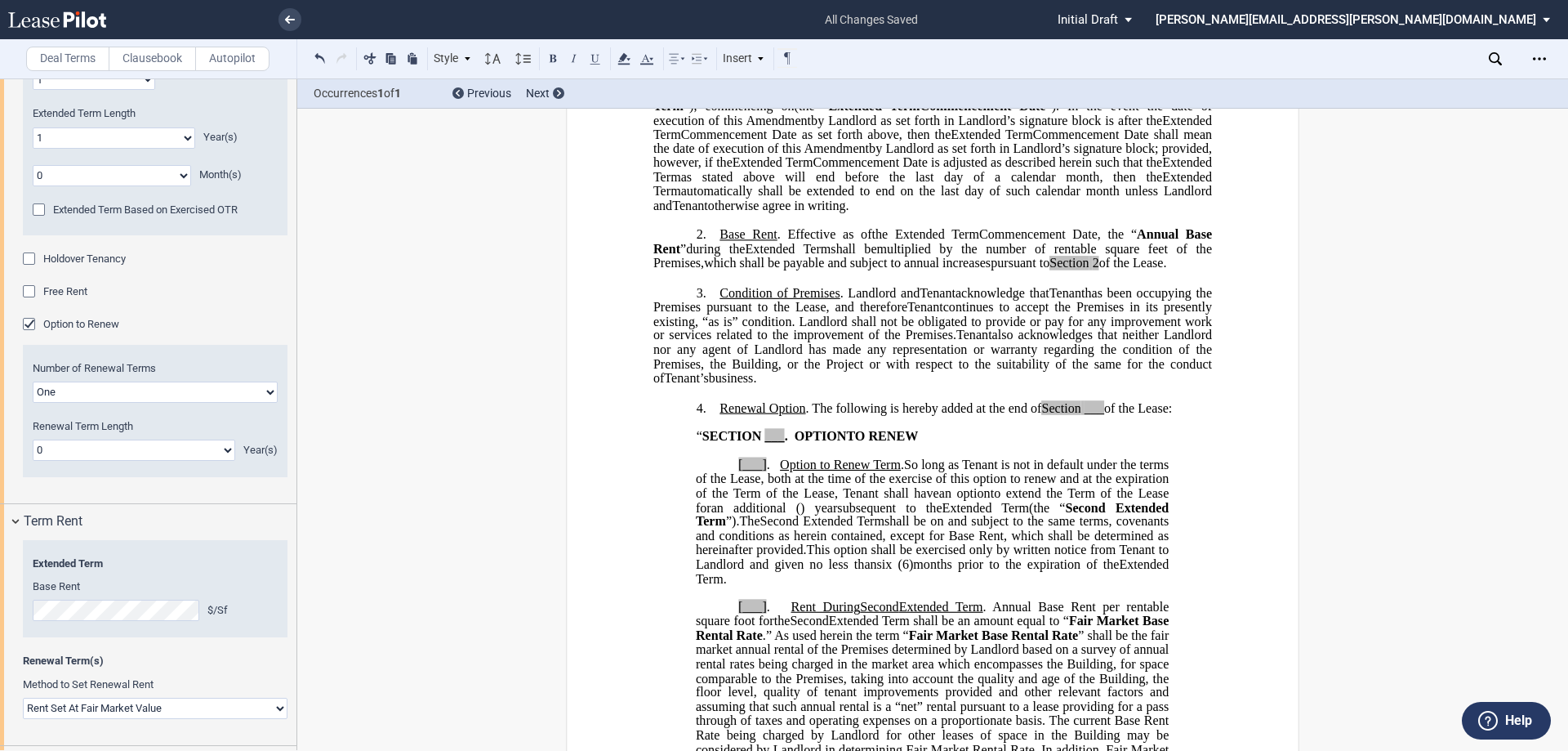
scroll to position [427, 0]
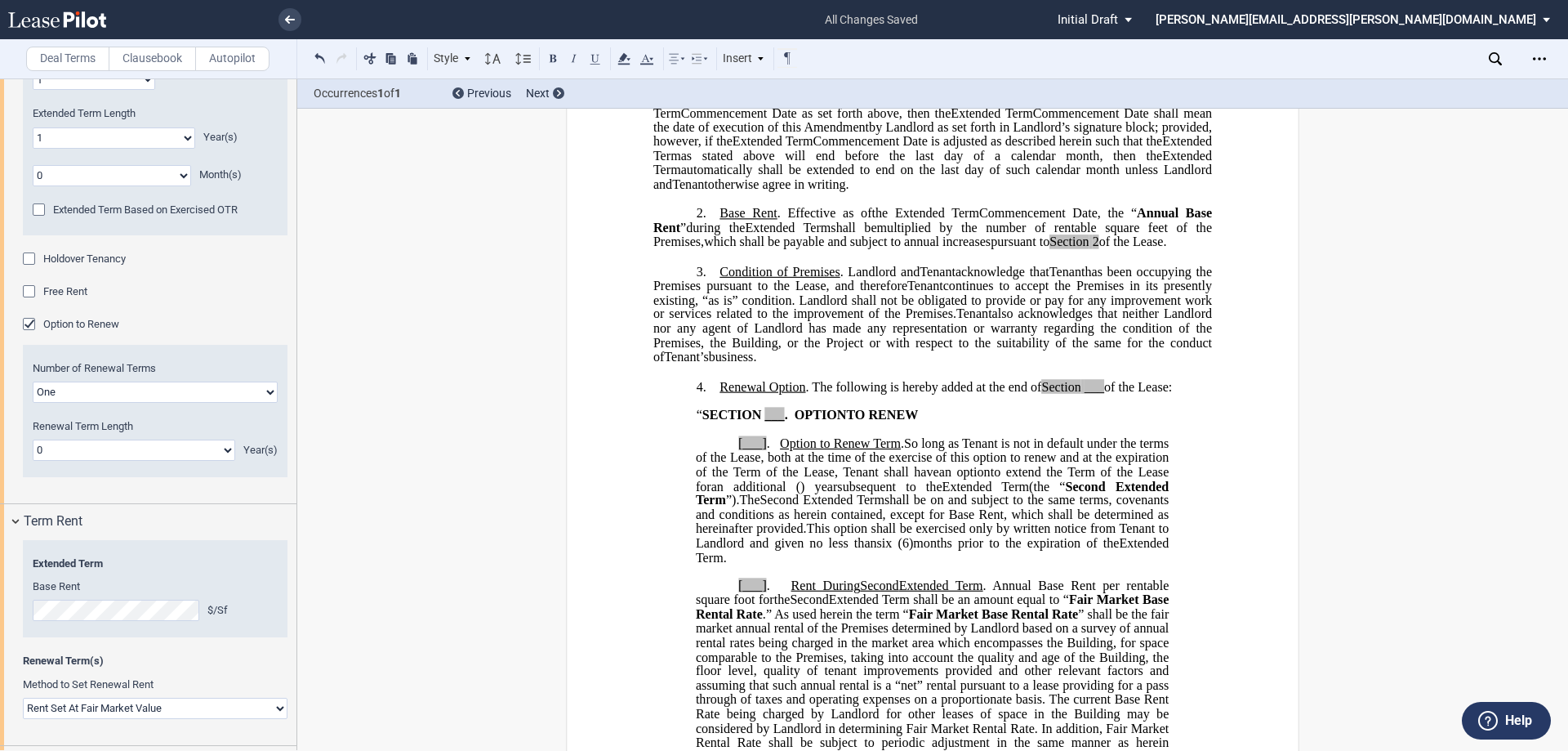
click at [28, 324] on div "Option to Renew" at bounding box center [31, 326] width 16 height 17
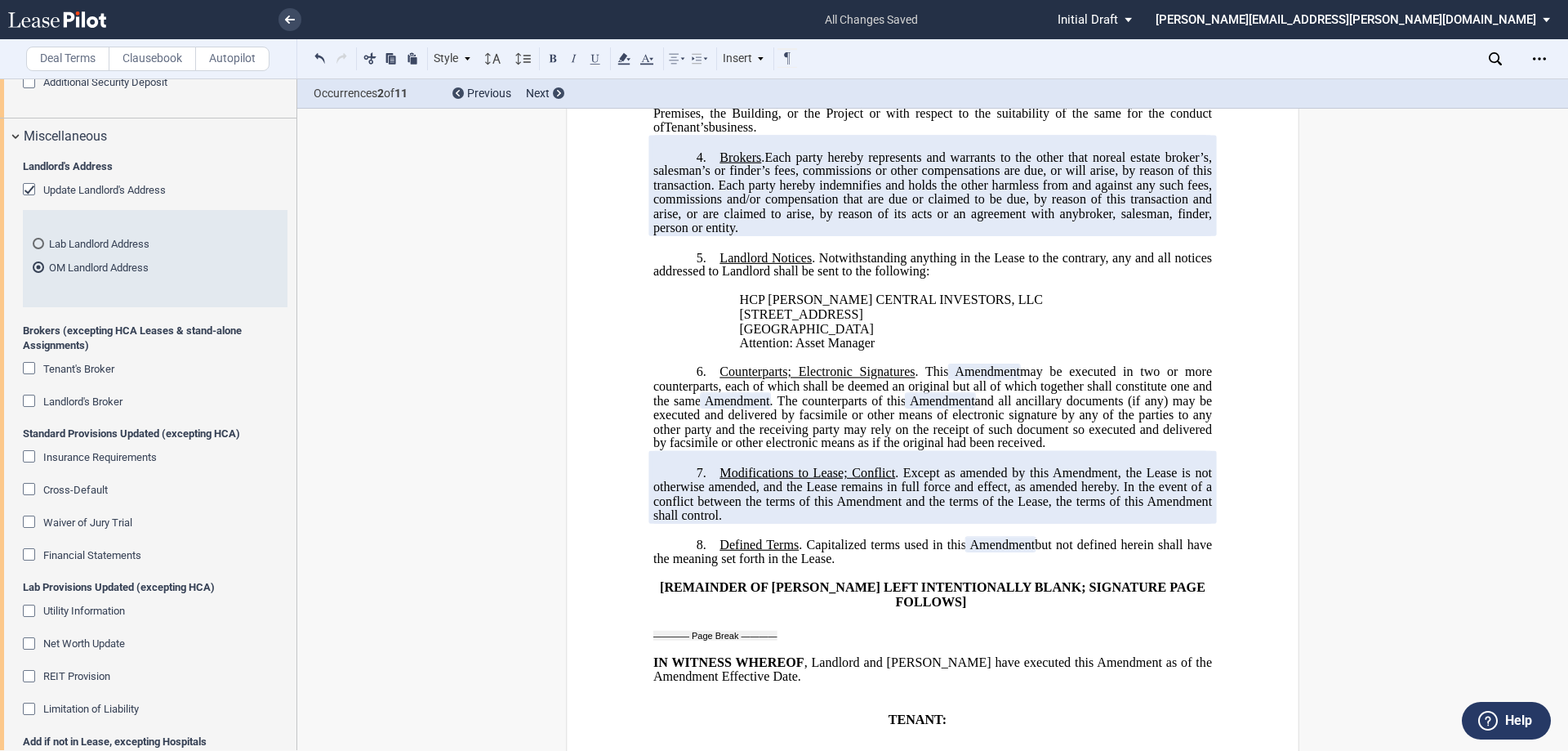
scroll to position [2163, 0]
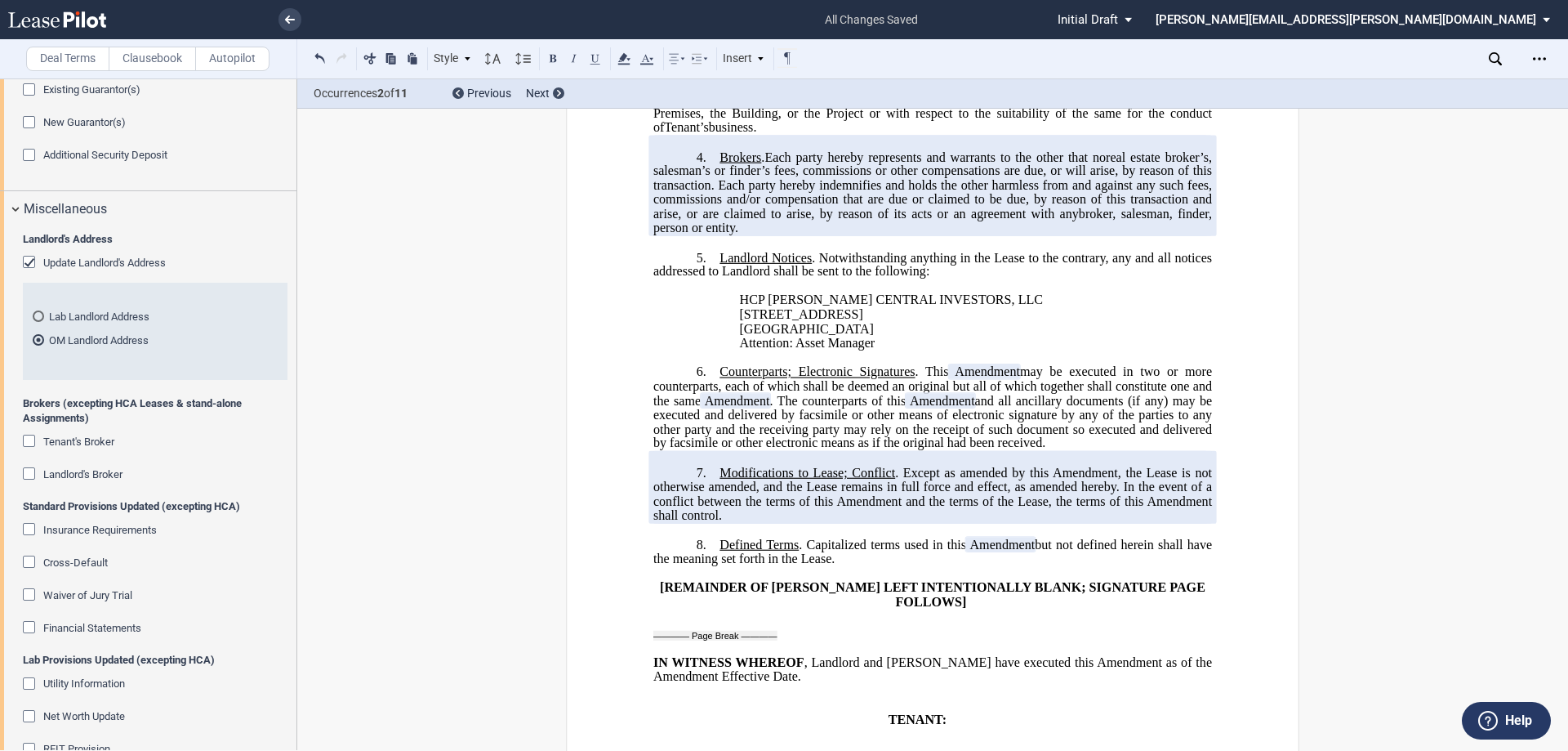
click at [33, 259] on div "Update Landlord's Address" at bounding box center [31, 264] width 16 height 17
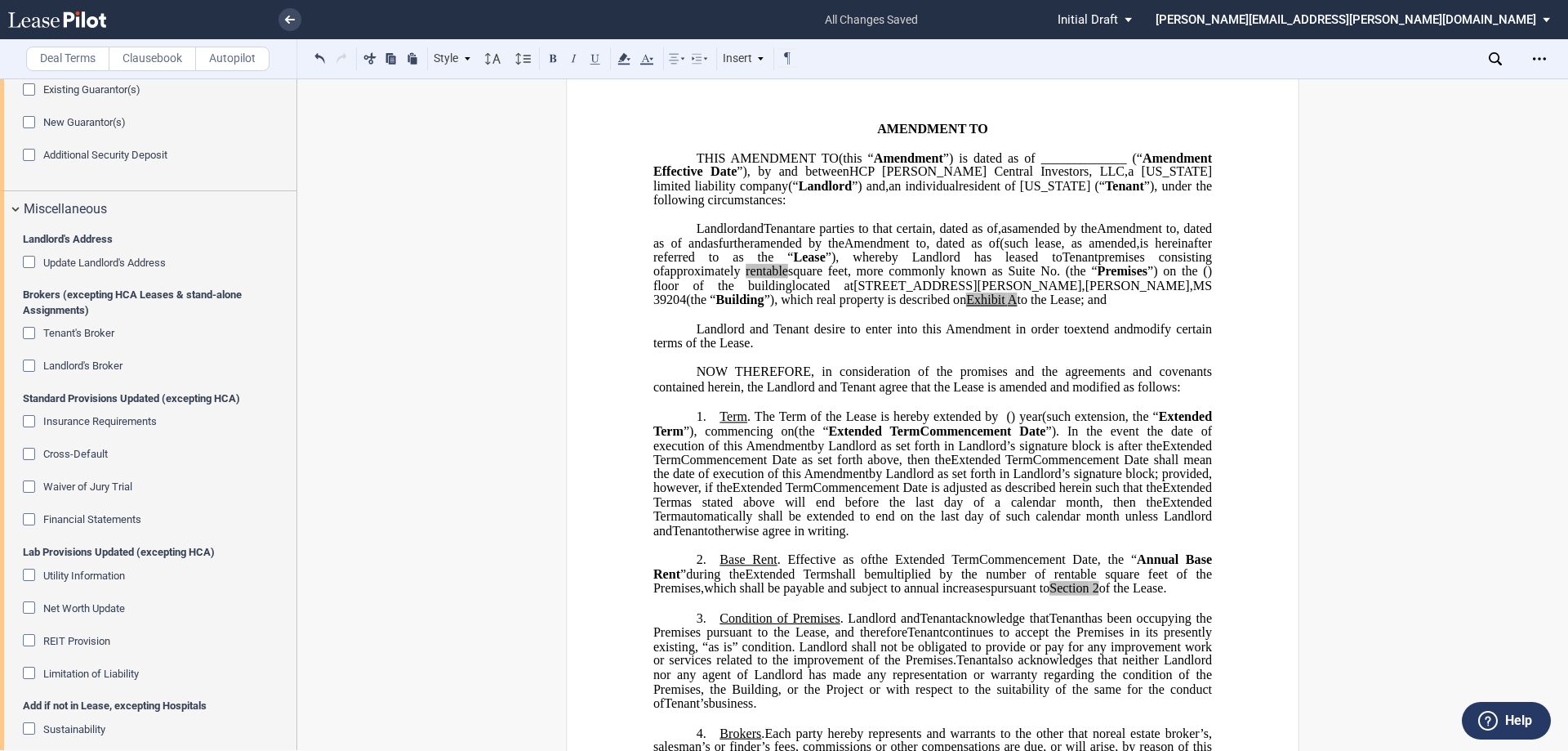
scroll to position [52, 0]
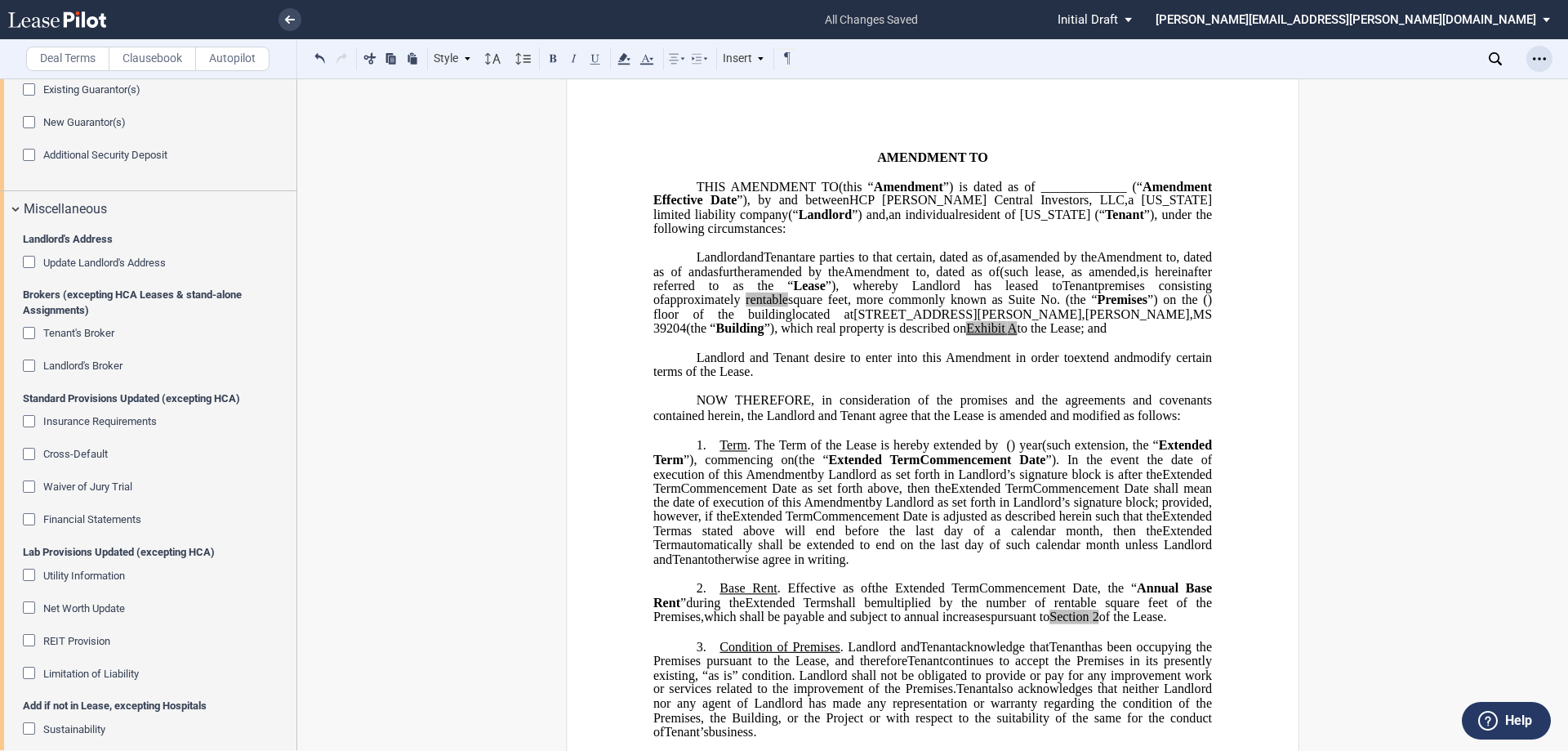
click at [1552, 59] on div "Open Lease options menu" at bounding box center [1540, 59] width 26 height 26
click at [1437, 88] on div "Download" at bounding box center [1445, 87] width 200 height 14
